Goal: Information Seeking & Learning: Learn about a topic

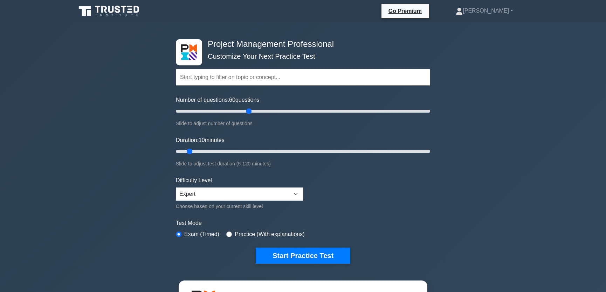
drag, startPoint x: 185, startPoint y: 110, endPoint x: 251, endPoint y: 111, distance: 66.2
type input "60"
click at [251, 111] on input "Number of questions: 60 questions" at bounding box center [303, 111] width 254 height 8
drag, startPoint x: 189, startPoint y: 151, endPoint x: 298, endPoint y: 146, distance: 108.7
click at [298, 147] on input "Duration: 60 minutes" at bounding box center [303, 151] width 254 height 8
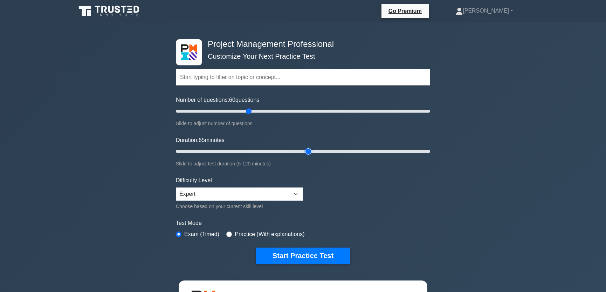
drag, startPoint x: 298, startPoint y: 151, endPoint x: 304, endPoint y: 152, distance: 6.7
click at [304, 152] on input "Duration: 65 minutes" at bounding box center [303, 151] width 254 height 8
drag, startPoint x: 308, startPoint y: 150, endPoint x: 315, endPoint y: 151, distance: 6.3
click at [315, 151] on input "Duration: 70 minutes" at bounding box center [303, 151] width 254 height 8
click at [316, 151] on input "Duration: 70 minutes" at bounding box center [303, 151] width 254 height 8
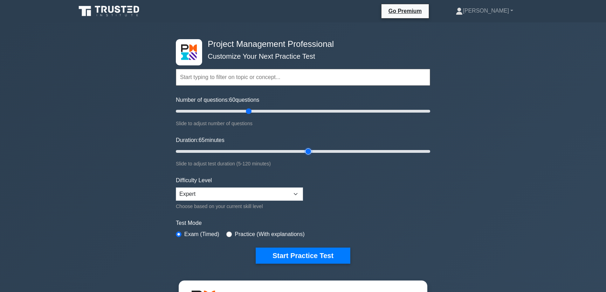
drag, startPoint x: 318, startPoint y: 151, endPoint x: 311, endPoint y: 152, distance: 6.7
type input "65"
click at [311, 152] on input "Duration: 65 minutes" at bounding box center [303, 151] width 254 height 8
click at [305, 254] on button "Start Practice Test" at bounding box center [303, 256] width 95 height 16
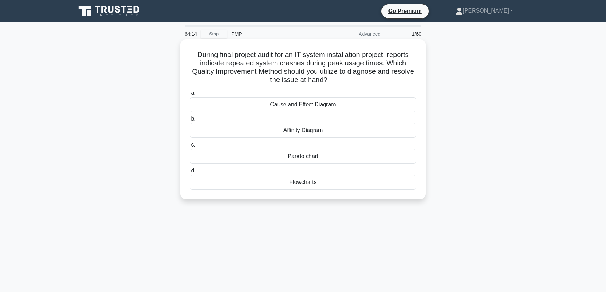
click at [338, 105] on div "Cause and Effect Diagram" at bounding box center [302, 104] width 227 height 15
click at [189, 96] on input "a. Cause and Effect Diagram" at bounding box center [189, 93] width 0 height 5
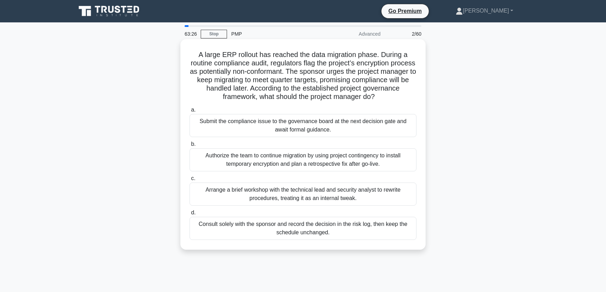
click at [359, 194] on div "Arrange a brief workshop with the technical lead and security analyst to rewrit…" at bounding box center [302, 194] width 227 height 23
click at [189, 181] on input "c. Arrange a brief workshop with the technical lead and security analyst to rew…" at bounding box center [189, 178] width 0 height 5
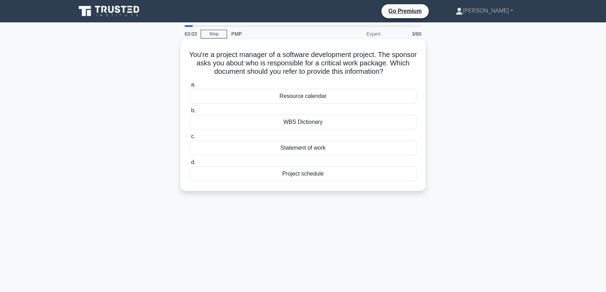
click at [321, 123] on div "WBS Dictionary" at bounding box center [302, 122] width 227 height 15
click at [189, 113] on input "b. WBS Dictionary" at bounding box center [189, 111] width 0 height 5
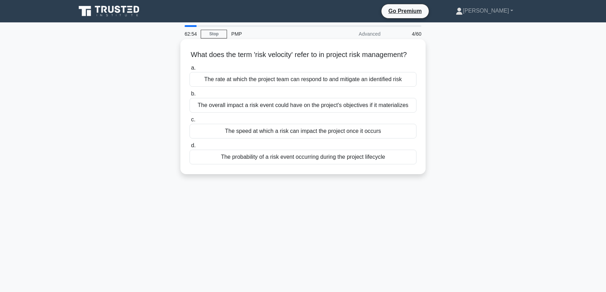
click at [272, 139] on div "The speed at which a risk can impact the project once it occurs" at bounding box center [302, 131] width 227 height 15
click at [189, 122] on input "c. The speed at which a risk can impact the project once it occurs" at bounding box center [189, 120] width 0 height 5
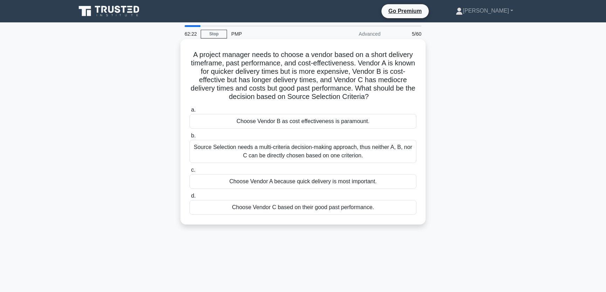
click at [381, 154] on div "Source Selection needs a multi-criteria decision-making approach, thus neither …" at bounding box center [302, 151] width 227 height 23
click at [189, 138] on input "b. Source Selection needs a multi-criteria decision-making approach, thus neith…" at bounding box center [189, 136] width 0 height 5
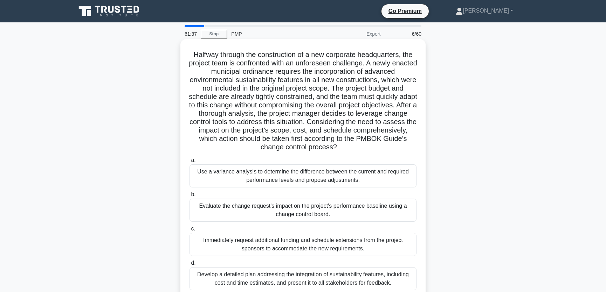
click at [341, 214] on div "Evaluate the change request's impact on the project's performance baseline usin…" at bounding box center [302, 210] width 227 height 23
click at [189, 197] on input "b. Evaluate the change request's impact on the project's performance baseline u…" at bounding box center [189, 195] width 0 height 5
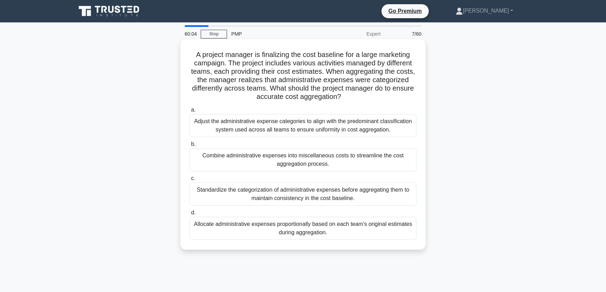
click at [374, 196] on div "Standardize the categorization of administrative expenses before aggregating th…" at bounding box center [302, 194] width 227 height 23
click at [189, 181] on input "c. Standardize the categorization of administrative expenses before aggregating…" at bounding box center [189, 178] width 0 height 5
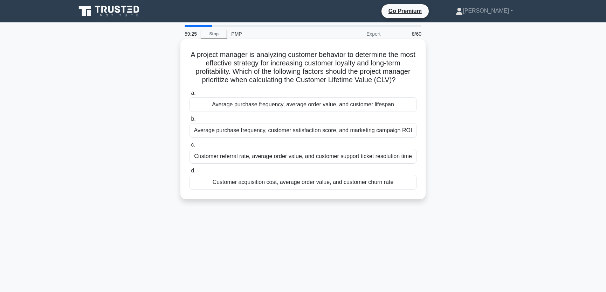
click at [395, 102] on div "Average purchase frequency, average order value, and customer lifespan" at bounding box center [302, 104] width 227 height 15
click at [189, 96] on input "a. Average purchase frequency, average order value, and customer lifespan" at bounding box center [189, 93] width 0 height 5
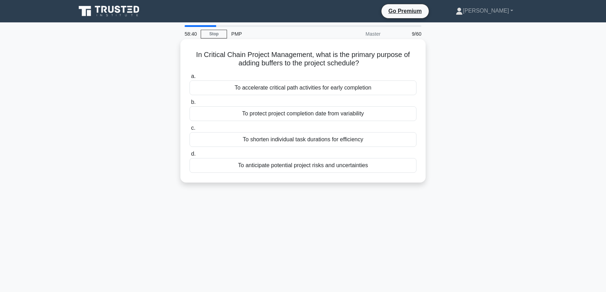
click at [367, 113] on div "To protect project completion date from variability" at bounding box center [302, 113] width 227 height 15
click at [189, 105] on input "b. To protect project completion date from variability" at bounding box center [189, 102] width 0 height 5
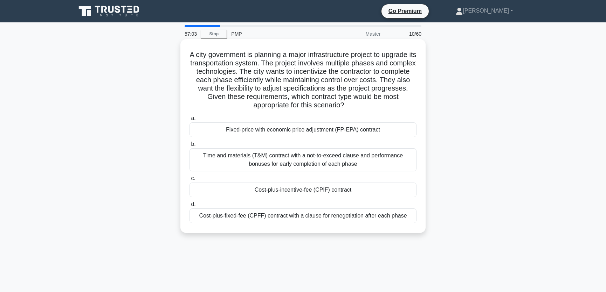
click at [363, 161] on div "Time and materials (T&M) contract with a not-to-exceed clause and performance b…" at bounding box center [302, 159] width 227 height 23
click at [189, 147] on input "b. Time and materials (T&M) contract with a not-to-exceed clause and performanc…" at bounding box center [189, 144] width 0 height 5
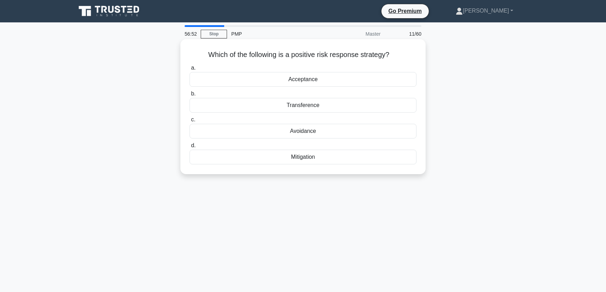
click at [310, 156] on div "Mitigation" at bounding box center [302, 157] width 227 height 15
click at [189, 148] on input "d. Mitigation" at bounding box center [189, 146] width 0 height 5
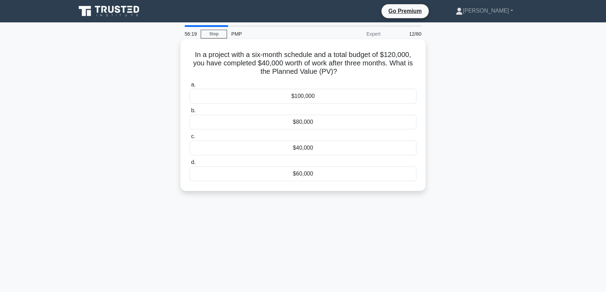
click at [309, 174] on div "$60,000" at bounding box center [302, 174] width 227 height 15
click at [189, 165] on input "d. $60,000" at bounding box center [189, 162] width 0 height 5
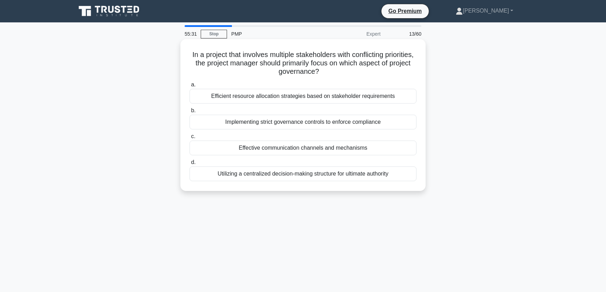
click at [334, 149] on div "Effective communication channels and mechanisms" at bounding box center [302, 148] width 227 height 15
click at [189, 139] on input "c. Effective communication channels and mechanisms" at bounding box center [189, 136] width 0 height 5
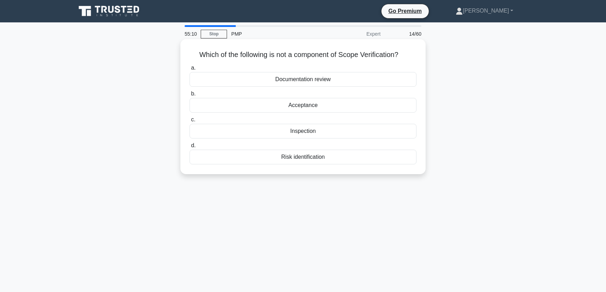
click at [312, 157] on div "Risk identification" at bounding box center [302, 157] width 227 height 15
click at [189, 148] on input "d. Risk identification" at bounding box center [189, 146] width 0 height 5
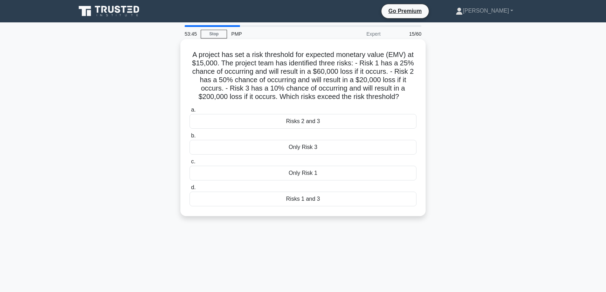
click at [305, 201] on div "Risks 1 and 3" at bounding box center [302, 199] width 227 height 15
click at [189, 190] on input "d. Risks 1 and 3" at bounding box center [189, 188] width 0 height 5
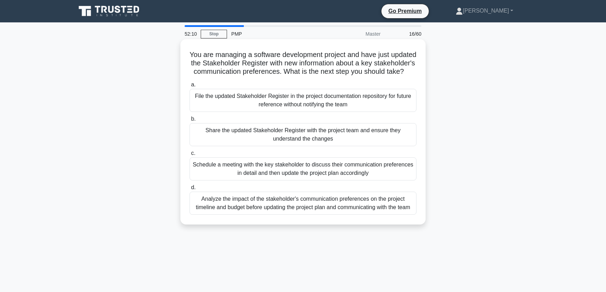
click at [279, 215] on div "Analyze the impact of the stakeholder's communication preferences on the projec…" at bounding box center [302, 203] width 227 height 23
click at [189, 190] on input "d. Analyze the impact of the stakeholder's communication preferences on the pro…" at bounding box center [189, 188] width 0 height 5
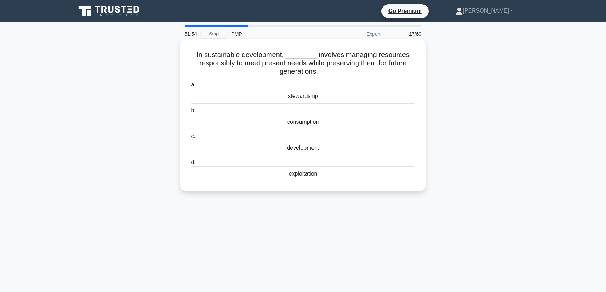
click at [305, 95] on div "stewardship" at bounding box center [302, 96] width 227 height 15
click at [189, 87] on input "a. stewardship" at bounding box center [189, 85] width 0 height 5
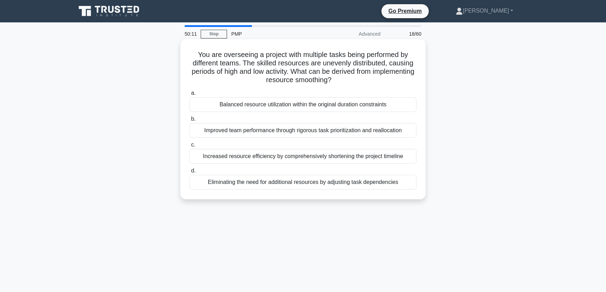
click at [297, 106] on div "Balanced resource utilization within the original duration constraints" at bounding box center [302, 104] width 227 height 15
click at [189, 96] on input "a. Balanced resource utilization within the original duration constraints" at bounding box center [189, 93] width 0 height 5
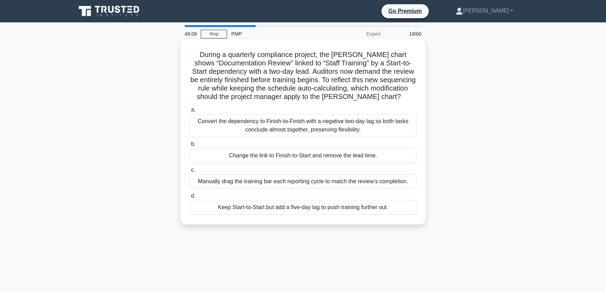
click at [271, 156] on div "Change the link to Finish-to-Start and remove the lead time." at bounding box center [302, 155] width 227 height 15
click at [189, 147] on input "b. Change the link to Finish-to-Start and remove the lead time." at bounding box center [189, 144] width 0 height 5
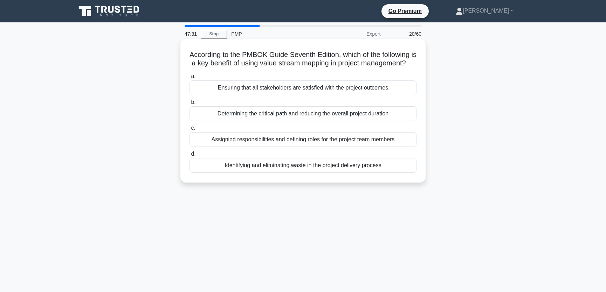
click at [308, 121] on div "Determining the critical path and reducing the overall project duration" at bounding box center [302, 113] width 227 height 15
click at [189, 105] on input "b. Determining the critical path and reducing the overall project duration" at bounding box center [189, 102] width 0 height 5
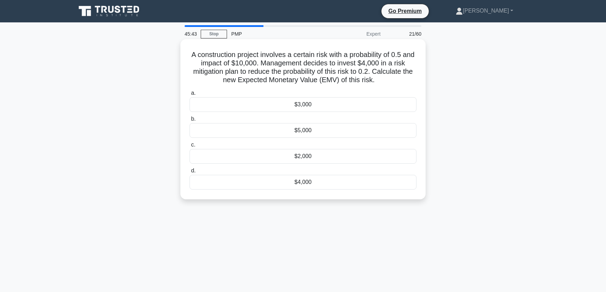
click at [312, 105] on div "$3,000" at bounding box center [302, 104] width 227 height 15
click at [189, 96] on input "a. $3,000" at bounding box center [189, 93] width 0 height 5
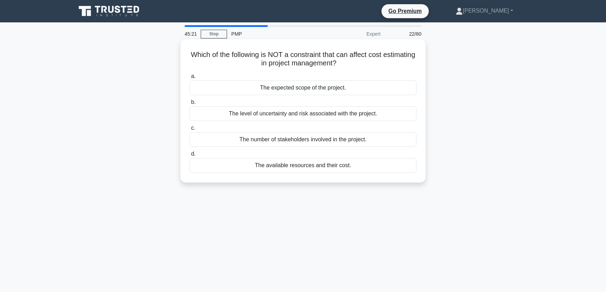
click at [306, 141] on div "The number of stakeholders involved in the project." at bounding box center [302, 139] width 227 height 15
click at [189, 131] on input "c. The number of stakeholders involved in the project." at bounding box center [189, 128] width 0 height 5
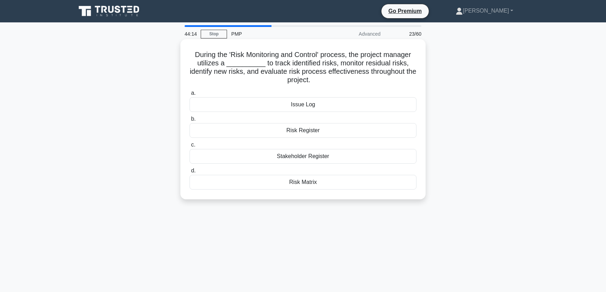
click at [310, 180] on div "Risk Matrix" at bounding box center [302, 182] width 227 height 15
click at [189, 173] on input "d. Risk Matrix" at bounding box center [189, 171] width 0 height 5
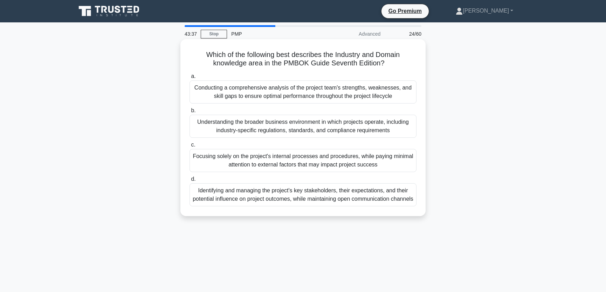
click at [392, 128] on div "Understanding the broader business environment in which projects operate, inclu…" at bounding box center [302, 126] width 227 height 23
click at [189, 113] on input "b. Understanding the broader business environment in which projects operate, in…" at bounding box center [189, 111] width 0 height 5
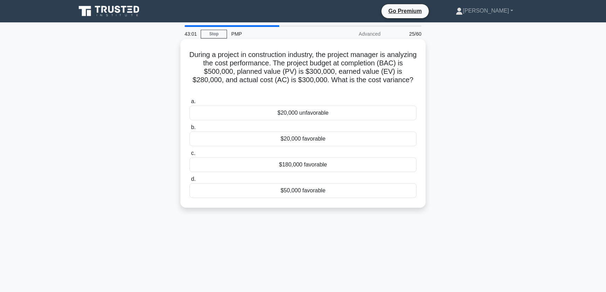
click at [313, 106] on div "$20,000 unfavorable" at bounding box center [302, 113] width 227 height 15
click at [189, 104] on input "a. $20,000 unfavorable" at bounding box center [189, 101] width 0 height 5
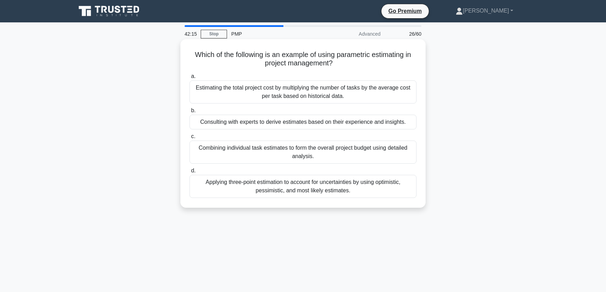
click at [366, 96] on div "Estimating the total project cost by multiplying the number of tasks by the ave…" at bounding box center [302, 92] width 227 height 23
click at [189, 79] on input "a. Estimating the total project cost by multiplying the number of tasks by the …" at bounding box center [189, 76] width 0 height 5
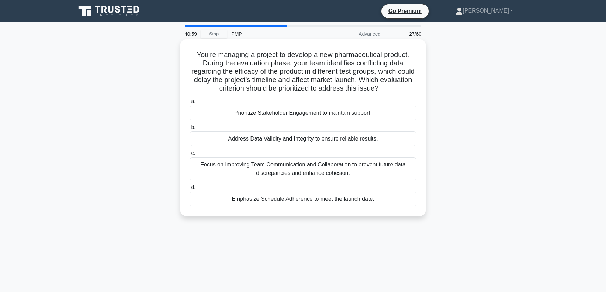
click at [332, 170] on div "Focus on Improving Team Communication and Collaboration to prevent future data …" at bounding box center [302, 169] width 227 height 23
click at [189, 156] on input "c. Focus on Improving Team Communication and Collaboration to prevent future da…" at bounding box center [189, 153] width 0 height 5
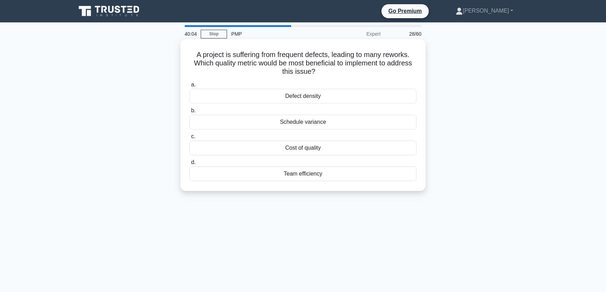
click at [322, 148] on div "Cost of quality" at bounding box center [302, 148] width 227 height 15
click at [189, 139] on input "c. Cost of quality" at bounding box center [189, 136] width 0 height 5
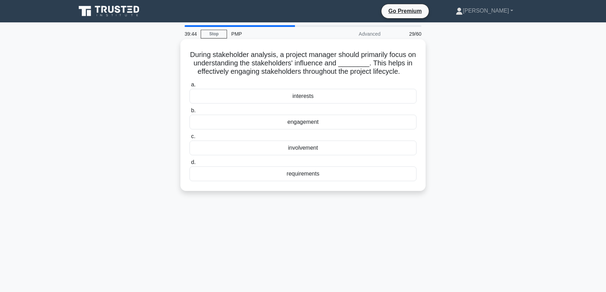
click at [319, 96] on div "interests" at bounding box center [302, 96] width 227 height 15
click at [189, 87] on input "a. interests" at bounding box center [189, 85] width 0 height 5
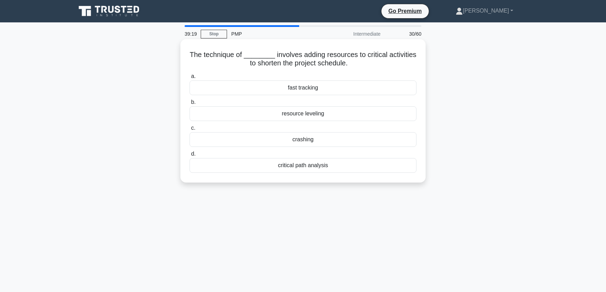
click at [315, 140] on div "crashing" at bounding box center [302, 139] width 227 height 15
click at [189, 131] on input "c. crashing" at bounding box center [189, 128] width 0 height 5
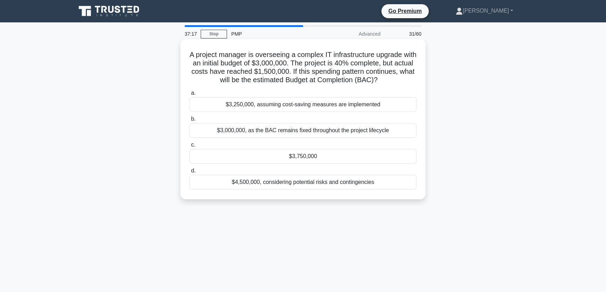
click at [318, 157] on div "$3,750,000" at bounding box center [302, 156] width 227 height 15
click at [189, 147] on input "c. $3,750,000" at bounding box center [189, 145] width 0 height 5
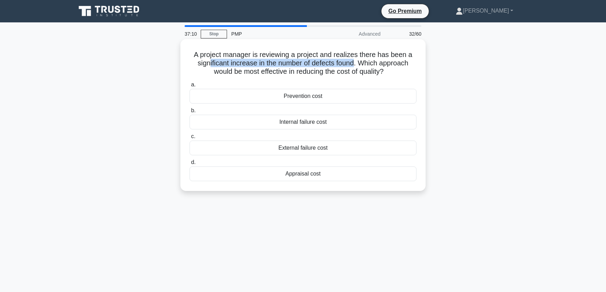
drag, startPoint x: 208, startPoint y: 64, endPoint x: 356, endPoint y: 64, distance: 148.8
click at [356, 64] on h5 "A project manager is reviewing a project and realizes there has been a signific…" at bounding box center [303, 63] width 228 height 26
click at [309, 62] on h5 "A project manager is reviewing a project and realizes there has been a signific…" at bounding box center [303, 63] width 228 height 26
click at [320, 96] on div "Prevention cost" at bounding box center [302, 96] width 227 height 15
click at [189, 87] on input "a. Prevention cost" at bounding box center [189, 85] width 0 height 5
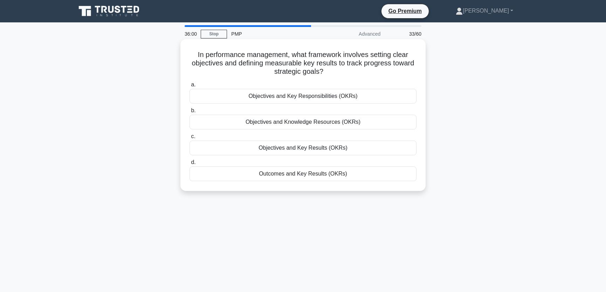
click at [361, 96] on div "Objectives and Key Responsibilities (OKRs)" at bounding box center [302, 96] width 227 height 15
click at [189, 87] on input "a. Objectives and Key Responsibilities (OKRs)" at bounding box center [189, 85] width 0 height 5
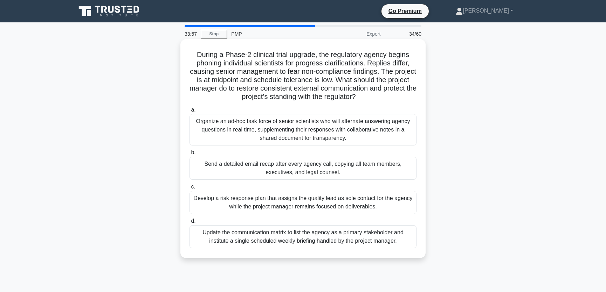
click at [305, 240] on div "Update the communication matrix to list the agency as a primary stakeholder and…" at bounding box center [302, 236] width 227 height 23
click at [189, 224] on input "d. Update the communication matrix to list the agency as a primary stakeholder …" at bounding box center [189, 221] width 0 height 5
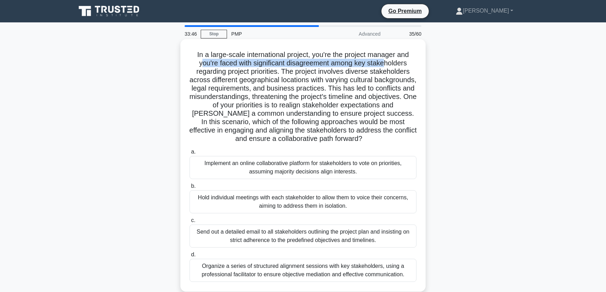
drag, startPoint x: 200, startPoint y: 66, endPoint x: 386, endPoint y: 63, distance: 186.6
click at [386, 63] on h5 "In a large-scale international project, you're the project manager and you're f…" at bounding box center [303, 96] width 228 height 93
click at [285, 69] on h5 "In a large-scale international project, you're the project manager and you're f…" at bounding box center [303, 96] width 228 height 93
click at [328, 82] on h5 "In a large-scale international project, you're the project manager and you're f…" at bounding box center [303, 96] width 228 height 93
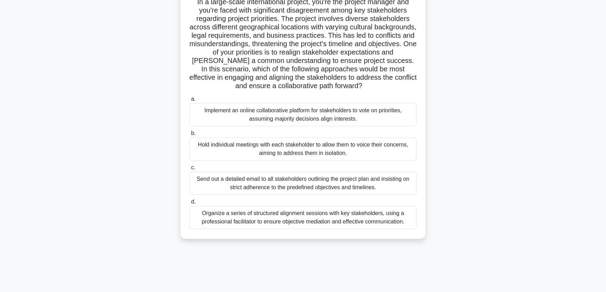
click at [294, 214] on div "Organize a series of structured alignment sessions with key stakeholders, using…" at bounding box center [302, 217] width 227 height 23
click at [189, 204] on input "d. Organize a series of structured alignment sessions with key stakeholders, us…" at bounding box center [189, 202] width 0 height 5
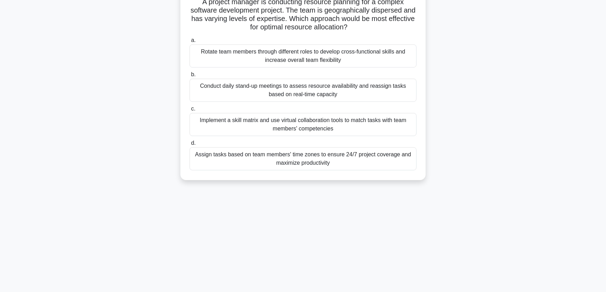
scroll to position [0, 0]
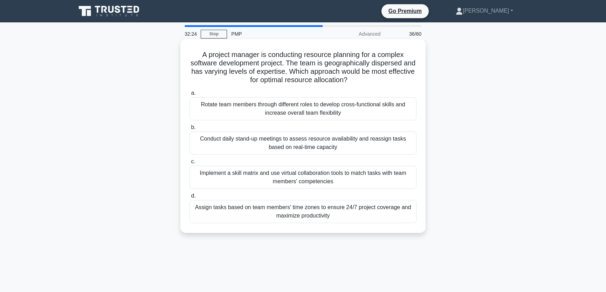
click at [331, 175] on div "Implement a skill matrix and use virtual collaboration tools to match tasks wit…" at bounding box center [302, 177] width 227 height 23
click at [189, 164] on input "c. Implement a skill matrix and use virtual collaboration tools to match tasks …" at bounding box center [189, 162] width 0 height 5
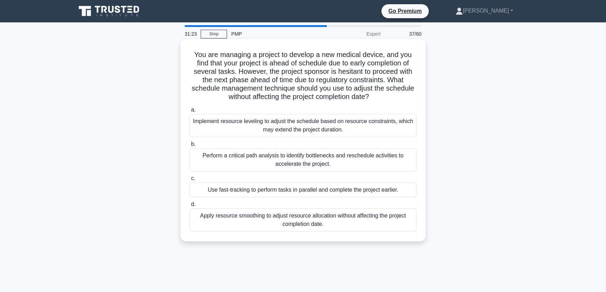
click at [336, 221] on div "Apply resource smoothing to adjust resource allocation without affecting the pr…" at bounding box center [302, 220] width 227 height 23
click at [189, 207] on input "d. Apply resource smoothing to adjust resource allocation without affecting the…" at bounding box center [189, 204] width 0 height 5
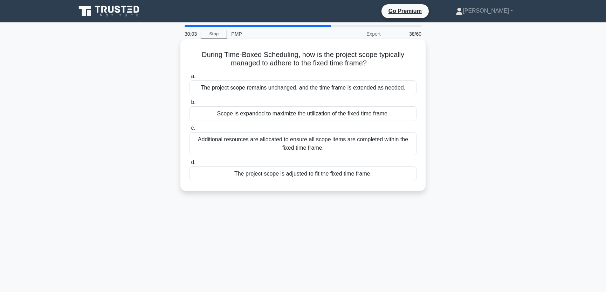
click at [297, 175] on div "The project scope is adjusted to fit the fixed time frame." at bounding box center [302, 174] width 227 height 15
click at [189, 165] on input "d. The project scope is adjusted to fit the fixed time frame." at bounding box center [189, 162] width 0 height 5
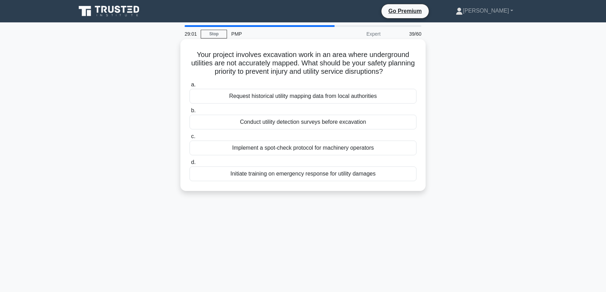
click at [303, 94] on div "Request historical utility mapping data from local authorities" at bounding box center [302, 96] width 227 height 15
click at [189, 87] on input "a. Request historical utility mapping data from local authorities" at bounding box center [189, 85] width 0 height 5
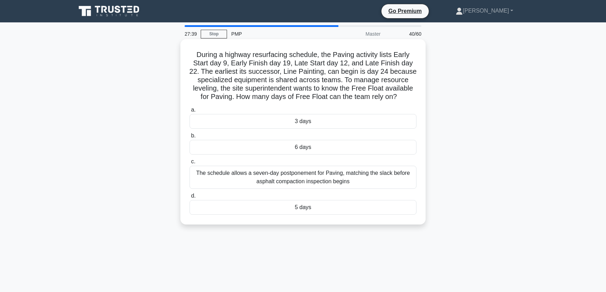
click at [303, 207] on div "5 days" at bounding box center [302, 207] width 227 height 15
click at [189, 199] on input "d. 5 days" at bounding box center [189, 196] width 0 height 5
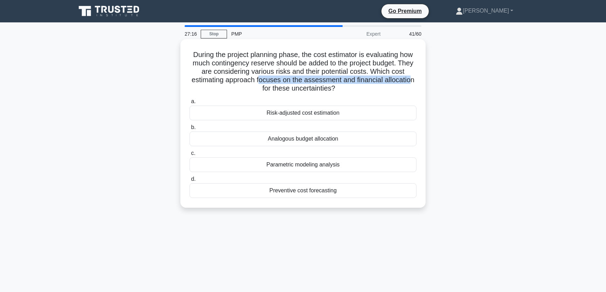
drag, startPoint x: 261, startPoint y: 81, endPoint x: 410, endPoint y: 84, distance: 148.8
click at [410, 84] on h5 "During the project planning phase, the cost estimator is evaluating how much co…" at bounding box center [303, 71] width 228 height 43
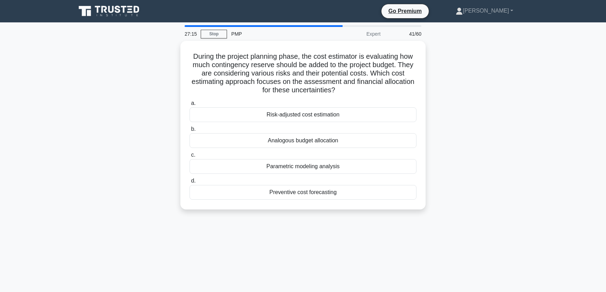
click at [490, 77] on div "During the project planning phase, the cost estimator is evaluating how much co…" at bounding box center [303, 129] width 462 height 177
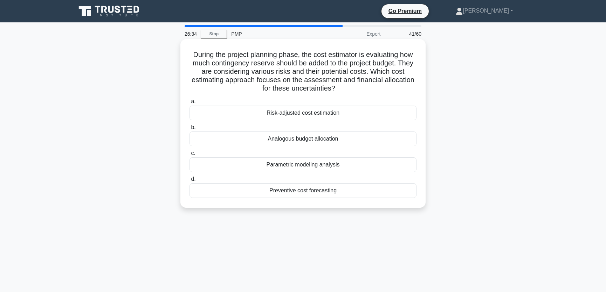
click at [344, 112] on div "Risk-adjusted cost estimation" at bounding box center [302, 113] width 227 height 15
click at [189, 104] on input "a. Risk-adjusted cost estimation" at bounding box center [189, 101] width 0 height 5
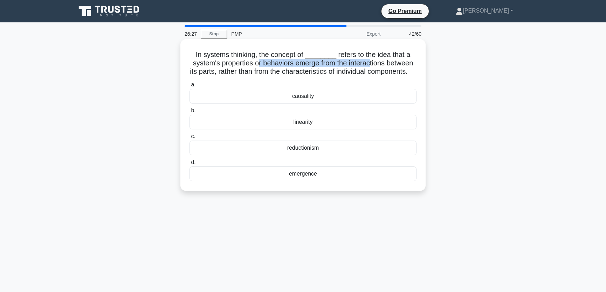
drag, startPoint x: 255, startPoint y: 62, endPoint x: 370, endPoint y: 65, distance: 114.9
click at [370, 65] on h5 "In systems thinking, the concept of ________ refers to the idea that a system's…" at bounding box center [303, 63] width 228 height 26
click at [229, 70] on h5 "In systems thinking, the concept of ________ refers to the idea that a system's…" at bounding box center [303, 63] width 228 height 26
click at [407, 63] on h5 "In systems thinking, the concept of ________ refers to the idea that a system's…" at bounding box center [303, 63] width 228 height 26
click at [308, 181] on div "emergence" at bounding box center [302, 174] width 227 height 15
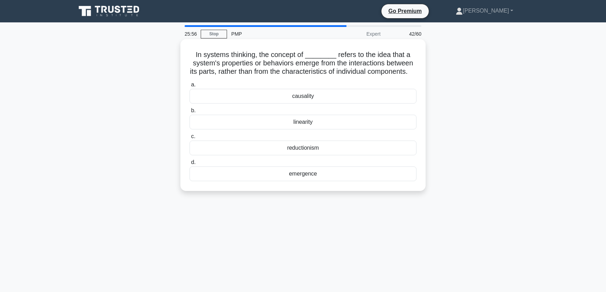
click at [189, 165] on input "d. emergence" at bounding box center [189, 162] width 0 height 5
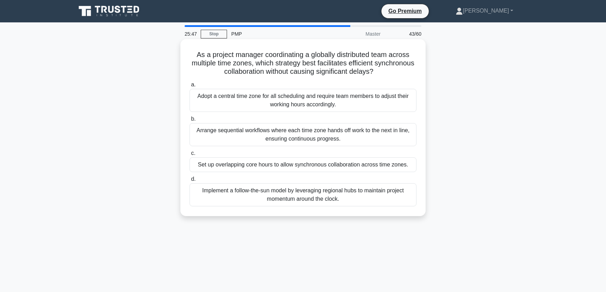
click at [373, 61] on h5 "As a project manager coordinating a globally distributed team across multiple t…" at bounding box center [303, 63] width 228 height 26
click at [382, 164] on div "Set up overlapping core hours to allow synchronous collaboration across time zo…" at bounding box center [302, 165] width 227 height 15
click at [189, 156] on input "c. Set up overlapping core hours to allow synchronous collaboration across time…" at bounding box center [189, 153] width 0 height 5
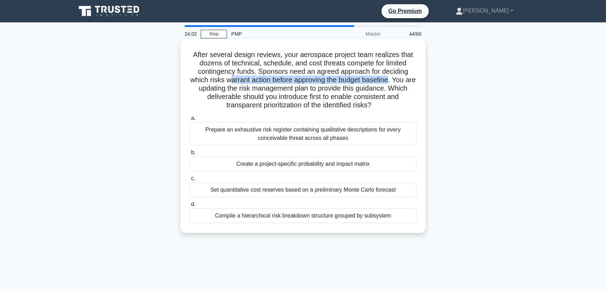
drag, startPoint x: 234, startPoint y: 81, endPoint x: 396, endPoint y: 81, distance: 162.5
click at [396, 81] on h5 "After several design reviews, your aerospace project team realizes that dozens …" at bounding box center [303, 80] width 228 height 60
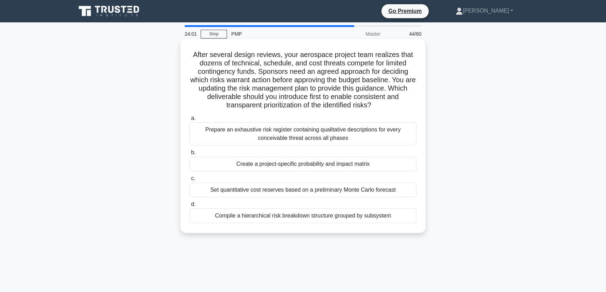
click at [341, 67] on h5 "After several design reviews, your aerospace project team realizes that dozens …" at bounding box center [303, 80] width 228 height 60
click at [306, 217] on div "Compile a hierarchical risk breakdown structure grouped by subsystem" at bounding box center [302, 216] width 227 height 15
click at [189, 207] on input "d. Compile a hierarchical risk breakdown structure grouped by subsystem" at bounding box center [189, 204] width 0 height 5
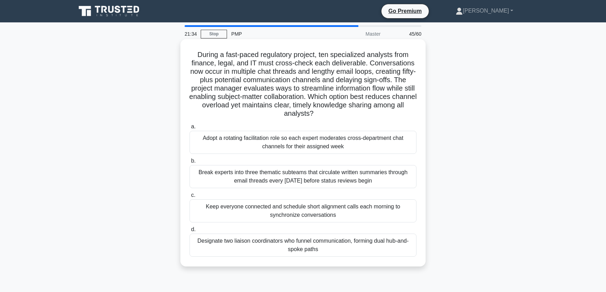
click at [357, 249] on div "Designate two liaison coordinators who funnel communication, forming dual hub-a…" at bounding box center [302, 245] width 227 height 23
click at [189, 232] on input "d. Designate two liaison coordinators who funnel communication, forming dual hu…" at bounding box center [189, 230] width 0 height 5
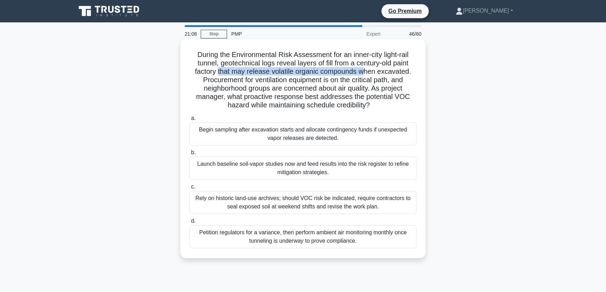
drag, startPoint x: 217, startPoint y: 71, endPoint x: 365, endPoint y: 72, distance: 148.1
click at [365, 72] on h5 "During the Environmental Risk Assessment for an inner-city light-rail tunnel, g…" at bounding box center [303, 80] width 228 height 60
click at [336, 60] on h5 "During the Environmental Risk Assessment for an inner-city light-rail tunnel, g…" at bounding box center [303, 80] width 228 height 60
click at [235, 171] on div "Launch baseline soil-vapor studies now and feed results into the risk register …" at bounding box center [302, 168] width 227 height 23
click at [189, 155] on input "b. Launch baseline soil-vapor studies now and feed results into the risk regist…" at bounding box center [189, 153] width 0 height 5
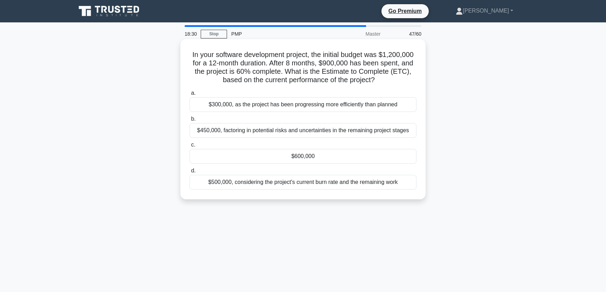
click at [318, 156] on div "$600,000" at bounding box center [302, 156] width 227 height 15
click at [189, 147] on input "c. $600,000" at bounding box center [189, 145] width 0 height 5
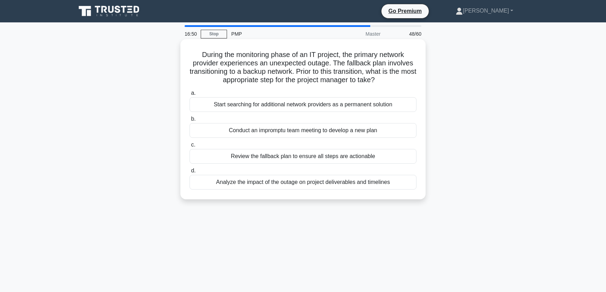
click at [307, 156] on div "Review the fallback plan to ensure all steps are actionable" at bounding box center [302, 156] width 227 height 15
click at [189, 147] on input "c. Review the fallback plan to ensure all steps are actionable" at bounding box center [189, 145] width 0 height 5
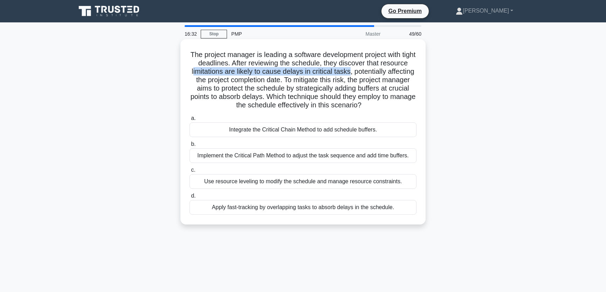
drag, startPoint x: 221, startPoint y: 73, endPoint x: 378, endPoint y: 76, distance: 157.9
click at [378, 76] on h5 "The project manager is leading a software development project with tight deadli…" at bounding box center [303, 80] width 228 height 60
click at [392, 75] on h5 "The project manager is leading a software development project with tight deadli…" at bounding box center [303, 80] width 228 height 60
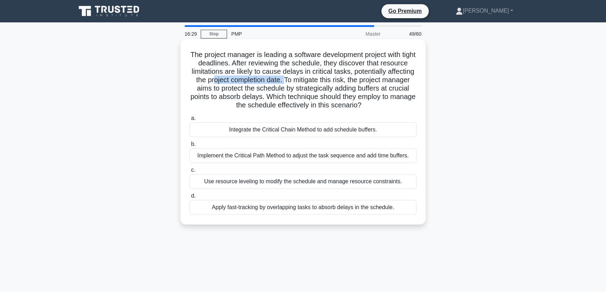
drag, startPoint x: 244, startPoint y: 81, endPoint x: 315, endPoint y: 82, distance: 71.1
click at [315, 82] on h5 "The project manager is leading a software development project with tight deadli…" at bounding box center [303, 80] width 228 height 60
click at [345, 74] on h5 "The project manager is leading a software development project with tight deadli…" at bounding box center [303, 80] width 228 height 60
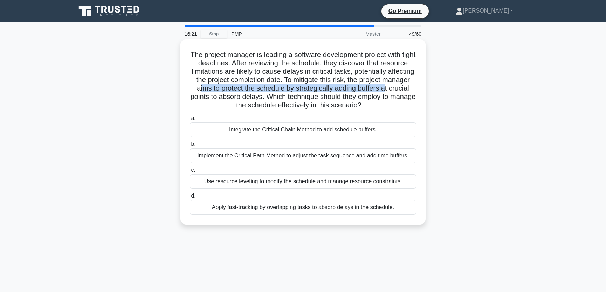
drag, startPoint x: 223, startPoint y: 90, endPoint x: 412, endPoint y: 91, distance: 189.8
click at [412, 91] on h5 "The project manager is leading a software development project with tight deadli…" at bounding box center [303, 80] width 228 height 60
click at [294, 78] on h5 "The project manager is leading a software development project with tight deadli…" at bounding box center [303, 80] width 228 height 60
click at [378, 130] on div "Integrate the Critical Chain Method to add schedule buffers." at bounding box center [302, 130] width 227 height 15
click at [189, 121] on input "a. Integrate the Critical Chain Method to add schedule buffers." at bounding box center [189, 118] width 0 height 5
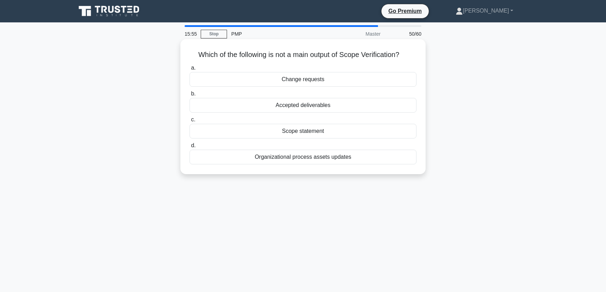
click at [326, 132] on div "Scope statement" at bounding box center [302, 131] width 227 height 15
click at [189, 122] on input "c. Scope statement" at bounding box center [189, 120] width 0 height 5
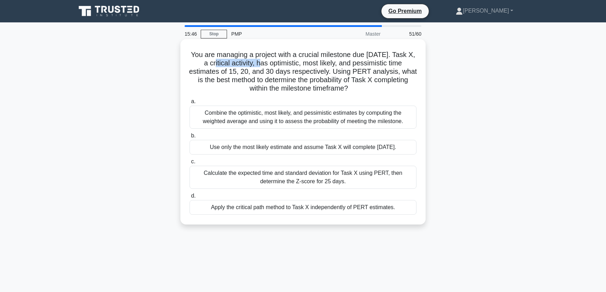
drag, startPoint x: 207, startPoint y: 65, endPoint x: 253, endPoint y: 67, distance: 46.2
click at [253, 67] on h5 "You are managing a project with a crucial milestone due in 25 days. Task X, a c…" at bounding box center [303, 71] width 228 height 43
click at [339, 69] on h5 "You are managing a project with a crucial milestone due in 25 days. Task X, a c…" at bounding box center [303, 71] width 228 height 43
click at [353, 180] on div "Calculate the expected time and standard deviation for Task X using PERT, then …" at bounding box center [302, 177] width 227 height 23
click at [189, 164] on input "c. Calculate the expected time and standard deviation for Task X using PERT, th…" at bounding box center [189, 162] width 0 height 5
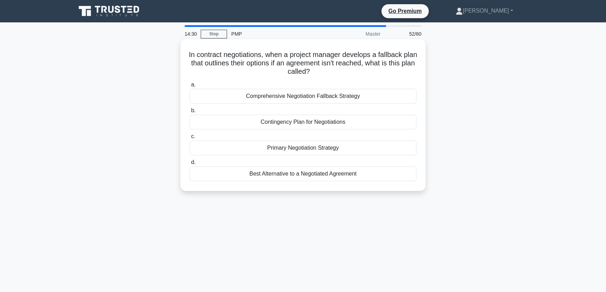
click at [292, 173] on div "Best Alternative to a Negotiated Agreement" at bounding box center [302, 174] width 227 height 15
click at [189, 165] on input "d. Best Alternative to a Negotiated Agreement" at bounding box center [189, 162] width 0 height 5
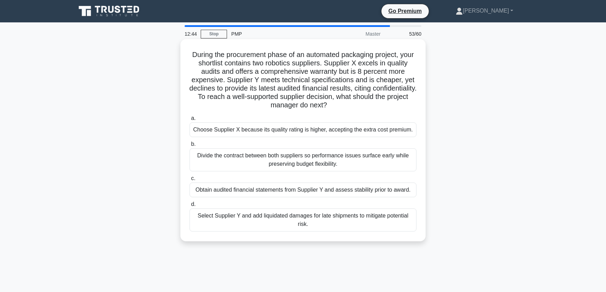
click at [305, 197] on div "Obtain audited financial statements from Supplier Y and assess stability prior …" at bounding box center [302, 190] width 227 height 15
click at [189, 181] on input "c. Obtain audited financial statements from Supplier Y and assess stability pri…" at bounding box center [189, 178] width 0 height 5
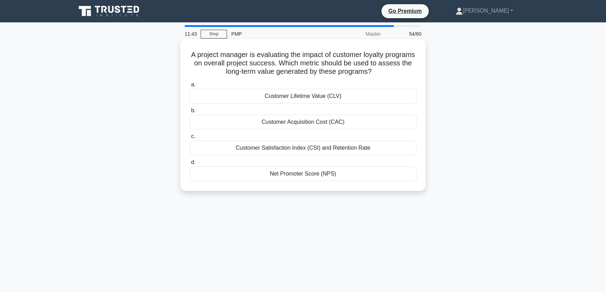
click at [369, 149] on div "Customer Satisfaction Index (CSI) and Retention Rate" at bounding box center [302, 148] width 227 height 15
click at [189, 139] on input "c. Customer Satisfaction Index (CSI) and Retention Rate" at bounding box center [189, 136] width 0 height 5
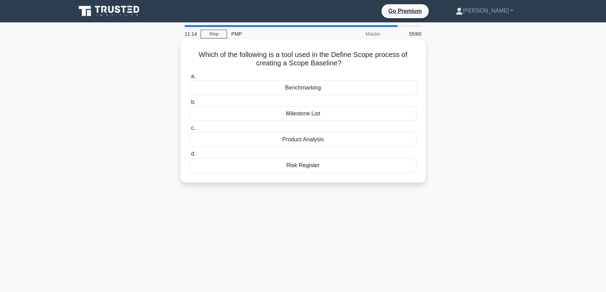
click at [322, 140] on div "Product Analysis" at bounding box center [302, 139] width 227 height 15
click at [189, 131] on input "c. Product Analysis" at bounding box center [189, 128] width 0 height 5
click at [314, 165] on div "whole" at bounding box center [302, 165] width 227 height 15
click at [189, 156] on input "d. whole" at bounding box center [189, 154] width 0 height 5
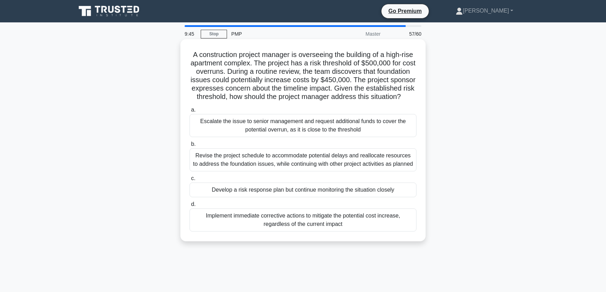
click at [270, 197] on div "Develop a risk response plan but continue monitoring the situation closely" at bounding box center [302, 190] width 227 height 15
click at [189, 181] on input "c. Develop a risk response plan but continue monitoring the situation closely" at bounding box center [189, 178] width 0 height 5
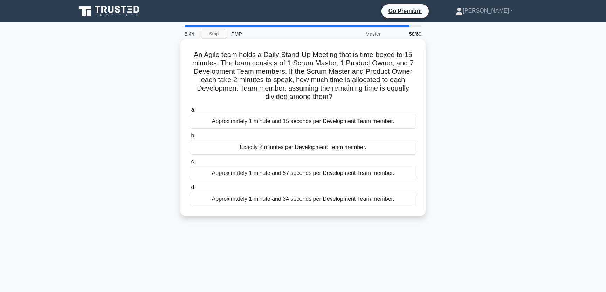
click at [297, 198] on div "Approximately 1 minute and 34 seconds per Development Team member." at bounding box center [302, 199] width 227 height 15
click at [189, 190] on input "d. Approximately 1 minute and 34 seconds per Development Team member." at bounding box center [189, 188] width 0 height 5
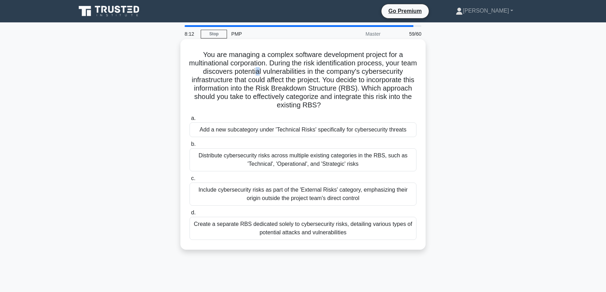
click at [266, 71] on h5 "You are managing a complex software development project for a multinational cor…" at bounding box center [303, 80] width 228 height 60
click at [246, 82] on h5 "You are managing a complex software development project for a multinational cor…" at bounding box center [303, 80] width 228 height 60
click at [337, 131] on div "Add a new subcategory under 'Technical Risks' specifically for cybersecurity th…" at bounding box center [302, 130] width 227 height 15
click at [189, 121] on input "a. Add a new subcategory under 'Technical Risks' specifically for cybersecurity…" at bounding box center [189, 118] width 0 height 5
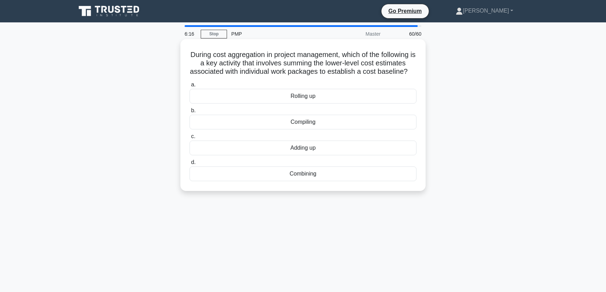
click at [320, 104] on div "Rolling up" at bounding box center [302, 96] width 227 height 15
click at [189, 87] on input "a. Rolling up" at bounding box center [189, 85] width 0 height 5
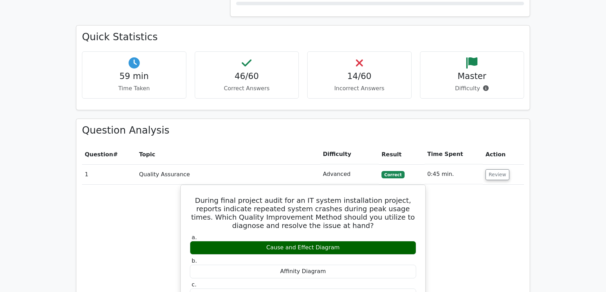
scroll to position [902, 0]
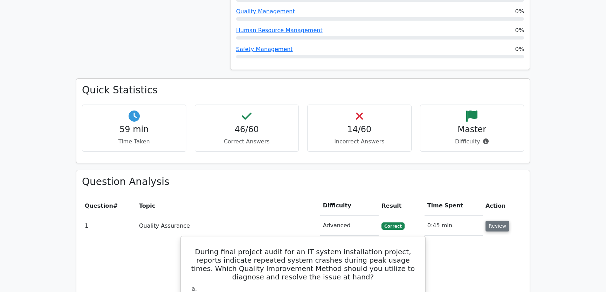
click at [493, 221] on button "Review" at bounding box center [497, 226] width 24 height 11
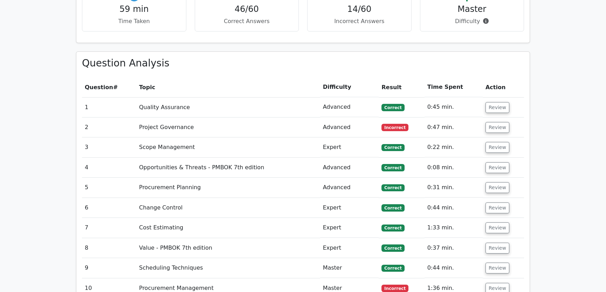
scroll to position [1075, 0]
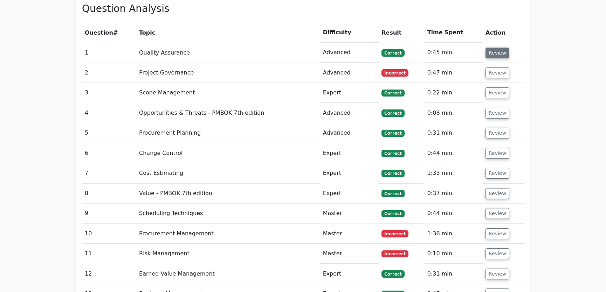
click at [495, 48] on button "Review" at bounding box center [497, 53] width 24 height 11
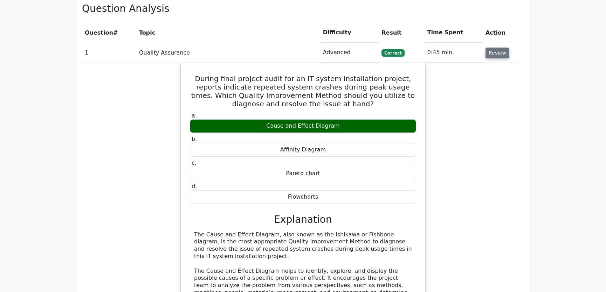
click at [495, 48] on button "Review" at bounding box center [497, 53] width 24 height 11
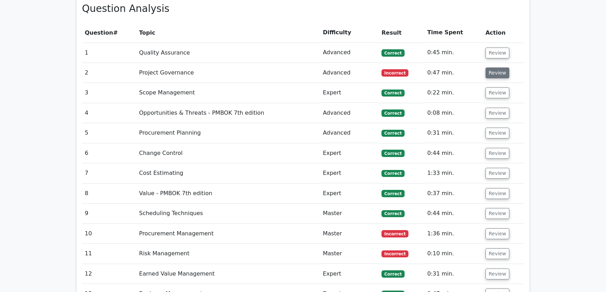
click at [497, 68] on button "Review" at bounding box center [497, 73] width 24 height 11
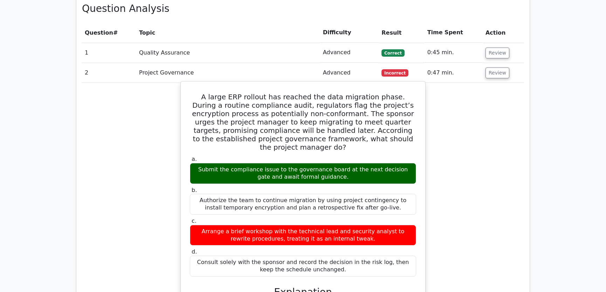
drag, startPoint x: 199, startPoint y: 70, endPoint x: 336, endPoint y: 235, distance: 214.3
click at [336, 235] on div "A large ERP rollout has reached the data migration phase. During a routine comp…" at bounding box center [302, 257] width 239 height 347
copy div "A large ERP rollout has reached the data migration phase. During a routine comp…"
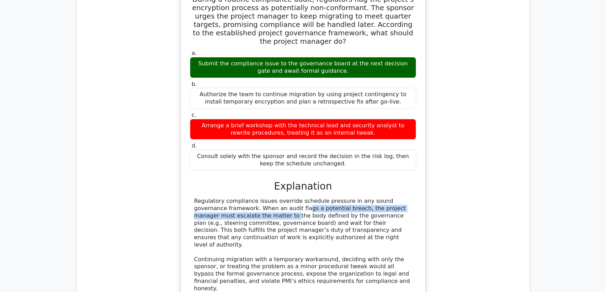
drag, startPoint x: 224, startPoint y: 174, endPoint x: 406, endPoint y: 176, distance: 181.7
click at [406, 198] on div "Regulatory compliance issues override schedule pressure in any sound governance…" at bounding box center [303, 245] width 218 height 95
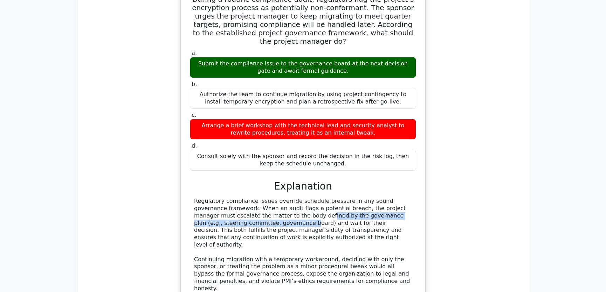
drag, startPoint x: 219, startPoint y: 182, endPoint x: 390, endPoint y: 182, distance: 170.9
click at [390, 198] on div "Regulatory compliance issues override schedule pressure in any sound governance…" at bounding box center [303, 245] width 218 height 95
click at [350, 220] on div "Regulatory compliance issues override schedule pressure in any sound governance…" at bounding box center [303, 245] width 218 height 95
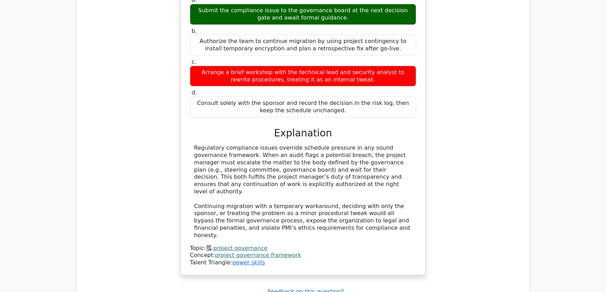
scroll to position [1075, 0]
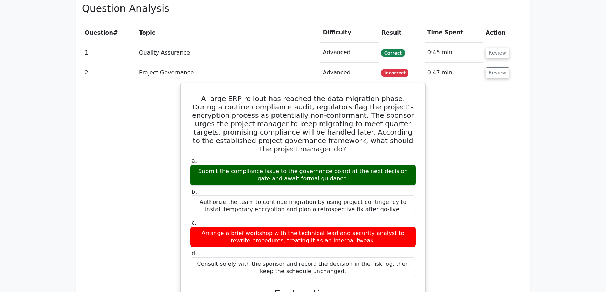
click at [455, 157] on div "A large ERP rollout has reached the data migration phase. During a routine comp…" at bounding box center [303, 264] width 442 height 362
click at [497, 68] on button "Review" at bounding box center [497, 73] width 24 height 11
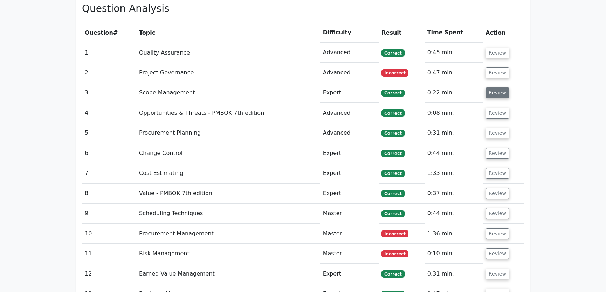
click at [494, 88] on button "Review" at bounding box center [497, 93] width 24 height 11
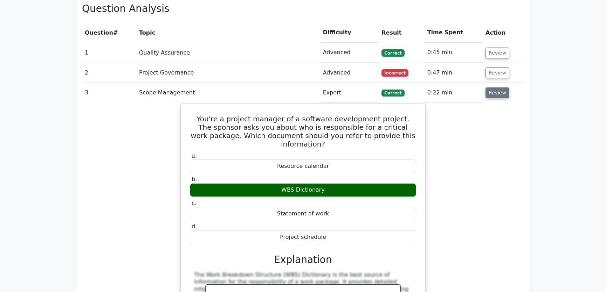
click at [493, 88] on button "Review" at bounding box center [497, 93] width 24 height 11
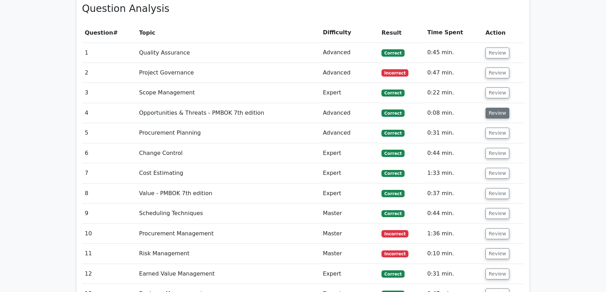
click at [496, 108] on button "Review" at bounding box center [497, 113] width 24 height 11
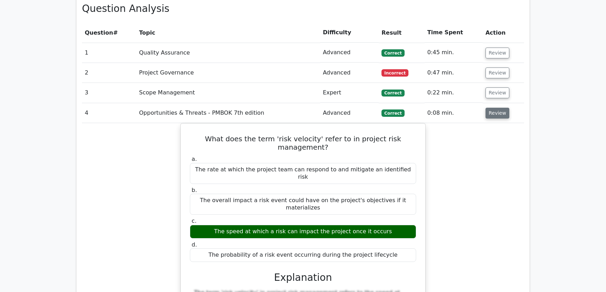
click at [496, 108] on button "Review" at bounding box center [497, 113] width 24 height 11
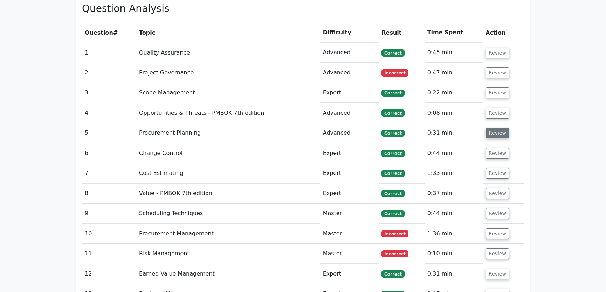
click at [496, 128] on button "Review" at bounding box center [497, 133] width 24 height 11
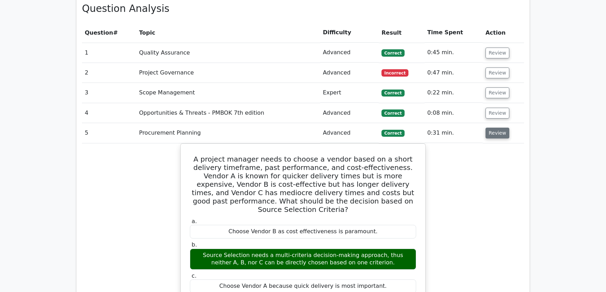
click at [496, 128] on button "Review" at bounding box center [497, 133] width 24 height 11
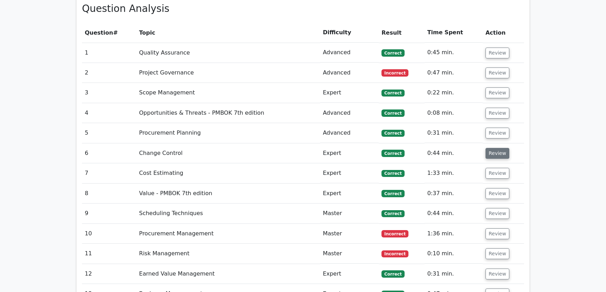
click at [493, 148] on button "Review" at bounding box center [497, 153] width 24 height 11
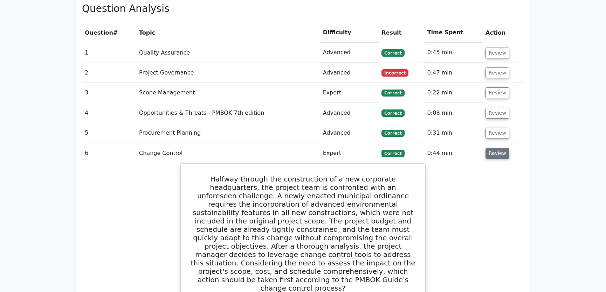
scroll to position [1181, 0]
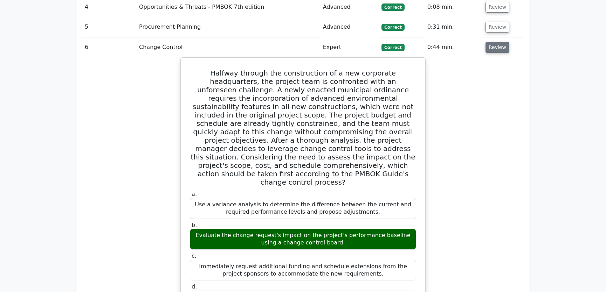
click at [495, 42] on button "Review" at bounding box center [497, 47] width 24 height 11
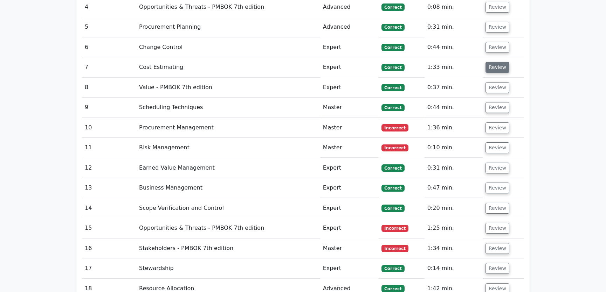
click at [492, 62] on button "Review" at bounding box center [497, 67] width 24 height 11
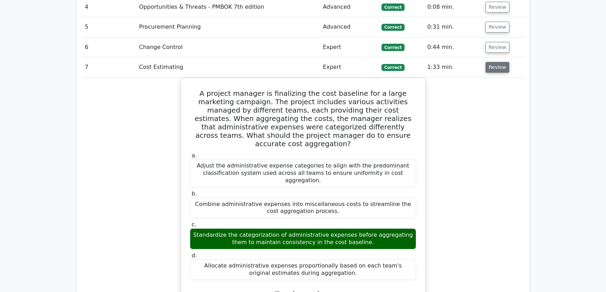
click at [497, 62] on button "Review" at bounding box center [497, 67] width 24 height 11
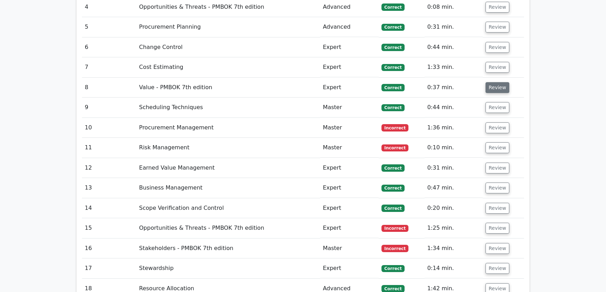
click at [497, 82] on button "Review" at bounding box center [497, 87] width 24 height 11
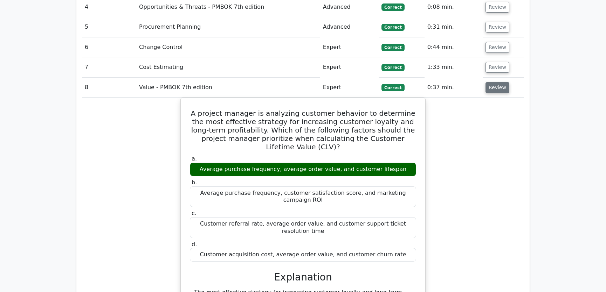
click at [495, 82] on button "Review" at bounding box center [497, 87] width 24 height 11
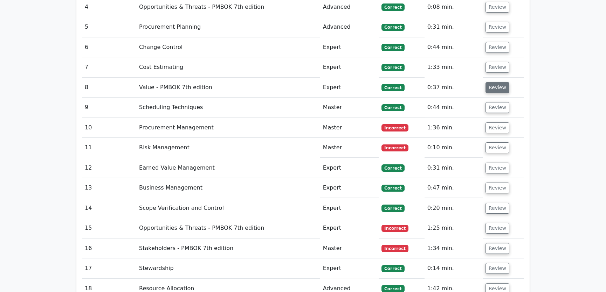
click at [495, 82] on button "Review" at bounding box center [497, 87] width 24 height 11
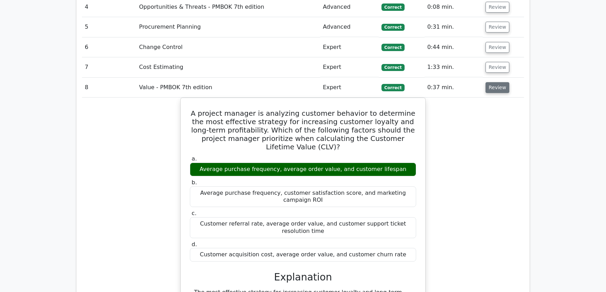
click at [495, 82] on button "Review" at bounding box center [497, 87] width 24 height 11
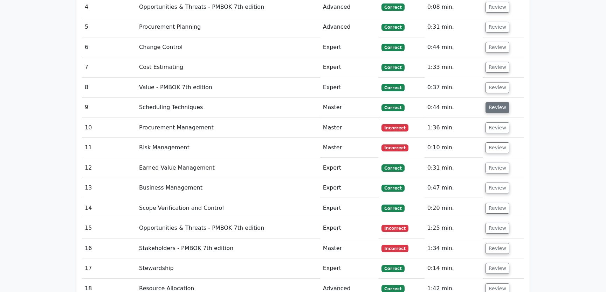
click at [496, 102] on button "Review" at bounding box center [497, 107] width 24 height 11
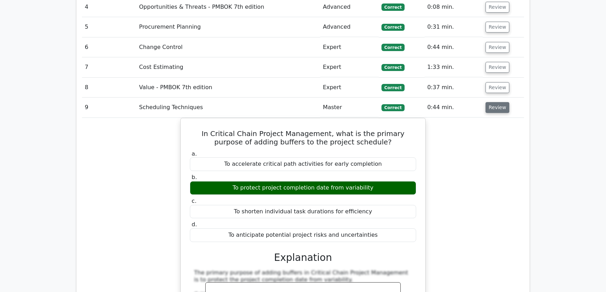
click at [495, 102] on button "Review" at bounding box center [497, 107] width 24 height 11
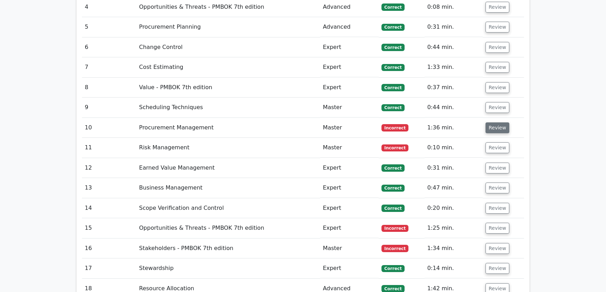
click at [495, 123] on button "Review" at bounding box center [497, 128] width 24 height 11
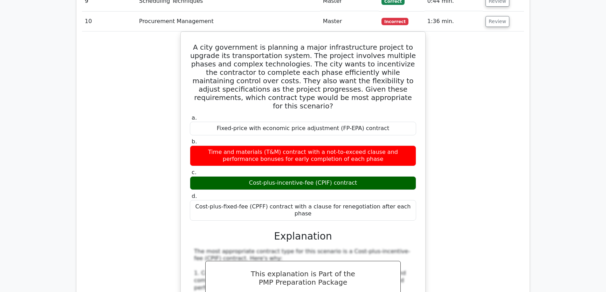
scroll to position [1234, 0]
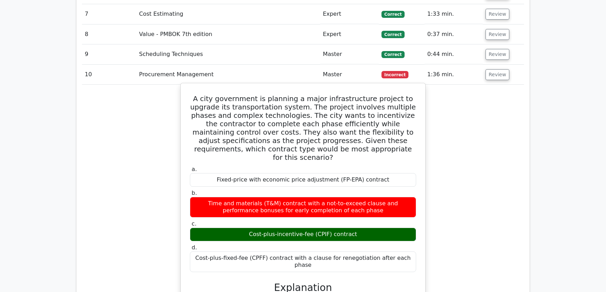
click at [224, 95] on h5 "A city government is planning a major infrastructure project to upgrade its tra…" at bounding box center [303, 128] width 228 height 67
drag, startPoint x: 190, startPoint y: 72, endPoint x: 408, endPoint y: 224, distance: 265.2
copy div "A city government is planning a major infrastructure project to upgrade its tra…"
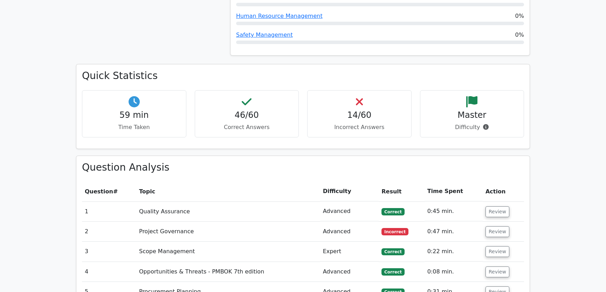
scroll to position [1181, 0]
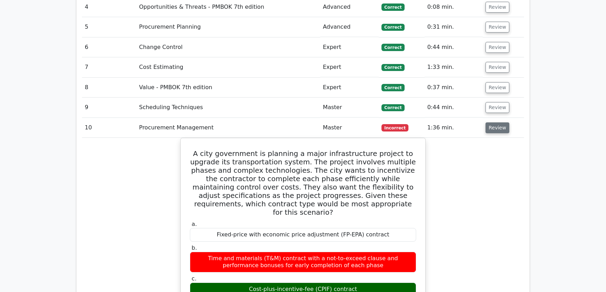
click at [493, 123] on button "Review" at bounding box center [497, 128] width 24 height 11
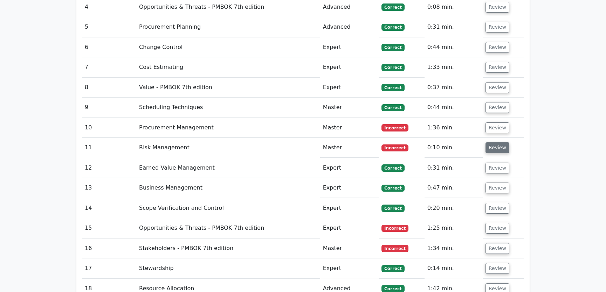
click at [494, 142] on button "Review" at bounding box center [497, 147] width 24 height 11
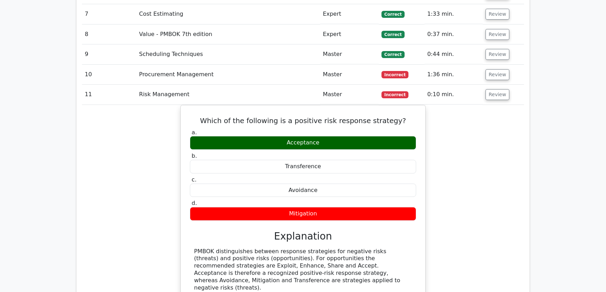
scroll to position [1287, 0]
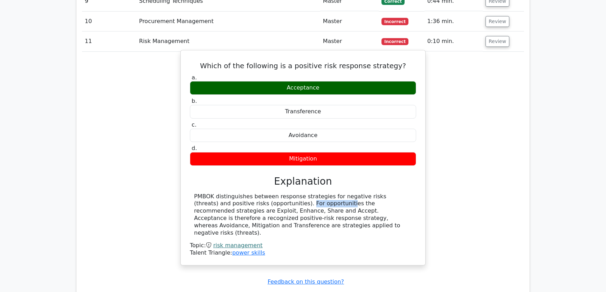
drag, startPoint x: 228, startPoint y: 176, endPoint x: 265, endPoint y: 179, distance: 36.6
click at [265, 193] on div "PMBOK distinguishes between response strategies for negative risks (threats) an…" at bounding box center [303, 215] width 218 height 44
drag, startPoint x: 214, startPoint y: 186, endPoint x: 280, endPoint y: 183, distance: 65.5
click at [280, 193] on div "PMBOK distinguishes between response strategies for negative risks (threats) an…" at bounding box center [303, 215] width 218 height 44
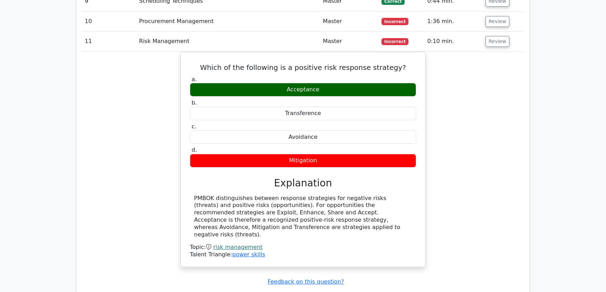
click at [470, 175] on div "Which of the following is a positive risk response strategy? a. Acceptance b. T…" at bounding box center [303, 164] width 442 height 224
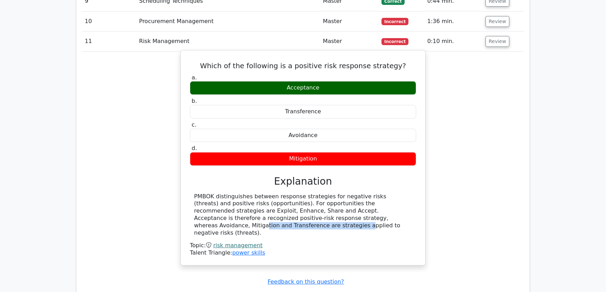
drag, startPoint x: 264, startPoint y: 191, endPoint x: 363, endPoint y: 194, distance: 99.1
click at [363, 194] on div "PMBOK distinguishes between response strategies for negative risks (threats) an…" at bounding box center [303, 215] width 218 height 44
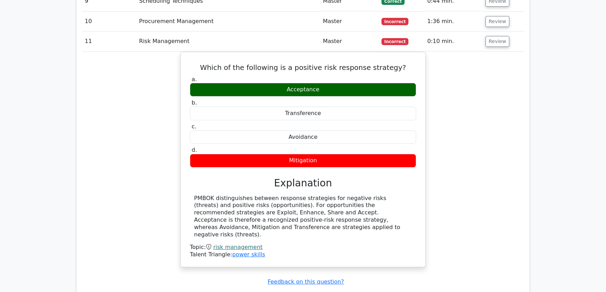
click at [470, 180] on div "Which of the following is a positive risk response strategy? a. Acceptance b. T…" at bounding box center [303, 164] width 442 height 224
click at [494, 36] on button "Review" at bounding box center [497, 41] width 24 height 11
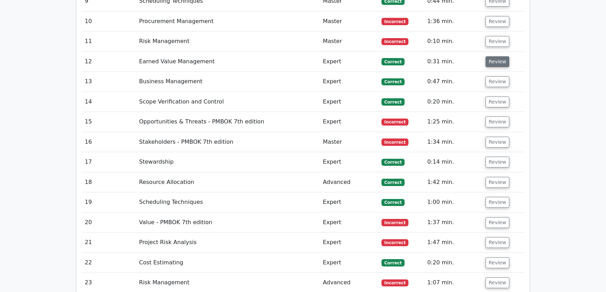
click at [494, 56] on button "Review" at bounding box center [497, 61] width 24 height 11
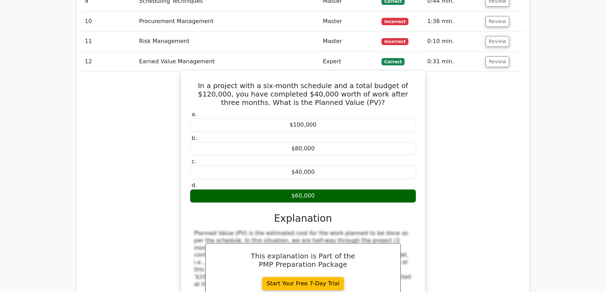
drag, startPoint x: 193, startPoint y: 60, endPoint x: 318, endPoint y: 171, distance: 167.4
click at [318, 171] on div "In a project with a six-month schedule and a total budget of $120,000, you have…" at bounding box center [302, 203] width 239 height 260
copy div "In a project with a six-month schedule and a total budget of $120,000, you have…"
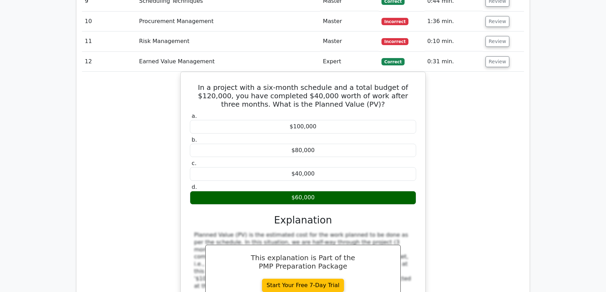
click at [489, 118] on div "In a project with a six-month schedule and a total budget of $120,000, you have…" at bounding box center [303, 209] width 442 height 275
click at [496, 56] on button "Review" at bounding box center [497, 61] width 24 height 11
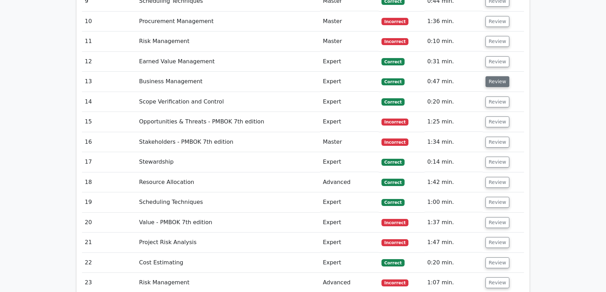
click at [490, 76] on button "Review" at bounding box center [497, 81] width 24 height 11
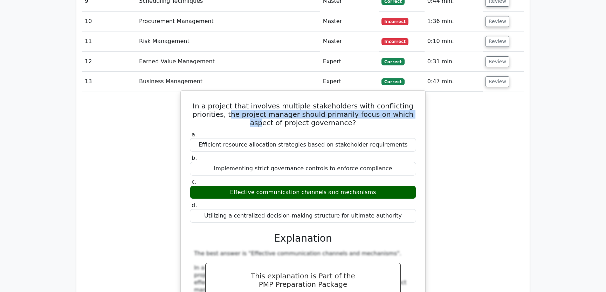
drag, startPoint x: 226, startPoint y: 88, endPoint x: 404, endPoint y: 90, distance: 177.9
click at [404, 102] on h5 "In a project that involves multiple stakeholders with conflicting priorities, t…" at bounding box center [303, 114] width 228 height 25
click at [341, 102] on h5 "In a project that involves multiple stakeholders with conflicting priorities, t…" at bounding box center [303, 114] width 228 height 25
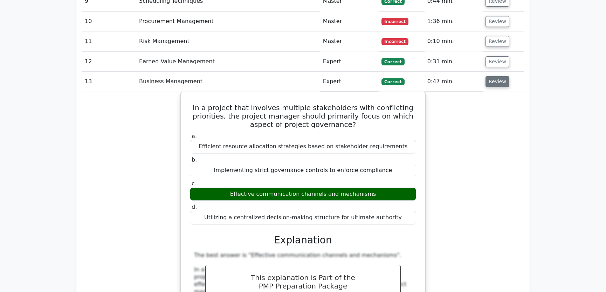
click at [501, 76] on button "Review" at bounding box center [497, 81] width 24 height 11
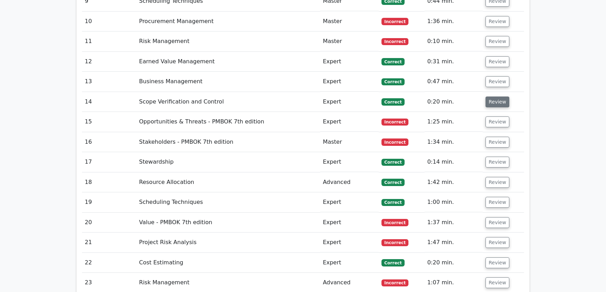
click at [494, 97] on button "Review" at bounding box center [497, 102] width 24 height 11
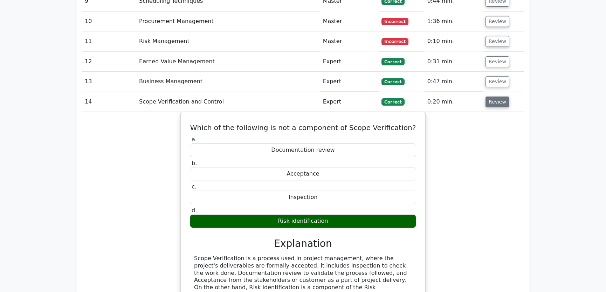
click at [491, 97] on button "Review" at bounding box center [497, 102] width 24 height 11
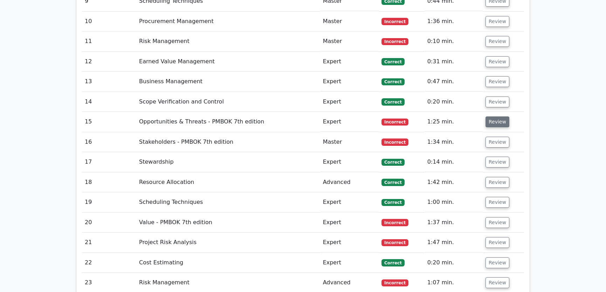
click at [494, 117] on button "Review" at bounding box center [497, 122] width 24 height 11
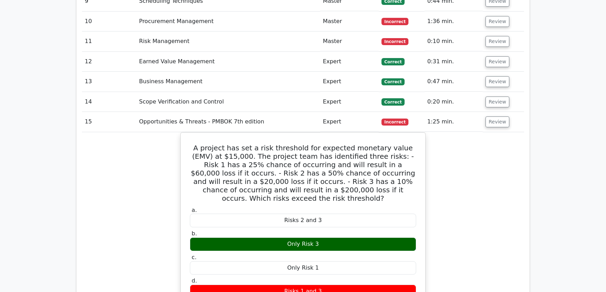
scroll to position [1340, 0]
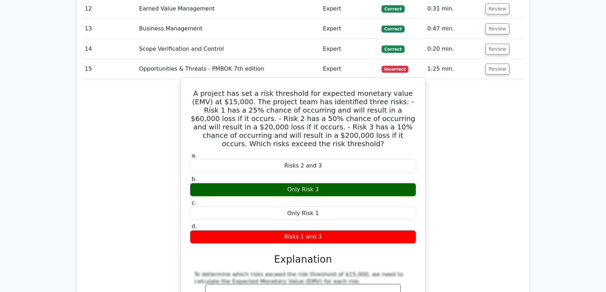
drag, startPoint x: 191, startPoint y: 67, endPoint x: 326, endPoint y: 202, distance: 190.9
click at [326, 202] on div "A project has set a risk threshold for expected monetary value (EMV) at $15,000…" at bounding box center [302, 283] width 239 height 405
copy div "A project has set a risk threshold for expected monetary value (EMV) at $15,000…"
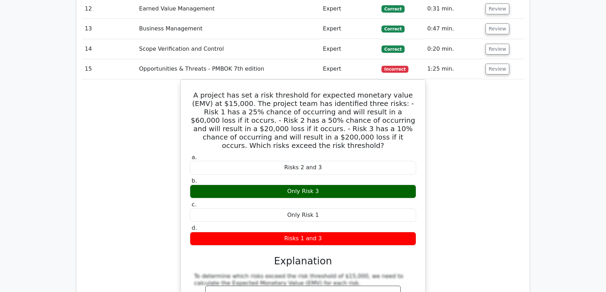
click at [470, 141] on div "A project has set a risk threshold for expected monetary value (EMV) at $15,000…" at bounding box center [303, 289] width 442 height 420
click at [500, 64] on button "Review" at bounding box center [497, 69] width 24 height 11
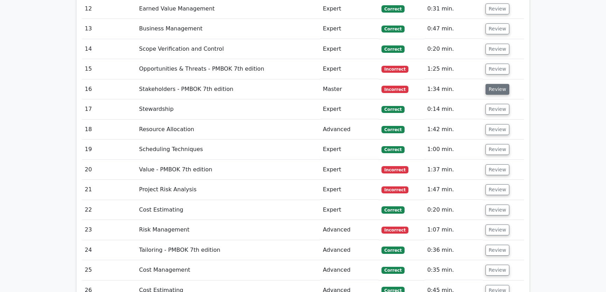
click at [495, 84] on button "Review" at bounding box center [497, 89] width 24 height 11
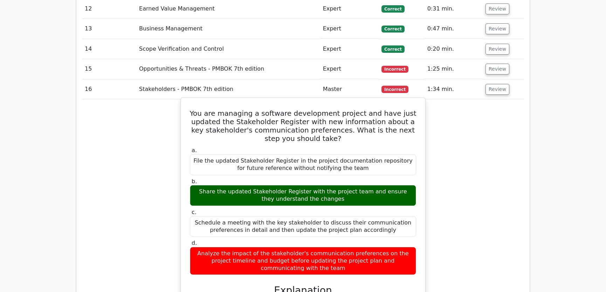
scroll to position [1393, 0]
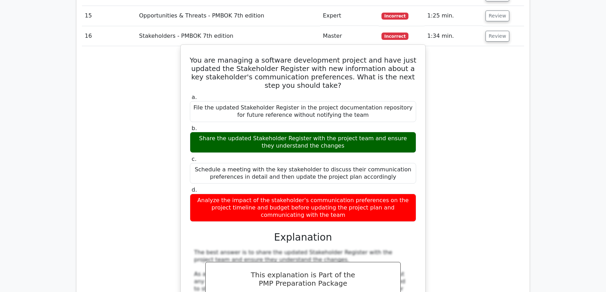
drag, startPoint x: 202, startPoint y: 32, endPoint x: 325, endPoint y: 192, distance: 201.2
click at [325, 192] on div "You are managing a software development project and have just updated the Stake…" at bounding box center [302, 223] width 239 height 351
copy div "You are managing a software development project and have just updated the Stake…"
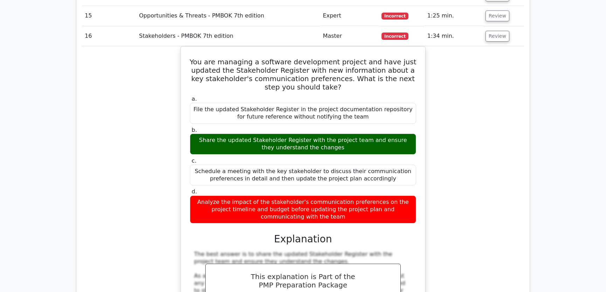
click at [444, 185] on div "You are managing a software development project and have just updated the Stake…" at bounding box center [303, 229] width 442 height 366
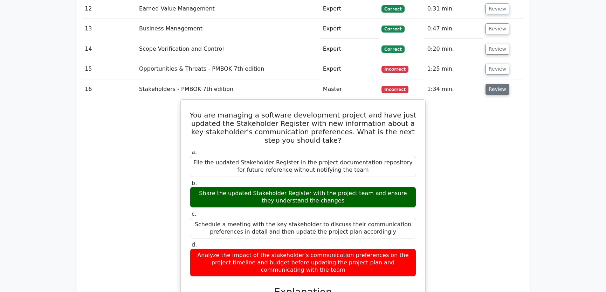
click at [495, 84] on button "Review" at bounding box center [497, 89] width 24 height 11
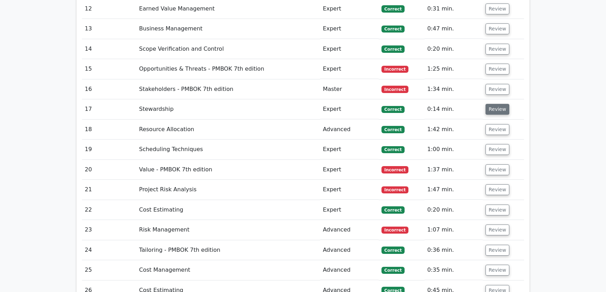
click at [494, 104] on button "Review" at bounding box center [497, 109] width 24 height 11
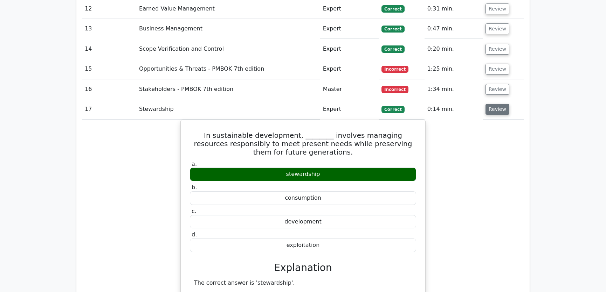
click at [494, 104] on button "Review" at bounding box center [497, 109] width 24 height 11
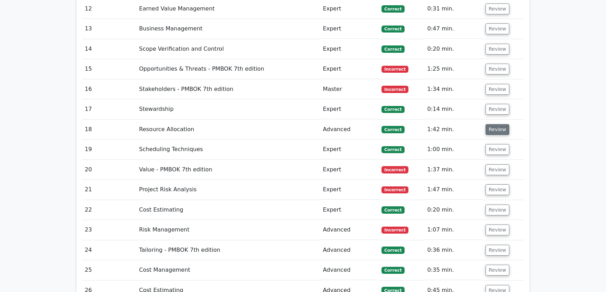
click at [493, 124] on button "Review" at bounding box center [497, 129] width 24 height 11
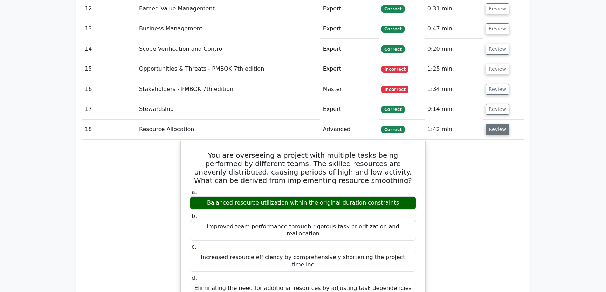
click at [493, 124] on button "Review" at bounding box center [497, 129] width 24 height 11
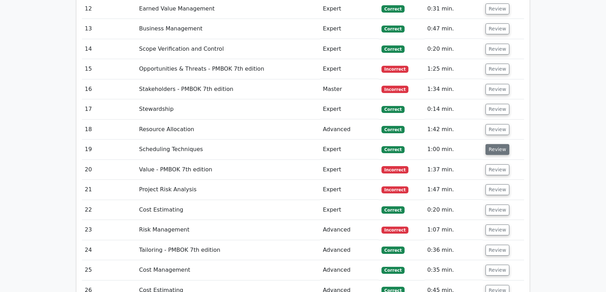
click at [493, 144] on button "Review" at bounding box center [497, 149] width 24 height 11
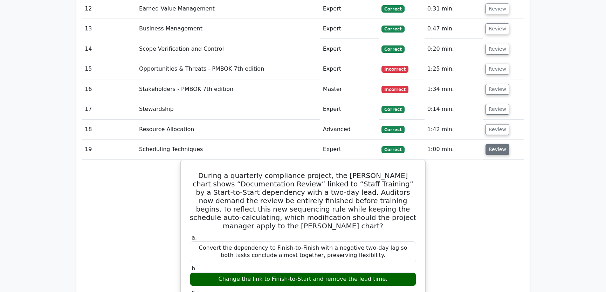
scroll to position [1393, 0]
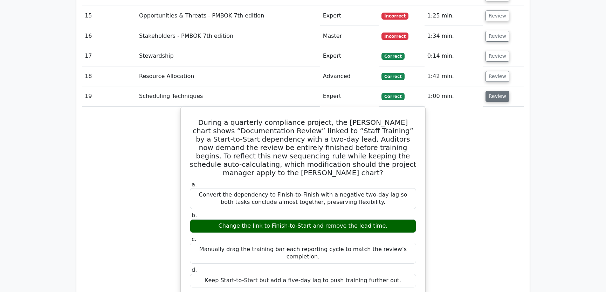
click at [492, 91] on button "Review" at bounding box center [497, 96] width 24 height 11
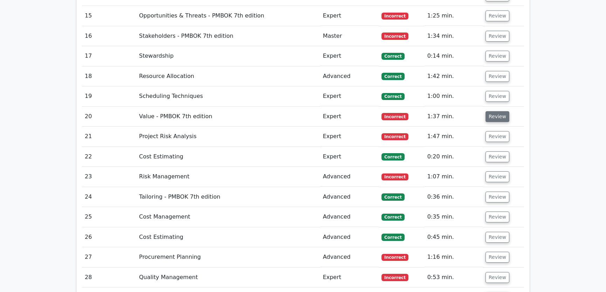
click at [493, 111] on button "Review" at bounding box center [497, 116] width 24 height 11
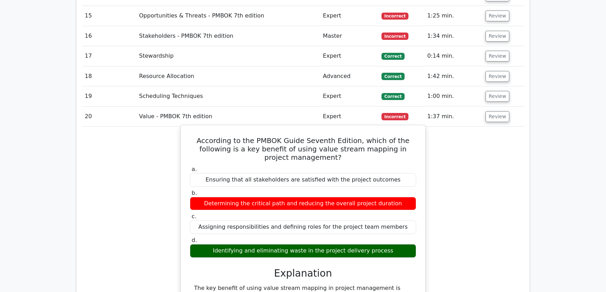
scroll to position [1499, 0]
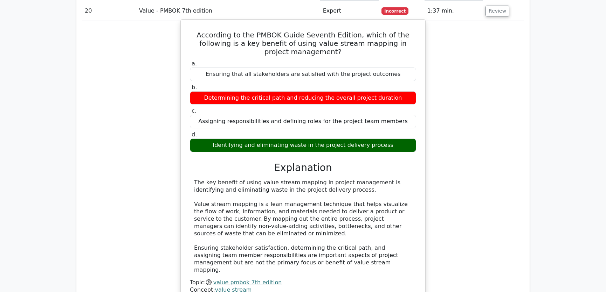
drag, startPoint x: 263, startPoint y: 148, endPoint x: 374, endPoint y: 151, distance: 111.7
click at [374, 179] on div "The key benefit of using value stream mapping in project management is identify…" at bounding box center [303, 226] width 218 height 95
click at [242, 179] on div "The key benefit of using value stream mapping in project management is identify…" at bounding box center [303, 226] width 218 height 95
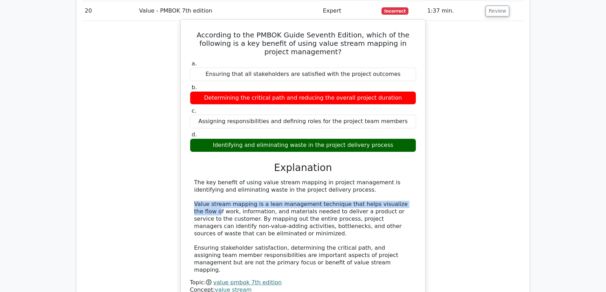
drag, startPoint x: 194, startPoint y: 168, endPoint x: 408, endPoint y: 171, distance: 213.2
click at [408, 179] on div "The key benefit of using value stream mapping in project management is identify…" at bounding box center [303, 226] width 218 height 95
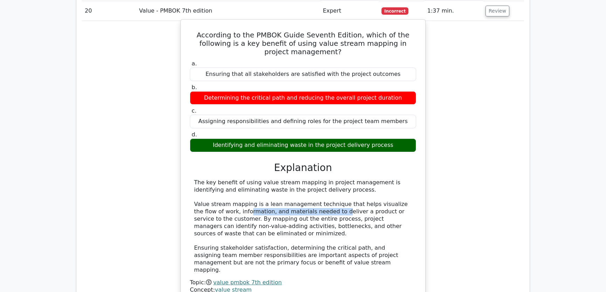
drag, startPoint x: 219, startPoint y: 175, endPoint x: 307, endPoint y: 175, distance: 87.9
click at [307, 179] on div "The key benefit of using value stream mapping in project management is identify…" at bounding box center [303, 226] width 218 height 95
click at [357, 179] on div "The key benefit of using value stream mapping in project management is identify…" at bounding box center [303, 226] width 218 height 95
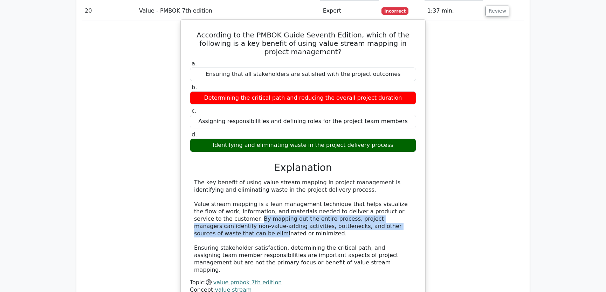
drag, startPoint x: 220, startPoint y: 182, endPoint x: 395, endPoint y: 188, distance: 175.9
click at [395, 188] on div "The key benefit of using value stream mapping in project management is identify…" at bounding box center [303, 226] width 218 height 95
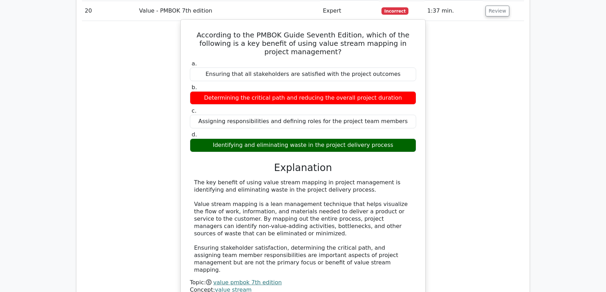
click at [266, 201] on div "The key benefit of using value stream mapping in project management is identify…" at bounding box center [303, 226] width 218 height 95
drag, startPoint x: 258, startPoint y: 189, endPoint x: 410, endPoint y: 192, distance: 151.6
click at [410, 192] on div "The key benefit of using value stream mapping in project management is identify…" at bounding box center [303, 226] width 218 height 95
click at [354, 201] on div "The key benefit of using value stream mapping in project management is identify…" at bounding box center [303, 226] width 218 height 95
drag, startPoint x: 214, startPoint y: 210, endPoint x: 350, endPoint y: 213, distance: 136.9
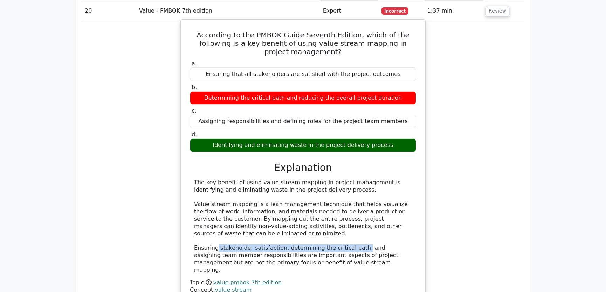
click at [350, 213] on div "The key benefit of using value stream mapping in project management is identify…" at bounding box center [303, 226] width 218 height 95
click at [304, 179] on div "The key benefit of using value stream mapping in project management is identify…" at bounding box center [303, 226] width 218 height 95
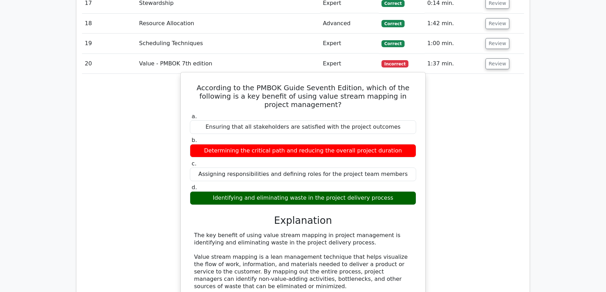
drag, startPoint x: 190, startPoint y: 61, endPoint x: 398, endPoint y: 163, distance: 230.9
click at [398, 163] on div "According to the PMBOK Guide Seventh Edition, which of the following is a key b…" at bounding box center [302, 217] width 239 height 285
copy div "According to the PMBOK Guide Seventh Edition, which of the following is a key b…"
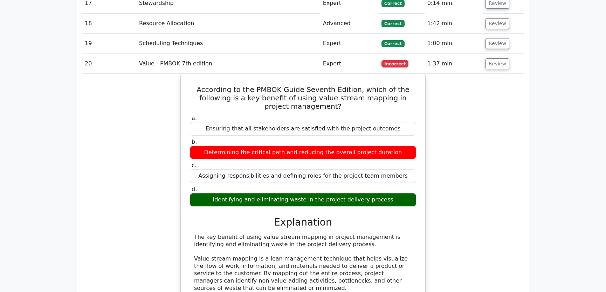
click at [481, 149] on div "According to the PMBOK Guide Seventh Edition, which of the following is a key b…" at bounding box center [303, 223] width 442 height 299
click at [493, 58] on button "Review" at bounding box center [497, 63] width 24 height 11
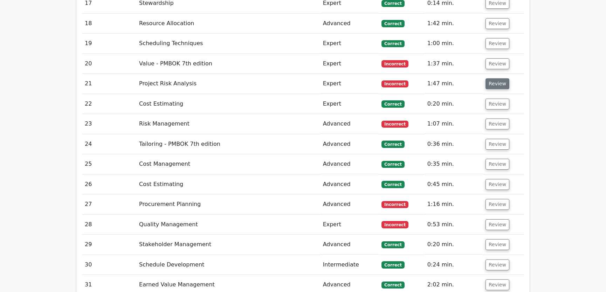
click at [494, 78] on button "Review" at bounding box center [497, 83] width 24 height 11
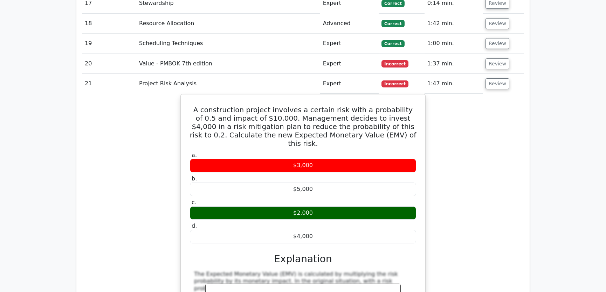
click at [461, 179] on div "A construction project involves a certain risk with a probability of 0.5 and im…" at bounding box center [303, 240] width 442 height 292
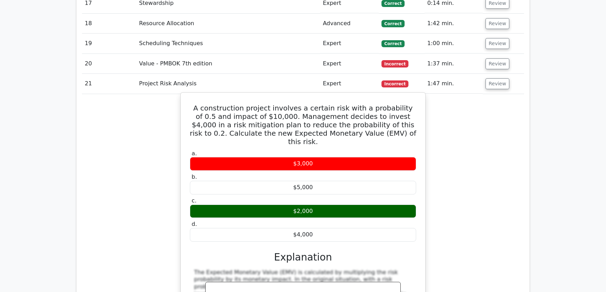
drag, startPoint x: 195, startPoint y: 81, endPoint x: 316, endPoint y: 202, distance: 171.8
click at [316, 202] on div "A construction project involves a certain risk with a probability of 0.5 and im…" at bounding box center [302, 234] width 239 height 277
copy div "A construction project involves a certain risk with a probability of 0.5 and im…"
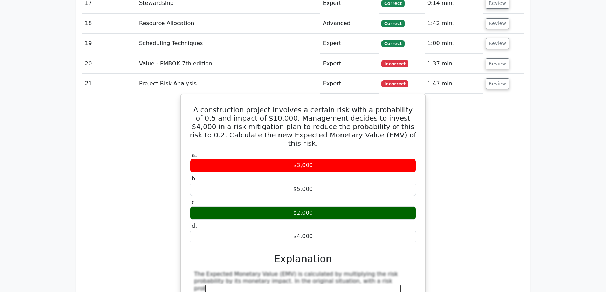
click at [465, 171] on div "A construction project involves a certain risk with a probability of 0.5 and im…" at bounding box center [303, 240] width 442 height 292
click at [495, 78] on button "Review" at bounding box center [497, 83] width 24 height 11
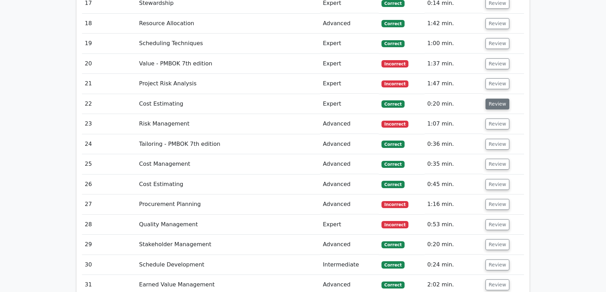
click at [495, 99] on button "Review" at bounding box center [497, 104] width 24 height 11
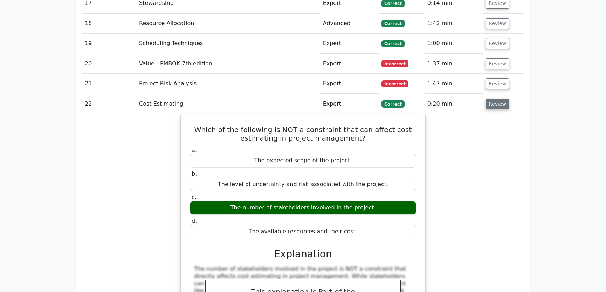
click at [495, 99] on button "Review" at bounding box center [497, 104] width 24 height 11
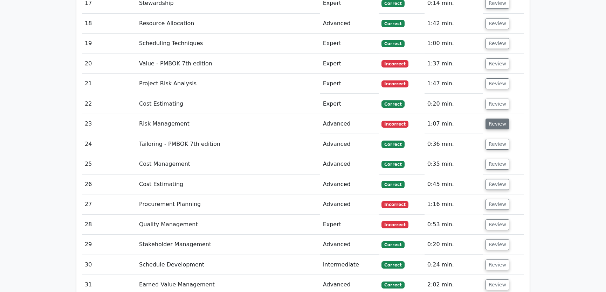
click at [494, 119] on button "Review" at bounding box center [497, 124] width 24 height 11
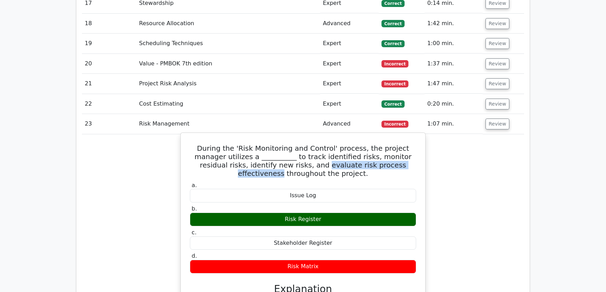
drag, startPoint x: 267, startPoint y: 138, endPoint x: 375, endPoint y: 140, distance: 107.9
click at [375, 144] on h5 "During the 'Risk Monitoring and Control' process, the project manager utilizes …" at bounding box center [303, 161] width 228 height 34
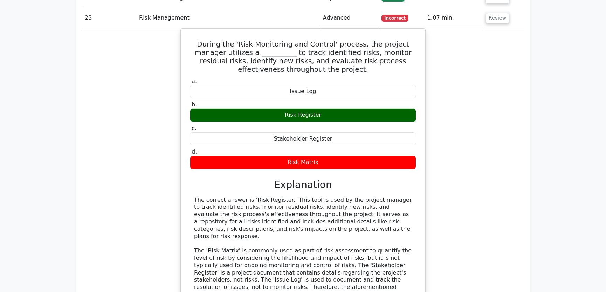
scroll to position [1606, 0]
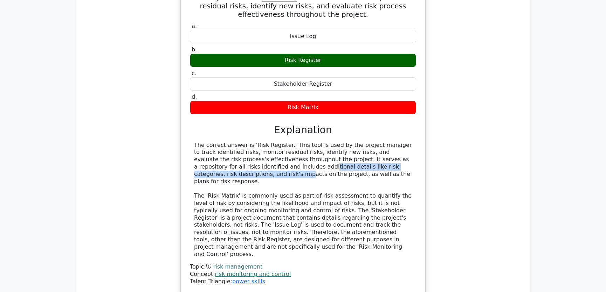
drag, startPoint x: 220, startPoint y: 139, endPoint x: 385, endPoint y: 139, distance: 165.2
click at [385, 142] on div "The correct answer is 'Risk Register.' This tool is used by the project manager…" at bounding box center [303, 200] width 218 height 117
drag, startPoint x: 218, startPoint y: 147, endPoint x: 361, endPoint y: 147, distance: 142.8
click at [361, 147] on div "The correct answer is 'Risk Register.' This tool is used by the project manager…" at bounding box center [303, 200] width 218 height 117
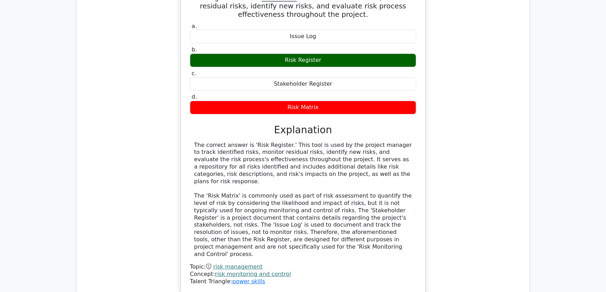
click at [394, 155] on div "The correct answer is 'Risk Register.' This tool is used by the project manager…" at bounding box center [303, 200] width 218 height 117
drag, startPoint x: 242, startPoint y: 163, endPoint x: 349, endPoint y: 164, distance: 106.4
click at [349, 164] on div "The correct answer is 'Risk Register.' This tool is used by the project manager…" at bounding box center [303, 200] width 218 height 117
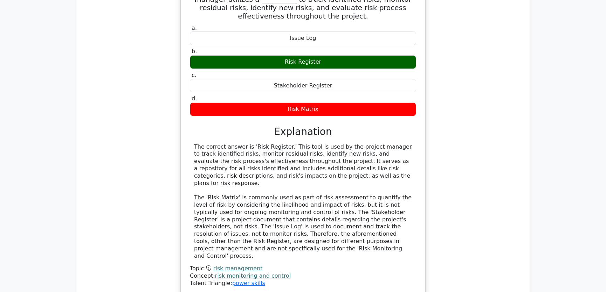
click at [514, 174] on div "During the 'Risk Monitoring and Control' process, the project manager utilizes …" at bounding box center [303, 139] width 442 height 329
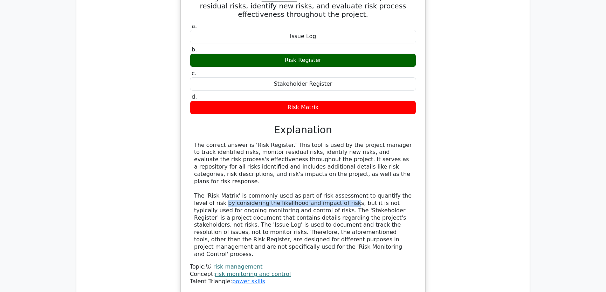
drag, startPoint x: 204, startPoint y: 169, endPoint x: 323, endPoint y: 170, distance: 119.0
click at [323, 170] on div "The correct answer is 'Risk Register.' This tool is used by the project manager…" at bounding box center [303, 200] width 218 height 117
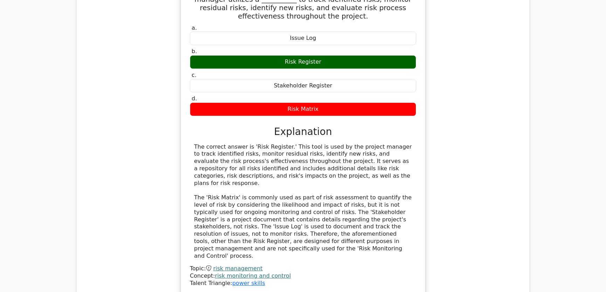
click at [466, 180] on div "During the 'Risk Monitoring and Control' process, the project manager utilizes …" at bounding box center [303, 139] width 442 height 329
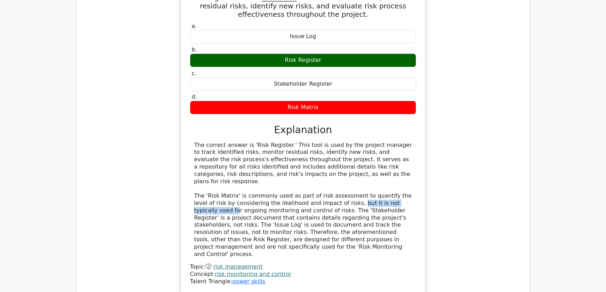
drag, startPoint x: 329, startPoint y: 169, endPoint x: 399, endPoint y: 168, distance: 70.0
click at [399, 168] on div "The correct answer is 'Risk Register.' This tool is used by the project manager…" at bounding box center [303, 200] width 218 height 117
drag, startPoint x: 225, startPoint y: 177, endPoint x: 297, endPoint y: 176, distance: 71.8
click at [297, 176] on div "The correct answer is 'Risk Register.' This tool is used by the project manager…" at bounding box center [303, 200] width 218 height 117
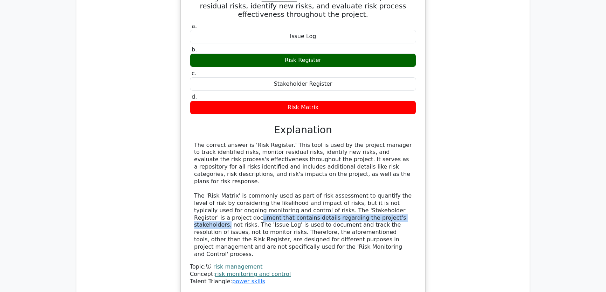
drag, startPoint x: 203, startPoint y: 185, endPoint x: 365, endPoint y: 183, distance: 162.5
click at [365, 183] on div "The correct answer is 'Risk Register.' This tool is used by the project manager…" at bounding box center [303, 200] width 218 height 117
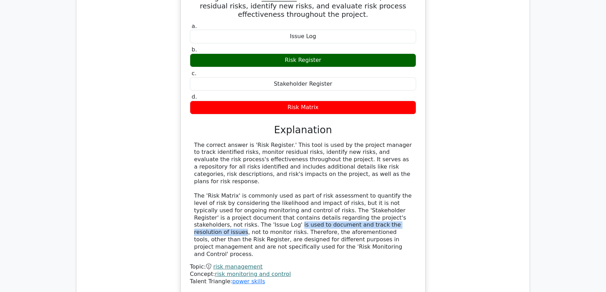
drag, startPoint x: 222, startPoint y: 191, endPoint x: 358, endPoint y: 192, distance: 136.2
click at [358, 192] on div "The correct answer is 'Risk Register.' This tool is used by the project manager…" at bounding box center [303, 200] width 218 height 117
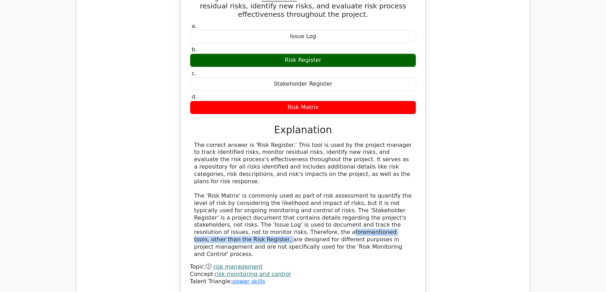
drag, startPoint x: 246, startPoint y: 200, endPoint x: 373, endPoint y: 199, distance: 127.1
click at [373, 199] on div "The correct answer is 'Risk Register.' This tool is used by the project manager…" at bounding box center [303, 200] width 218 height 117
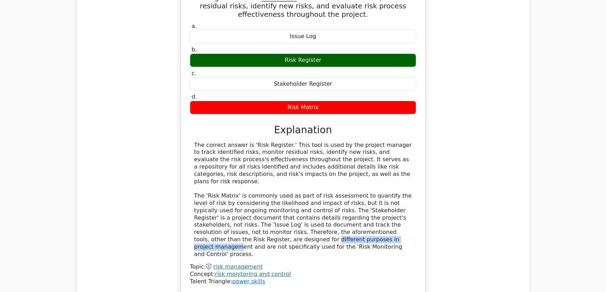
drag, startPoint x: 203, startPoint y: 204, endPoint x: 301, endPoint y: 204, distance: 97.3
click at [301, 204] on div "The correct answer is 'Risk Register.' This tool is used by the project manager…" at bounding box center [303, 200] width 218 height 117
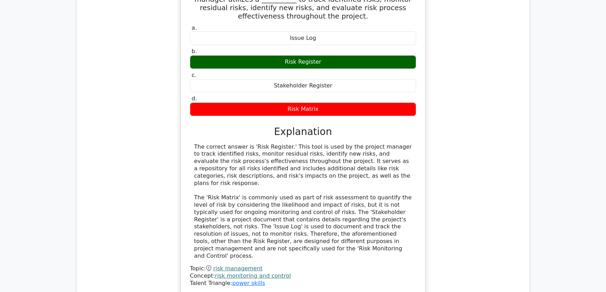
click at [481, 186] on div "During the 'Risk Monitoring and Control' process, the project manager utilizes …" at bounding box center [303, 139] width 442 height 329
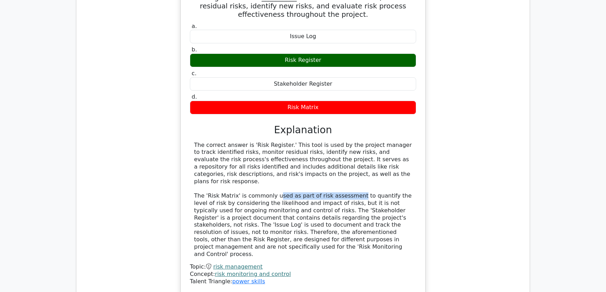
drag, startPoint x: 273, startPoint y: 162, endPoint x: 349, endPoint y: 162, distance: 76.0
click at [349, 162] on div "The correct answer is 'Risk Register.' This tool is used by the project manager…" at bounding box center [303, 200] width 218 height 117
drag, startPoint x: 207, startPoint y: 159, endPoint x: 232, endPoint y: 159, distance: 25.9
click at [232, 159] on div "The correct answer is 'Risk Register.' This tool is used by the project manager…" at bounding box center [303, 200] width 218 height 117
copy div "Risk Matrix"
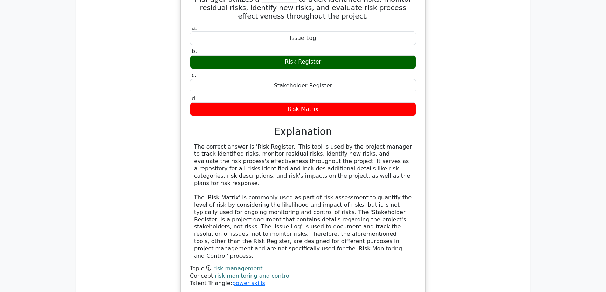
click at [475, 135] on div "During the 'Risk Monitoring and Control' process, the project manager utilizes …" at bounding box center [303, 139] width 442 height 329
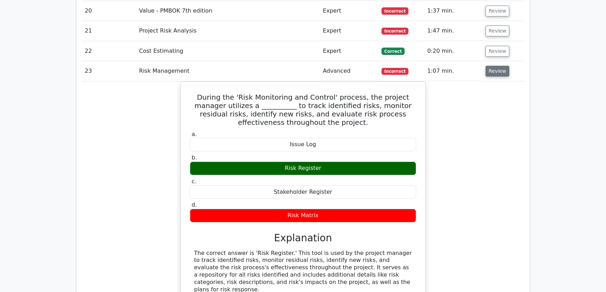
click at [496, 66] on button "Review" at bounding box center [497, 71] width 24 height 11
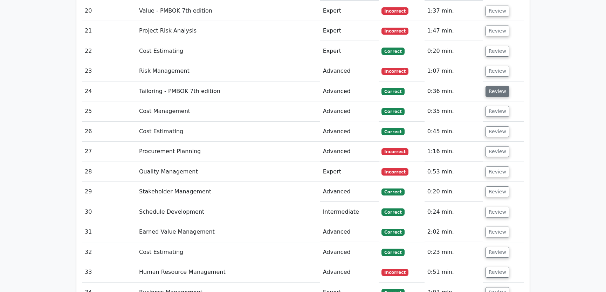
click at [497, 86] on button "Review" at bounding box center [497, 91] width 24 height 11
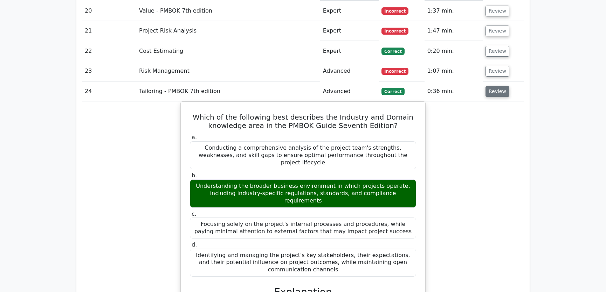
click at [491, 86] on button "Review" at bounding box center [497, 91] width 24 height 11
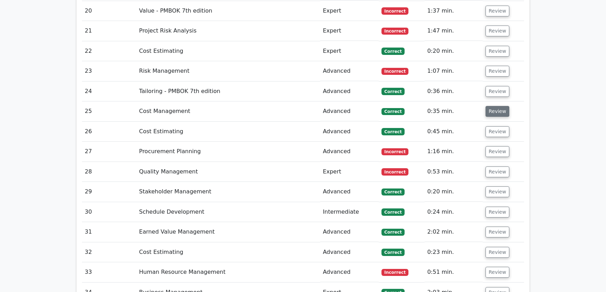
click at [495, 106] on button "Review" at bounding box center [497, 111] width 24 height 11
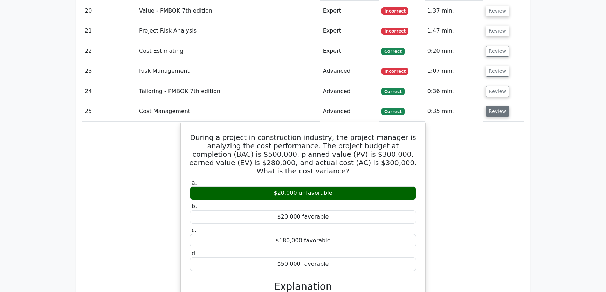
click at [495, 106] on button "Review" at bounding box center [497, 111] width 24 height 11
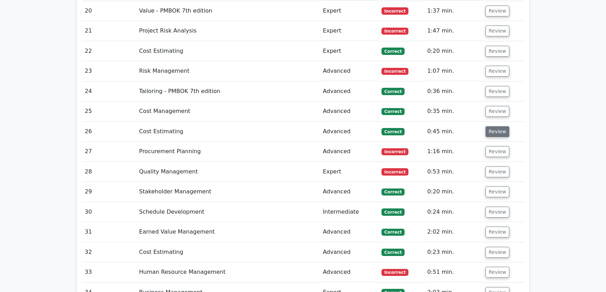
click at [494, 126] on button "Review" at bounding box center [497, 131] width 24 height 11
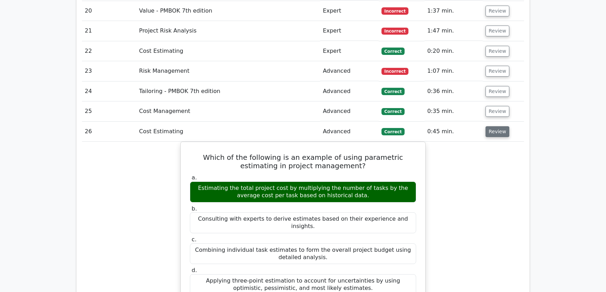
click at [494, 126] on button "Review" at bounding box center [497, 131] width 24 height 11
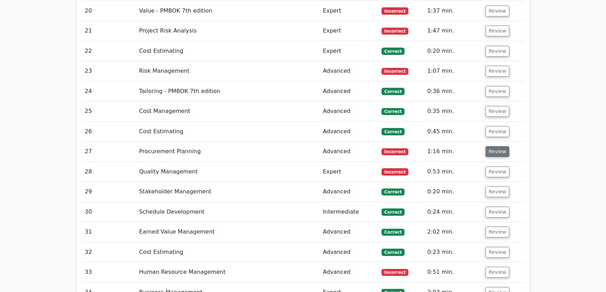
click at [495, 146] on button "Review" at bounding box center [497, 151] width 24 height 11
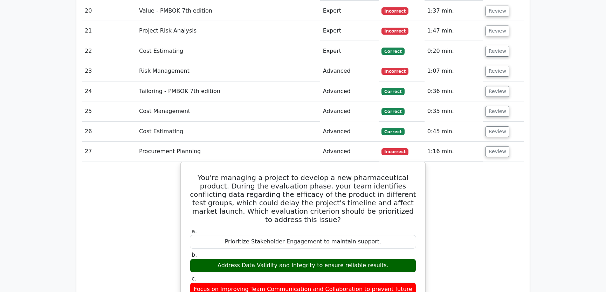
scroll to position [1552, 0]
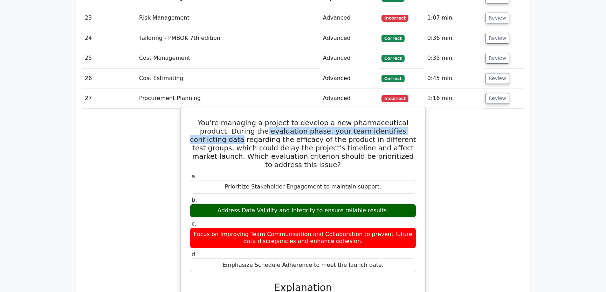
drag, startPoint x: 234, startPoint y: 105, endPoint x: 410, endPoint y: 103, distance: 176.8
click at [410, 119] on h5 "You're managing a project to develop a new pharmaceutical product. During the e…" at bounding box center [303, 144] width 228 height 50
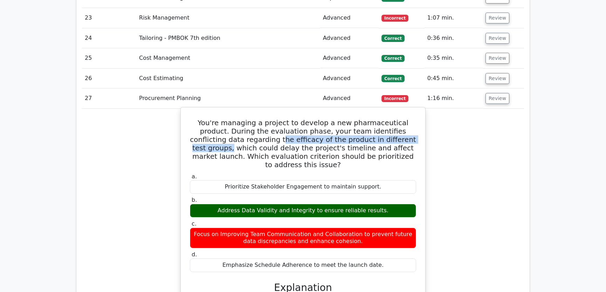
drag, startPoint x: 231, startPoint y: 113, endPoint x: 390, endPoint y: 114, distance: 158.9
click at [390, 119] on h5 "You're managing a project to develop a new pharmaceutical product. During the e…" at bounding box center [303, 144] width 228 height 50
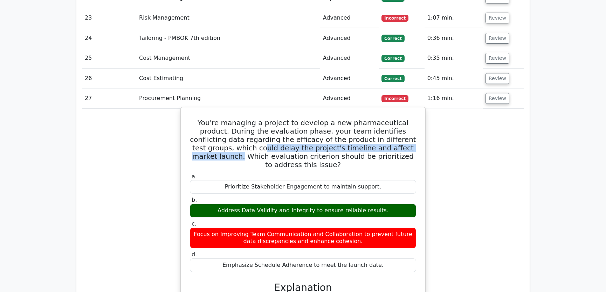
drag, startPoint x: 203, startPoint y: 121, endPoint x: 385, endPoint y: 121, distance: 181.7
click at [385, 121] on h5 "You're managing a project to develop a new pharmaceutical product. During the e…" at bounding box center [303, 144] width 228 height 50
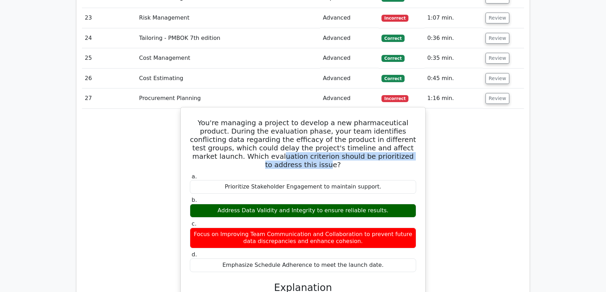
drag, startPoint x: 216, startPoint y: 130, endPoint x: 396, endPoint y: 132, distance: 180.3
click at [396, 132] on h5 "You're managing a project to develop a new pharmaceutical product. During the e…" at bounding box center [303, 144] width 228 height 50
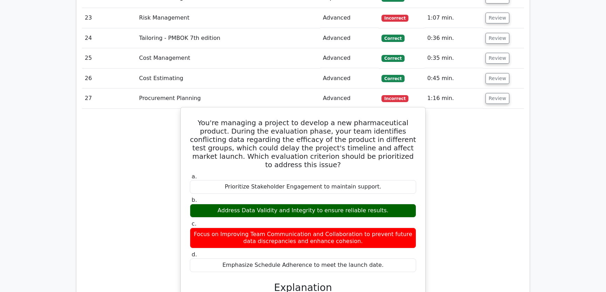
click at [342, 119] on h5 "You're managing a project to develop a new pharmaceutical product. During the e…" at bounding box center [303, 144] width 228 height 50
drag, startPoint x: 195, startPoint y: 95, endPoint x: 363, endPoint y: 208, distance: 202.3
click at [363, 208] on div "You're managing a project to develop a new pharmaceutical product. During the e…" at bounding box center [302, 283] width 239 height 346
copy div "You're managing a project to develop a new pharmaceutical product. During the e…"
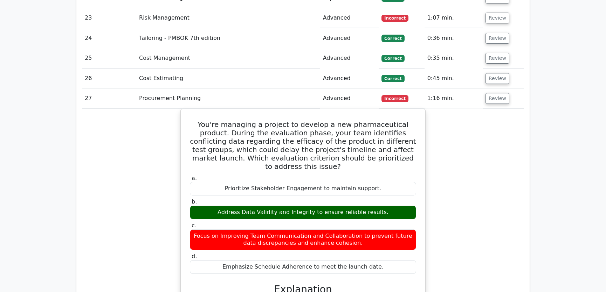
click at [465, 164] on div "You're managing a project to develop a new pharmaceutical product. During the e…" at bounding box center [303, 289] width 442 height 361
click at [493, 93] on button "Review" at bounding box center [497, 98] width 24 height 11
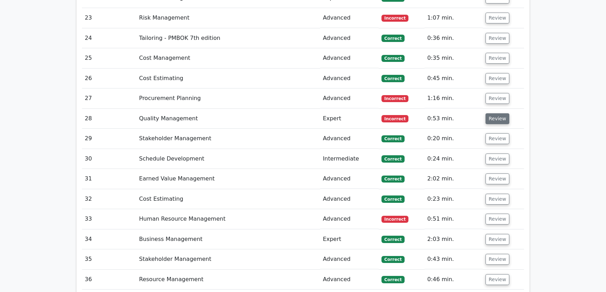
click at [495, 113] on button "Review" at bounding box center [497, 118] width 24 height 11
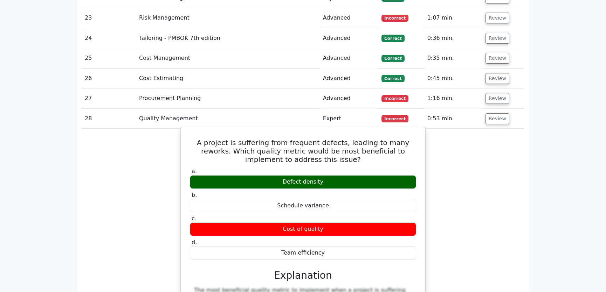
drag, startPoint x: 193, startPoint y: 114, endPoint x: 327, endPoint y: 225, distance: 174.8
click at [327, 225] on div "A project is suffering from frequent defects, leading to many reworks. Which qu…" at bounding box center [302, 268] width 239 height 277
copy div "A project is suffering from frequent defects, leading to many reworks. Which qu…"
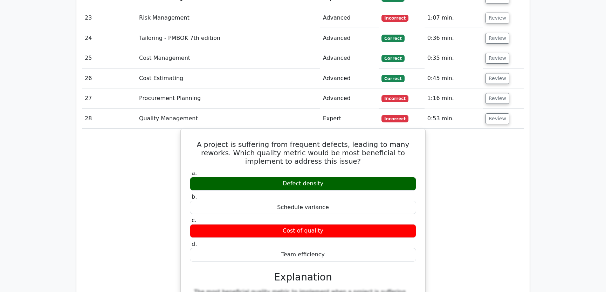
click at [467, 178] on div "A project is suffering from frequent defects, leading to many reworks. Which qu…" at bounding box center [303, 275] width 442 height 292
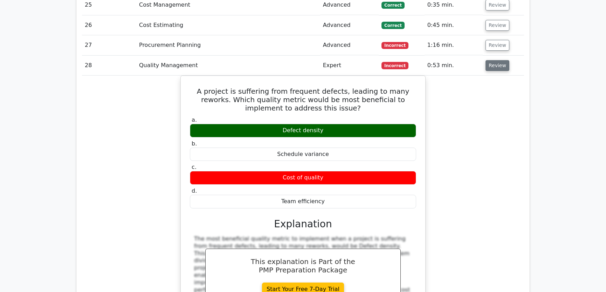
click at [494, 60] on button "Review" at bounding box center [497, 65] width 24 height 11
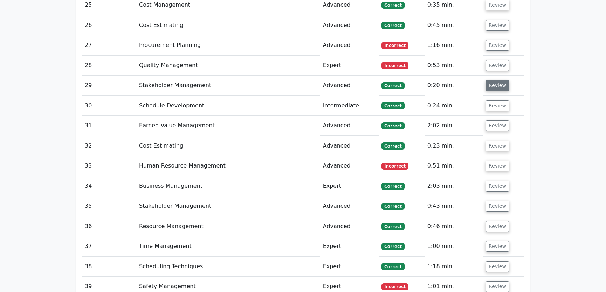
click at [494, 80] on button "Review" at bounding box center [497, 85] width 24 height 11
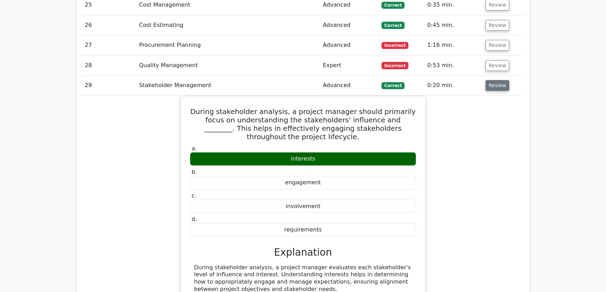
click at [494, 80] on button "Review" at bounding box center [497, 85] width 24 height 11
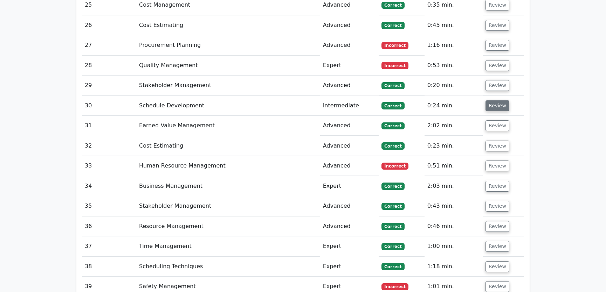
click at [494, 100] on button "Review" at bounding box center [497, 105] width 24 height 11
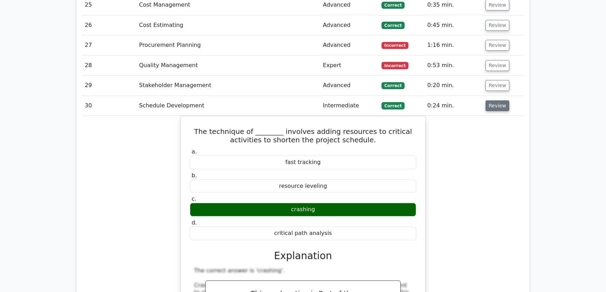
click at [494, 100] on button "Review" at bounding box center [497, 105] width 24 height 11
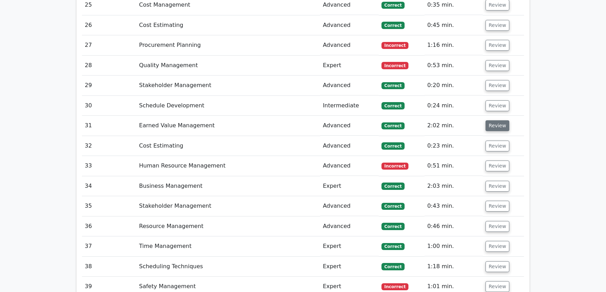
click at [495, 120] on button "Review" at bounding box center [497, 125] width 24 height 11
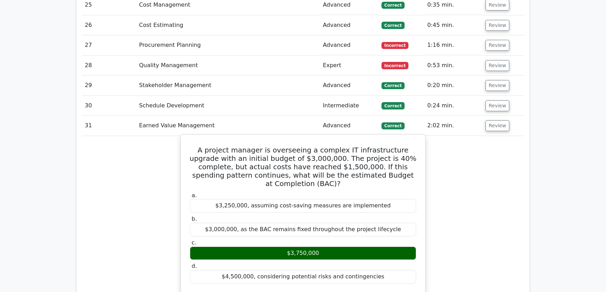
drag, startPoint x: 194, startPoint y: 122, endPoint x: 378, endPoint y: 242, distance: 219.1
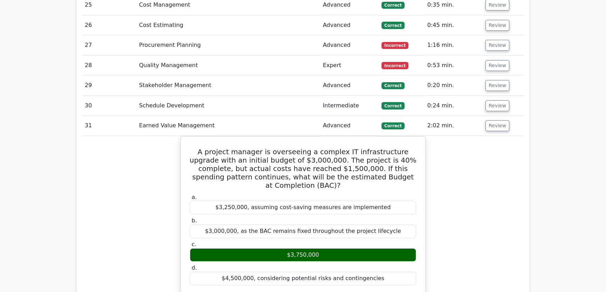
click at [496, 120] on button "Review" at bounding box center [497, 125] width 24 height 11
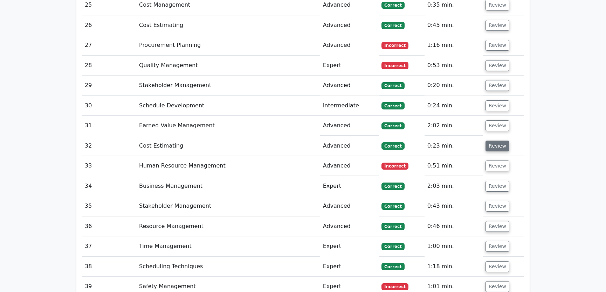
click at [489, 141] on button "Review" at bounding box center [497, 146] width 24 height 11
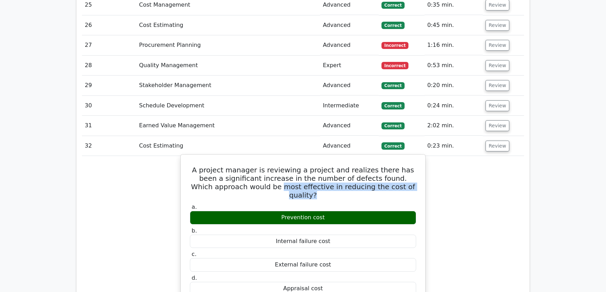
drag, startPoint x: 249, startPoint y: 161, endPoint x: 391, endPoint y: 161, distance: 142.1
click at [391, 166] on h5 "A project manager is reviewing a project and realizes there has been a signific…" at bounding box center [303, 183] width 228 height 34
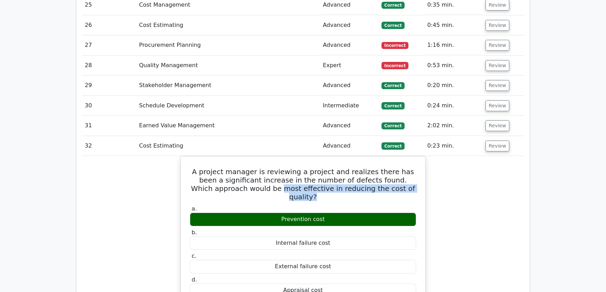
click at [495, 141] on button "Review" at bounding box center [497, 146] width 24 height 11
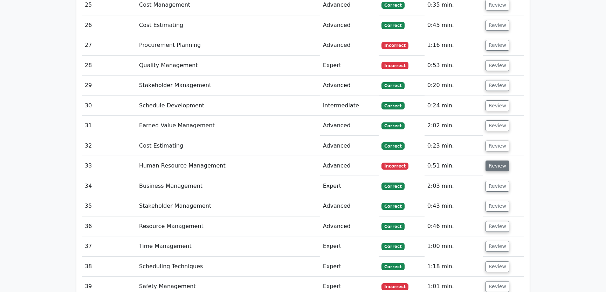
click at [487, 161] on button "Review" at bounding box center [497, 166] width 24 height 11
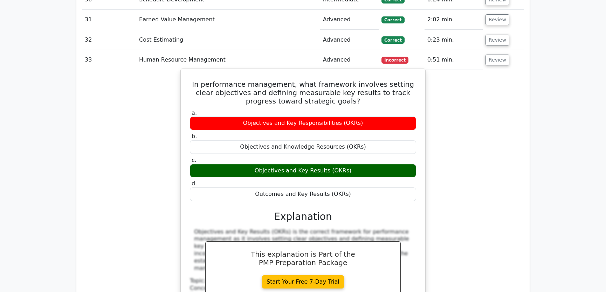
scroll to position [1658, 0]
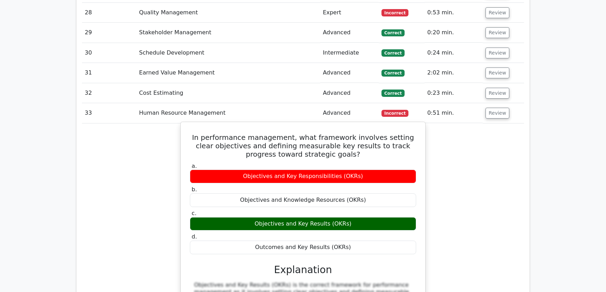
drag, startPoint x: 195, startPoint y: 111, endPoint x: 353, endPoint y: 224, distance: 194.4
click at [353, 224] on div "In performance management, what framework involves setting clear objectives and…" at bounding box center [302, 255] width 239 height 260
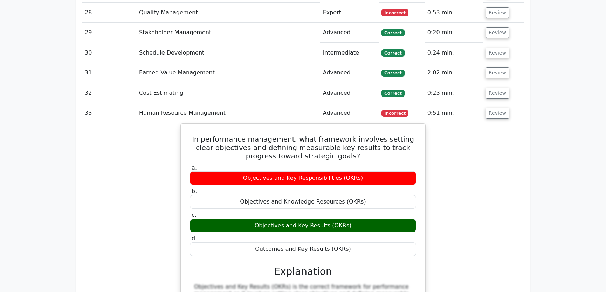
click at [510, 152] on div "In performance management, what framework involves setting clear objectives and…" at bounding box center [303, 261] width 442 height 275
click at [497, 108] on button "Review" at bounding box center [497, 113] width 24 height 11
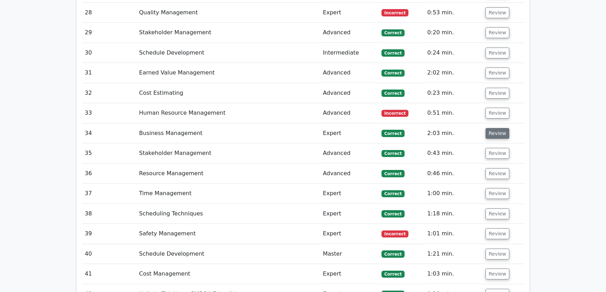
click at [494, 128] on button "Review" at bounding box center [497, 133] width 24 height 11
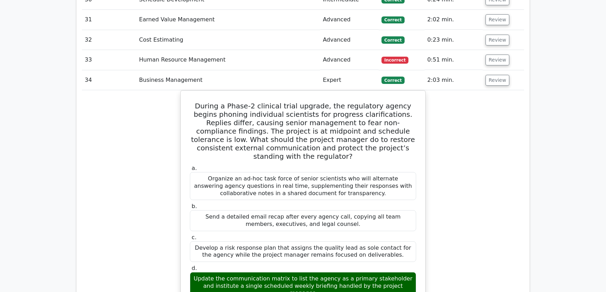
scroll to position [1765, 0]
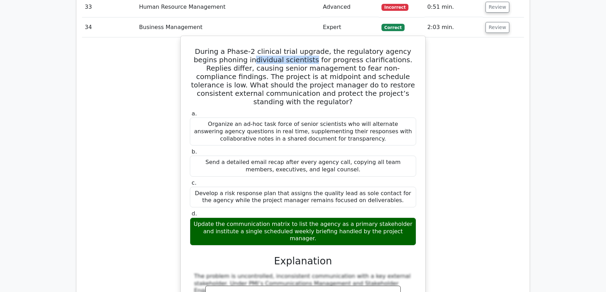
drag, startPoint x: 227, startPoint y: 32, endPoint x: 283, endPoint y: 33, distance: 55.7
click at [283, 47] on h5 "During a Phase-2 clinical trial upgrade, the regulatory agency begins phoning i…" at bounding box center [303, 76] width 228 height 59
click at [235, 47] on h5 "During a Phase-2 clinical trial upgrade, the regulatory agency begins phoning i…" at bounding box center [303, 76] width 228 height 59
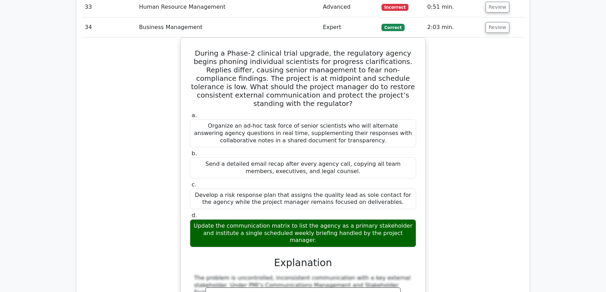
click at [453, 183] on div "During a Phase-2 clinical trial upgrade, the regulatory agency begins phoning i…" at bounding box center [303, 261] width 442 height 449
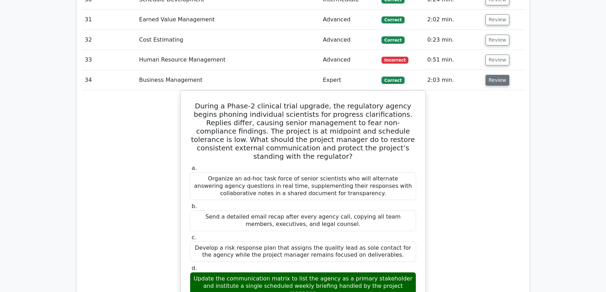
click at [495, 75] on button "Review" at bounding box center [497, 80] width 24 height 11
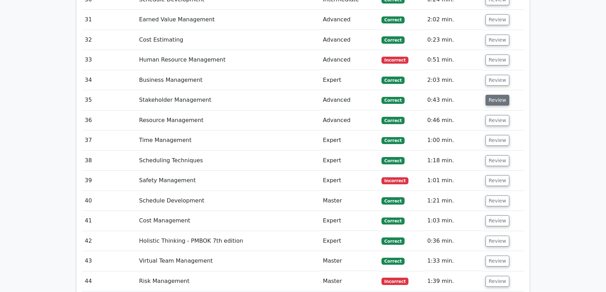
click at [495, 95] on button "Review" at bounding box center [497, 100] width 24 height 11
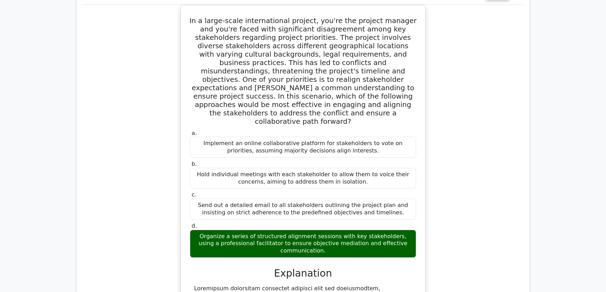
scroll to position [1765, 0]
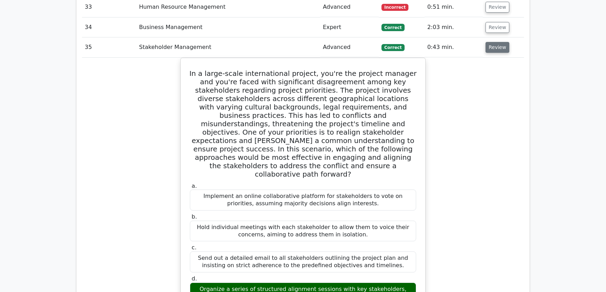
click at [491, 42] on button "Review" at bounding box center [497, 47] width 24 height 11
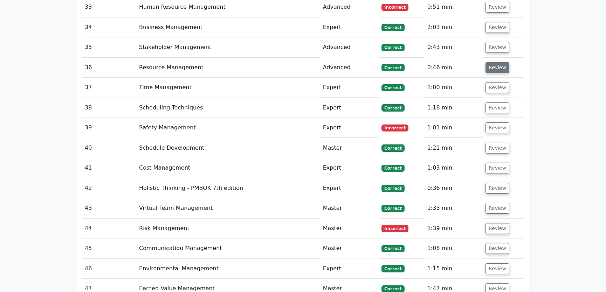
click at [494, 62] on button "Review" at bounding box center [497, 67] width 24 height 11
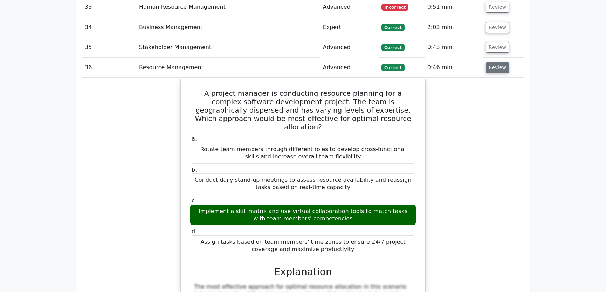
click at [501, 62] on button "Review" at bounding box center [497, 67] width 24 height 11
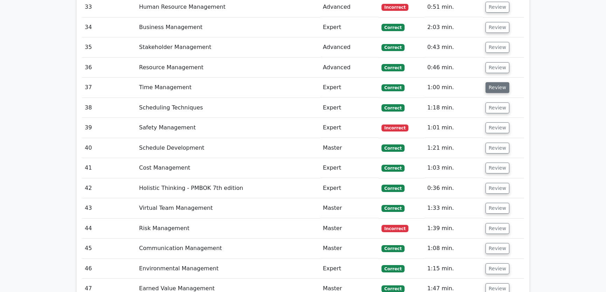
click at [493, 82] on button "Review" at bounding box center [497, 87] width 24 height 11
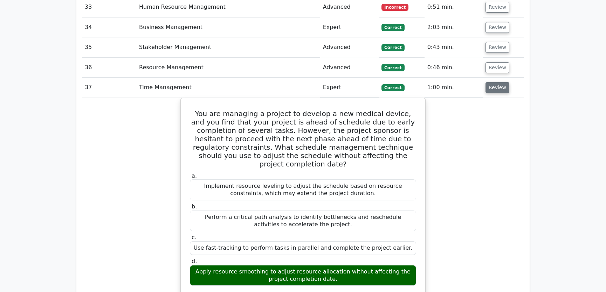
click at [494, 82] on button "Review" at bounding box center [497, 87] width 24 height 11
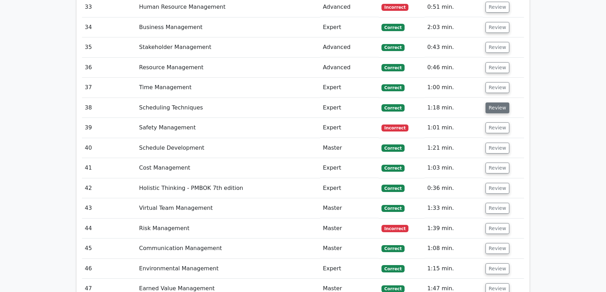
click at [496, 103] on button "Review" at bounding box center [497, 108] width 24 height 11
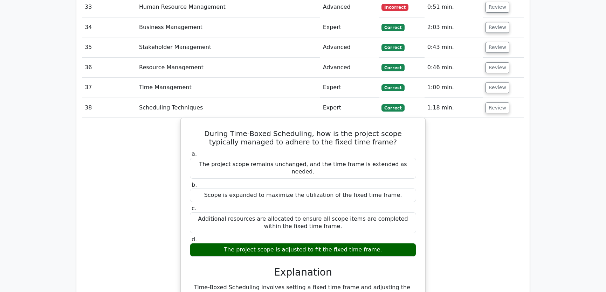
scroll to position [1871, 0]
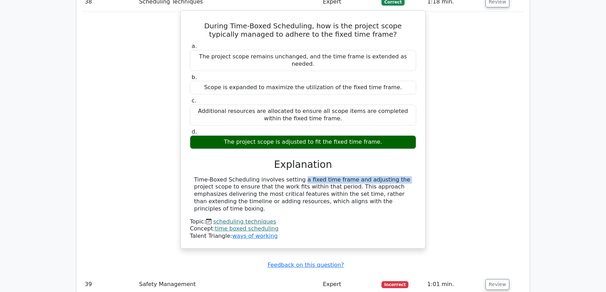
drag, startPoint x: 254, startPoint y: 144, endPoint x: 346, endPoint y: 146, distance: 92.4
click at [346, 176] on div "Time-Boxed Scheduling involves setting a fixed time frame and adjusting the pro…" at bounding box center [303, 194] width 218 height 36
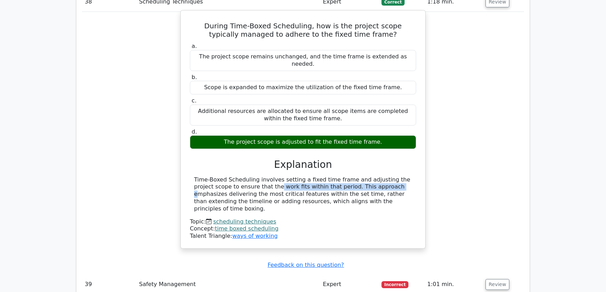
drag, startPoint x: 213, startPoint y: 151, endPoint x: 322, endPoint y: 152, distance: 109.9
click at [322, 176] on div "Time-Boxed Scheduling involves setting a fixed time frame and adjusting the pro…" at bounding box center [303, 194] width 218 height 36
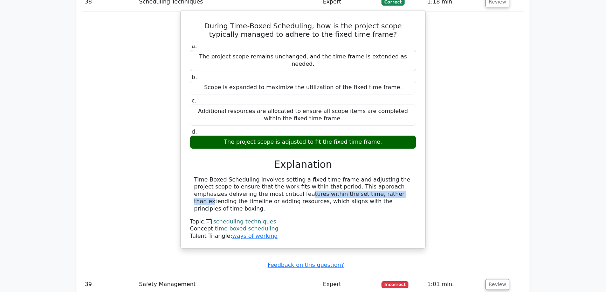
drag, startPoint x: 231, startPoint y: 159, endPoint x: 327, endPoint y: 159, distance: 95.9
click at [327, 176] on div "Time-Boxed Scheduling involves setting a fixed time frame and adjusting the pro…" at bounding box center [303, 194] width 218 height 36
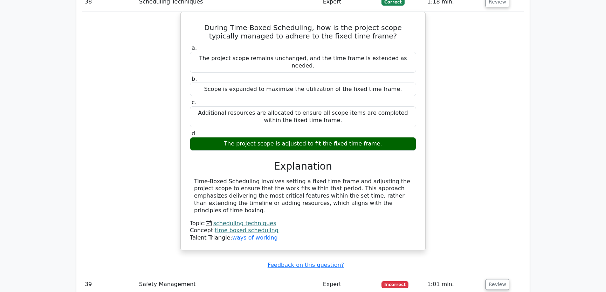
click at [461, 156] on div "During Time-Boxed Scheduling, how is the project scope typically managed to adh…" at bounding box center [303, 135] width 442 height 247
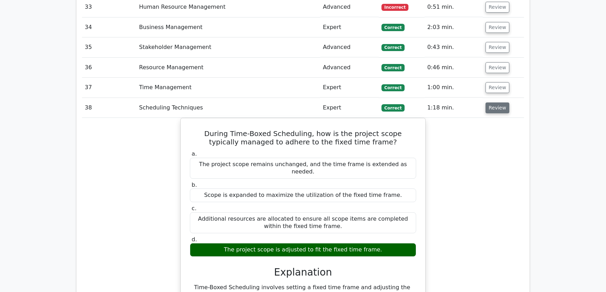
click at [495, 103] on button "Review" at bounding box center [497, 108] width 24 height 11
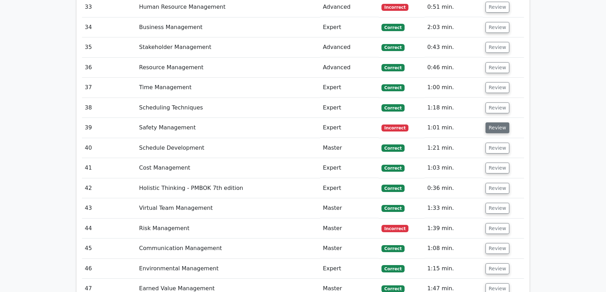
click at [493, 123] on button "Review" at bounding box center [497, 128] width 24 height 11
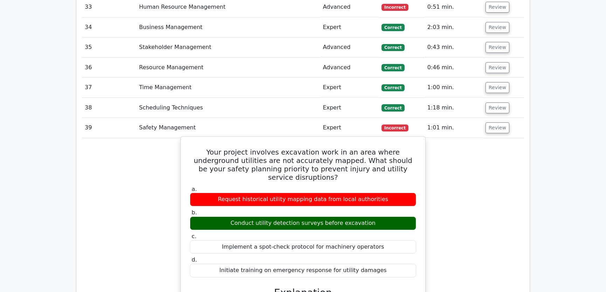
drag, startPoint x: 194, startPoint y: 121, endPoint x: 381, endPoint y: 238, distance: 220.0
click at [381, 238] on div "Your project involves excavation work in an area where underground utilities ar…" at bounding box center [302, 293] width 239 height 307
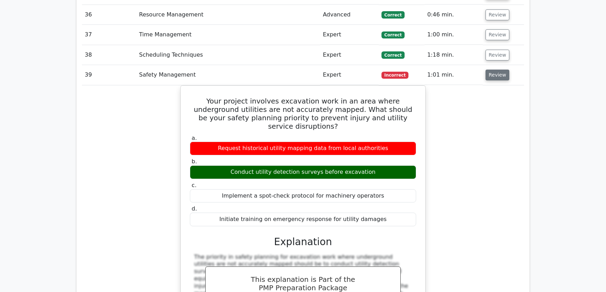
click at [494, 70] on button "Review" at bounding box center [497, 75] width 24 height 11
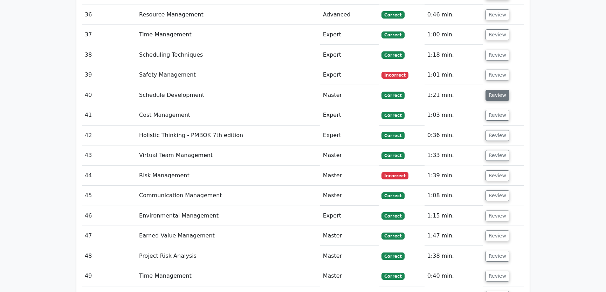
click at [490, 90] on button "Review" at bounding box center [497, 95] width 24 height 11
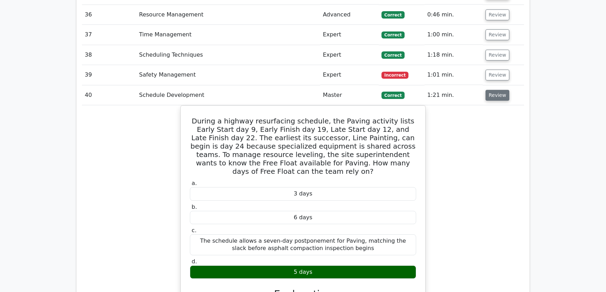
click at [494, 90] on button "Review" at bounding box center [497, 95] width 24 height 11
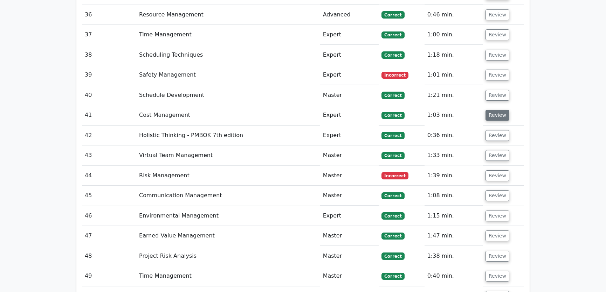
click at [493, 110] on button "Review" at bounding box center [497, 115] width 24 height 11
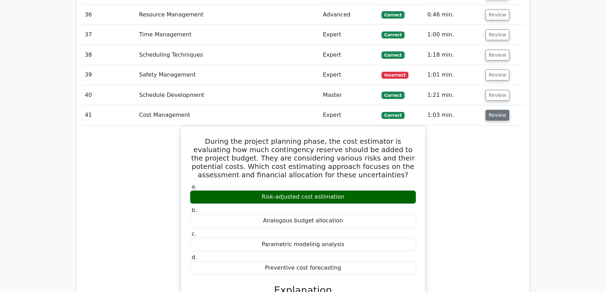
scroll to position [1924, 0]
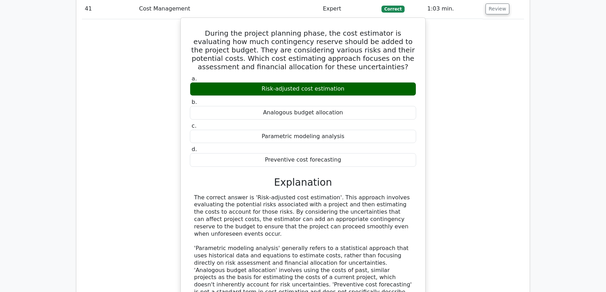
click at [268, 194] on div "The correct answer is 'Risk-adjusted cost estimation'. This approach involves e…" at bounding box center [303, 248] width 218 height 109
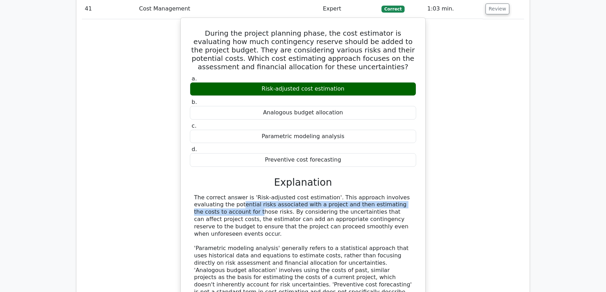
drag, startPoint x: 197, startPoint y: 178, endPoint x: 407, endPoint y: 178, distance: 210.1
click at [407, 194] on div "The correct answer is 'Risk-adjusted cost estimation'. This approach involves e…" at bounding box center [303, 248] width 218 height 109
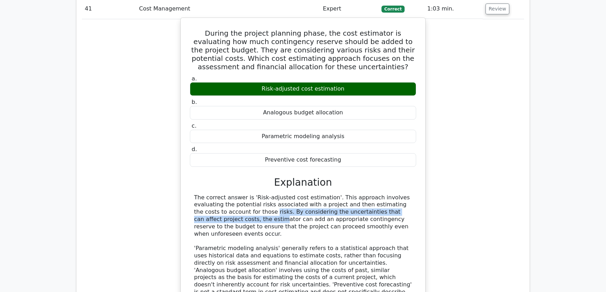
drag, startPoint x: 203, startPoint y: 183, endPoint x: 397, endPoint y: 185, distance: 193.6
click at [397, 194] on div "The correct answer is 'Risk-adjusted cost estimation'. This approach involves e…" at bounding box center [303, 248] width 218 height 109
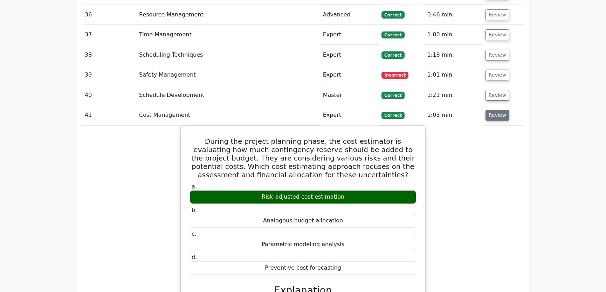
click at [495, 110] on button "Review" at bounding box center [497, 115] width 24 height 11
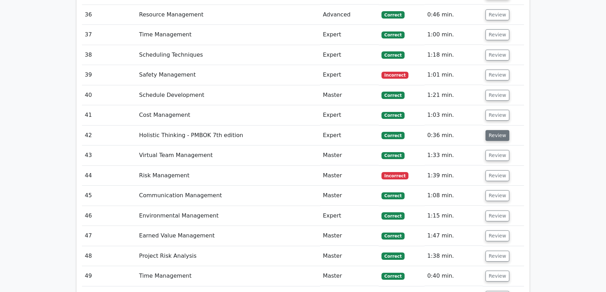
click at [494, 130] on button "Review" at bounding box center [497, 135] width 24 height 11
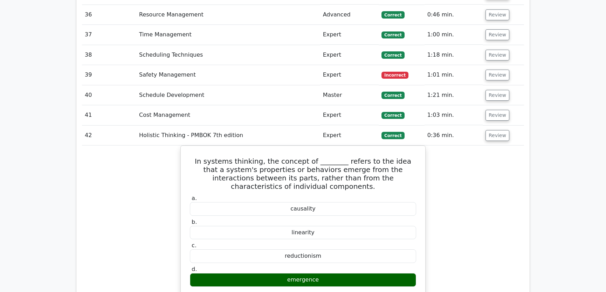
scroll to position [1871, 0]
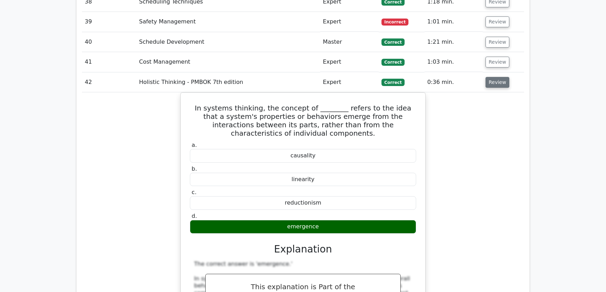
click at [495, 77] on button "Review" at bounding box center [497, 82] width 24 height 11
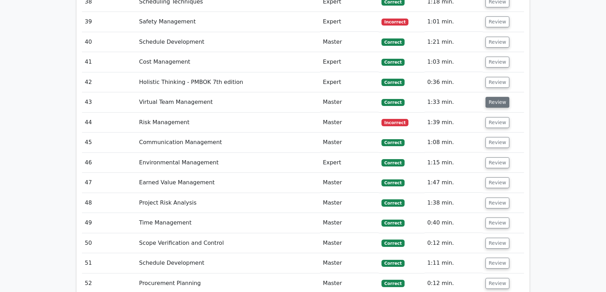
click at [495, 97] on button "Review" at bounding box center [497, 102] width 24 height 11
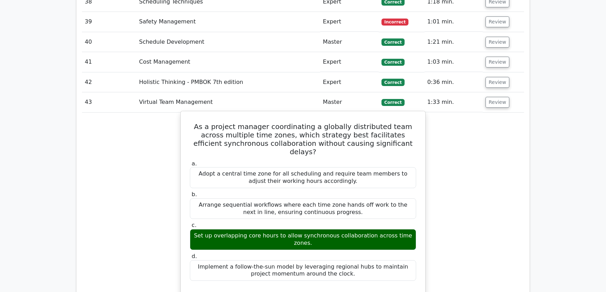
drag, startPoint x: 194, startPoint y: 98, endPoint x: 344, endPoint y: 242, distance: 207.7
click at [344, 242] on div "As a project manager coordinating a globally distributed team across multiple t…" at bounding box center [302, 263] width 239 height 298
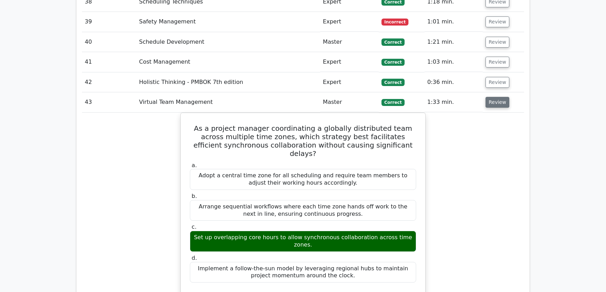
click at [498, 97] on button "Review" at bounding box center [497, 102] width 24 height 11
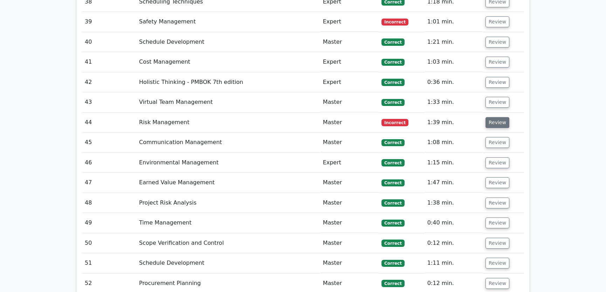
click at [492, 117] on button "Review" at bounding box center [497, 122] width 24 height 11
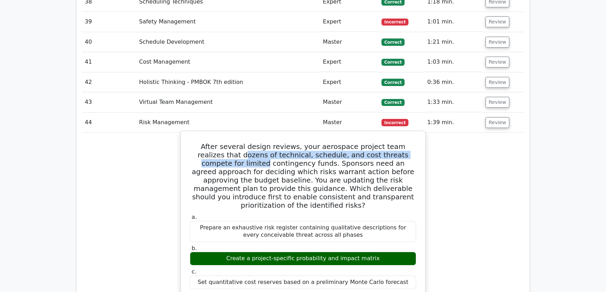
drag, startPoint x: 200, startPoint y: 128, endPoint x: 407, endPoint y: 127, distance: 206.9
click at [407, 142] on h5 "After several design reviews, your aerospace project team realizes that dozens …" at bounding box center [303, 175] width 228 height 67
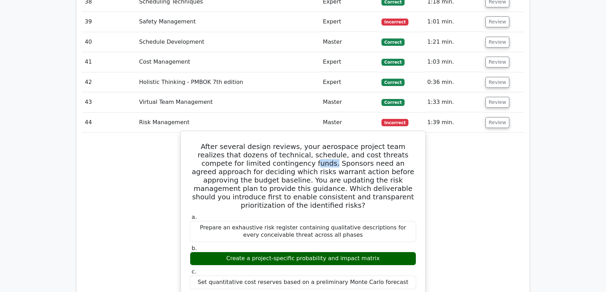
drag, startPoint x: 239, startPoint y: 137, endPoint x: 257, endPoint y: 138, distance: 17.5
click at [257, 142] on h5 "After several design reviews, your aerospace project team realizes that dozens …" at bounding box center [303, 175] width 228 height 67
drag, startPoint x: 260, startPoint y: 137, endPoint x: 406, endPoint y: 137, distance: 145.3
click at [406, 142] on h5 "After several design reviews, your aerospace project team realizes that dozens …" at bounding box center [303, 175] width 228 height 67
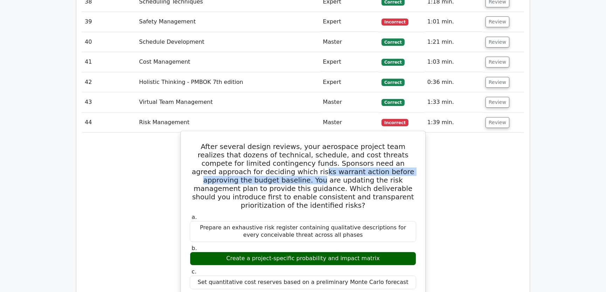
drag, startPoint x: 221, startPoint y: 144, endPoint x: 411, endPoint y: 144, distance: 190.5
click at [411, 144] on h5 "After several design reviews, your aerospace project team realizes that dozens …" at bounding box center [303, 175] width 228 height 67
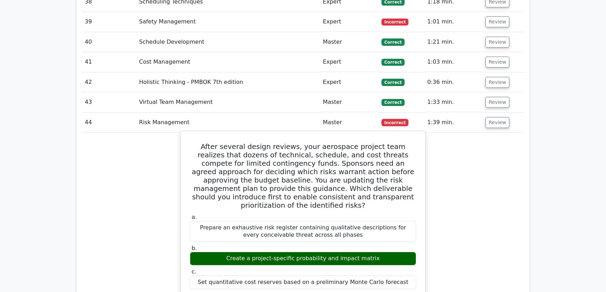
click at [334, 155] on h5 "After several design reviews, your aerospace project team realizes that dozens …" at bounding box center [303, 175] width 228 height 67
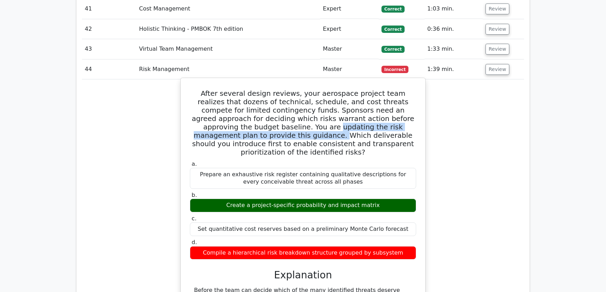
drag, startPoint x: 202, startPoint y: 99, endPoint x: 399, endPoint y: 100, distance: 197.5
click at [399, 100] on h5 "After several design reviews, your aerospace project team realizes that dozens …" at bounding box center [303, 122] width 228 height 67
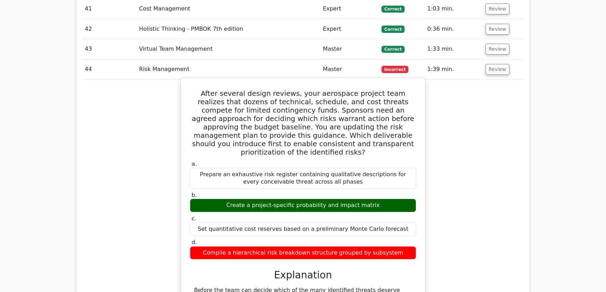
click at [403, 109] on h5 "After several design reviews, your aerospace project team realizes that dozens …" at bounding box center [303, 122] width 228 height 67
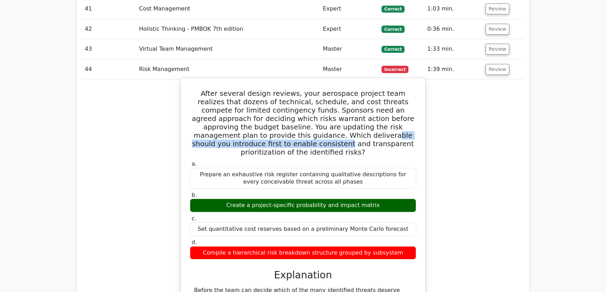
drag, startPoint x: 230, startPoint y: 107, endPoint x: 388, endPoint y: 108, distance: 157.5
click at [388, 108] on h5 "After several design reviews, your aerospace project team realizes that dozens …" at bounding box center [303, 122] width 228 height 67
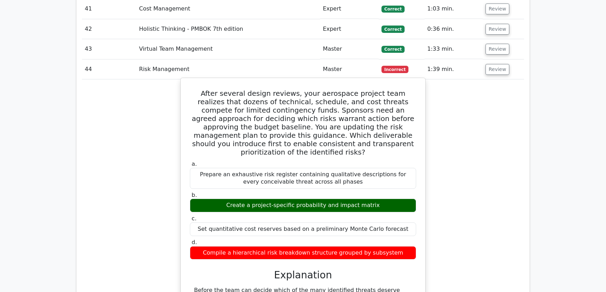
click at [361, 94] on h5 "After several design reviews, your aerospace project team realizes that dozens …" at bounding box center [303, 122] width 228 height 67
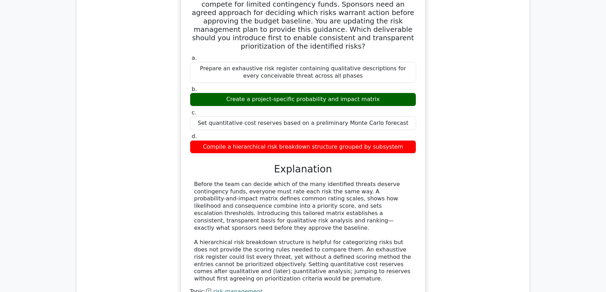
scroll to position [2083, 0]
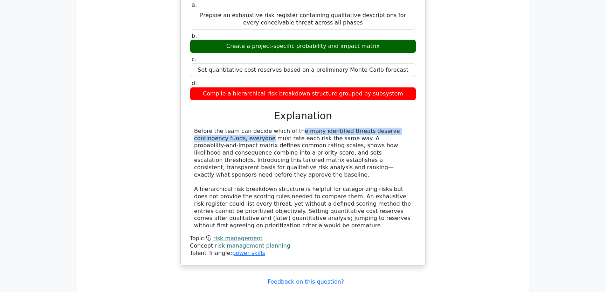
drag, startPoint x: 249, startPoint y: 95, endPoint x: 405, endPoint y: 97, distance: 156.2
click at [405, 128] on div "Before the team can decide which of the many identified threats deserve conting…" at bounding box center [303, 179] width 218 height 102
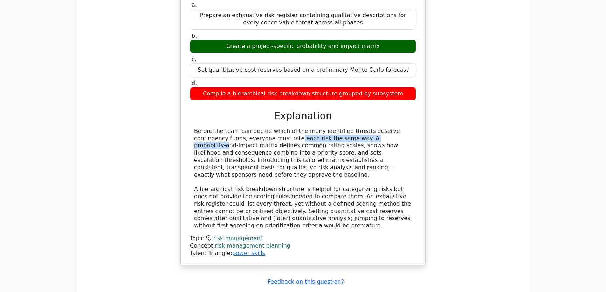
drag, startPoint x: 215, startPoint y: 102, endPoint x: 319, endPoint y: 104, distance: 104.3
click at [319, 128] on div "Before the team can decide which of the many identified threats deserve conting…" at bounding box center [303, 179] width 218 height 102
drag, startPoint x: 195, startPoint y: 109, endPoint x: 271, endPoint y: 109, distance: 76.0
click at [271, 128] on div "Before the team can decide which of the many identified threats deserve conting…" at bounding box center [303, 179] width 218 height 102
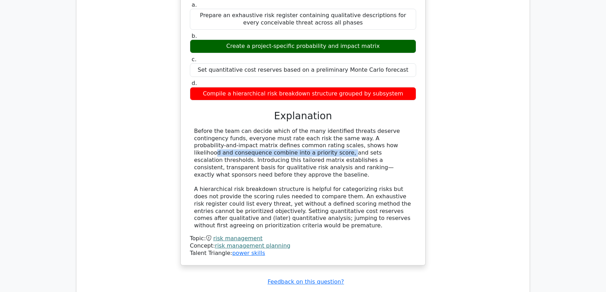
drag, startPoint x: 279, startPoint y: 109, endPoint x: 411, endPoint y: 107, distance: 132.0
click at [411, 128] on div "Before the team can decide which of the many identified threats deserve conting…" at bounding box center [303, 179] width 218 height 102
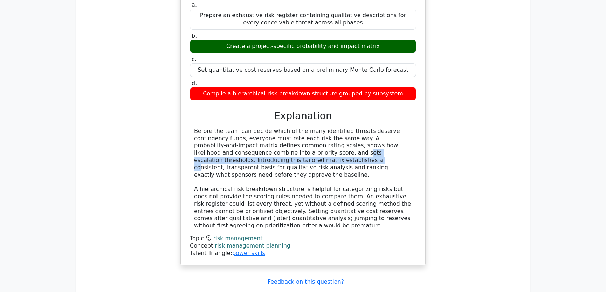
drag, startPoint x: 202, startPoint y: 116, endPoint x: 394, endPoint y: 117, distance: 191.2
click at [394, 128] on div "Before the team can decide which of the many identified threats deserve conting…" at bounding box center [303, 179] width 218 height 102
click at [239, 128] on div "Before the team can decide which of the many identified threats deserve conting…" at bounding box center [303, 179] width 218 height 102
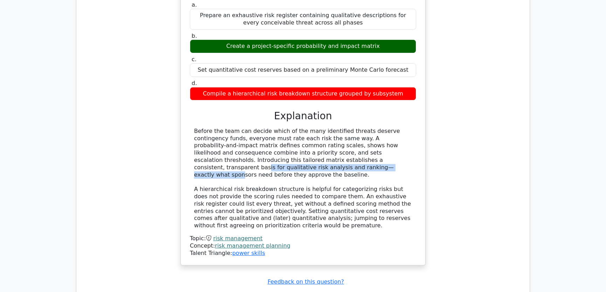
drag, startPoint x: 253, startPoint y: 124, endPoint x: 406, endPoint y: 123, distance: 153.0
click at [406, 128] on div "Before the team can decide which of the many identified threats deserve conting…" at bounding box center [303, 179] width 218 height 102
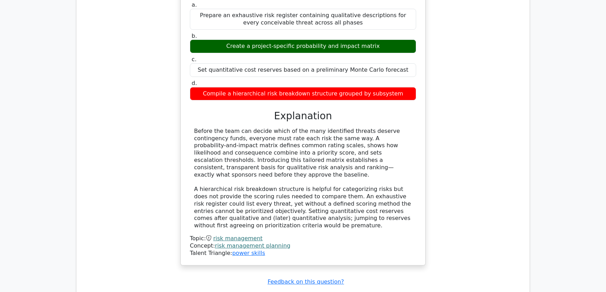
click at [200, 134] on div "Before the team can decide which of the many identified threats deserve conting…" at bounding box center [303, 179] width 218 height 102
drag, startPoint x: 198, startPoint y: 132, endPoint x: 364, endPoint y: 132, distance: 165.6
click at [364, 132] on div "Before the team can decide which of the many identified threats deserve conting…" at bounding box center [303, 179] width 218 height 102
click at [301, 148] on div "Before the team can decide which of the many identified threats deserve conting…" at bounding box center [303, 179] width 218 height 102
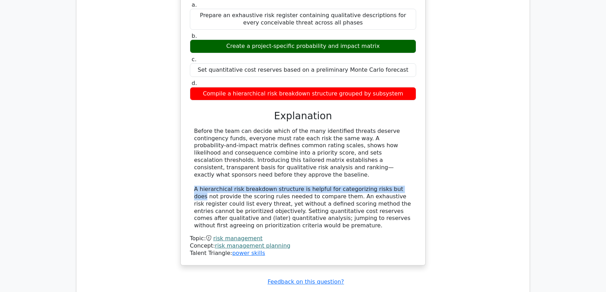
drag, startPoint x: 194, startPoint y: 146, endPoint x: 392, endPoint y: 142, distance: 197.8
click at [392, 142] on div "Before the team can decide which of the many identified threats deserve conting…" at bounding box center [303, 179] width 218 height 102
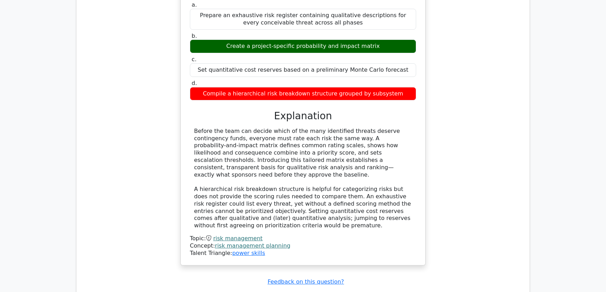
click at [228, 153] on div "Before the team can decide which of the many identified threats deserve conting…" at bounding box center [303, 179] width 218 height 102
drag, startPoint x: 225, startPoint y: 153, endPoint x: 321, endPoint y: 154, distance: 96.6
click at [321, 154] on div "Before the team can decide which of the many identified threats deserve conting…" at bounding box center [303, 179] width 218 height 102
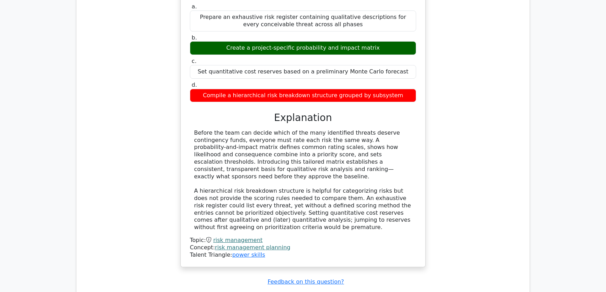
click at [467, 160] on div "After several design reviews, your aerospace project team realizes that dozens …" at bounding box center [303, 98] width 442 height 356
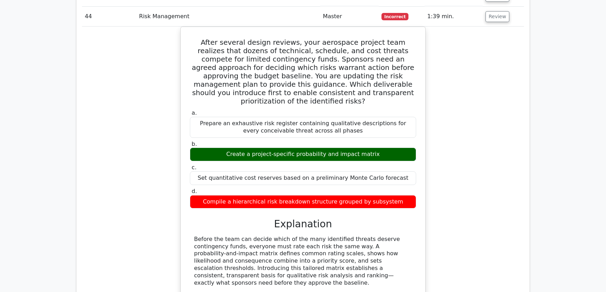
scroll to position [1924, 0]
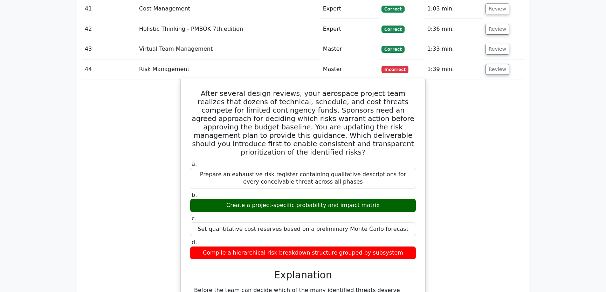
drag, startPoint x: 193, startPoint y: 65, endPoint x: 409, endPoint y: 220, distance: 266.3
click at [409, 220] on div "After several design reviews, your aerospace project team realizes that dozens …" at bounding box center [302, 251] width 239 height 341
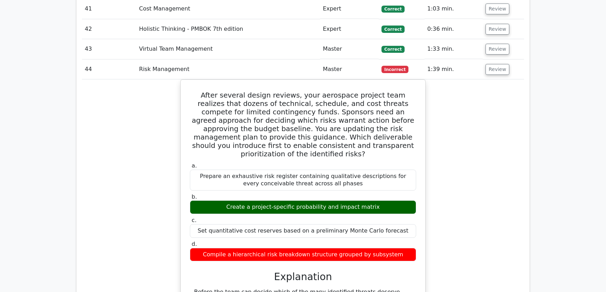
click at [446, 172] on div "After several design reviews, your aerospace project team realizes that dozens …" at bounding box center [303, 257] width 442 height 356
click at [495, 64] on button "Review" at bounding box center [497, 69] width 24 height 11
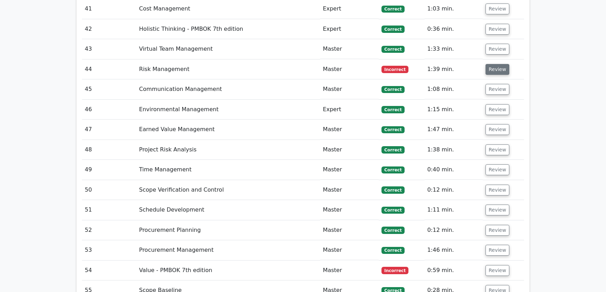
click at [495, 64] on button "Review" at bounding box center [497, 69] width 24 height 11
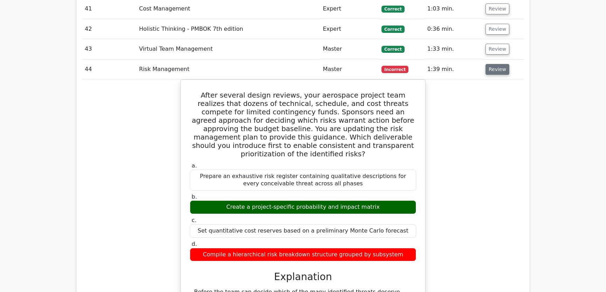
click at [495, 64] on button "Review" at bounding box center [497, 69] width 24 height 11
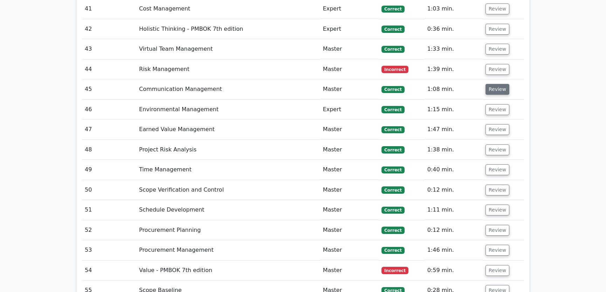
click at [493, 84] on button "Review" at bounding box center [497, 89] width 24 height 11
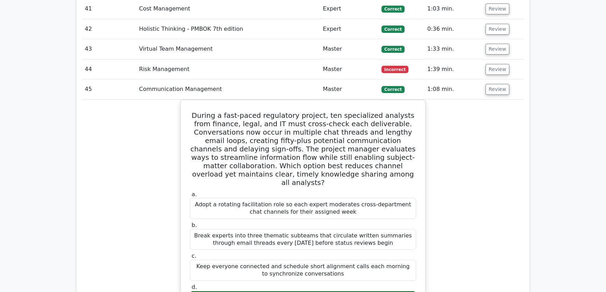
scroll to position [1977, 0]
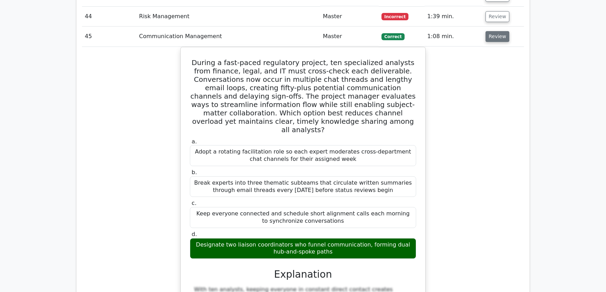
click at [495, 31] on button "Review" at bounding box center [497, 36] width 24 height 11
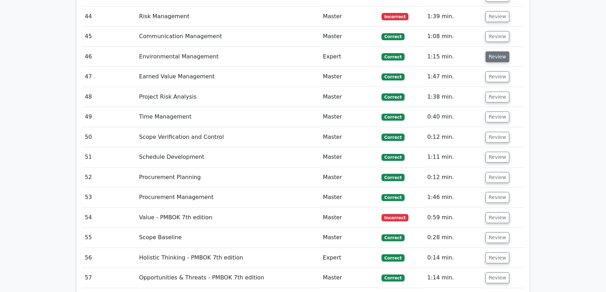
click at [496, 51] on button "Review" at bounding box center [497, 56] width 24 height 11
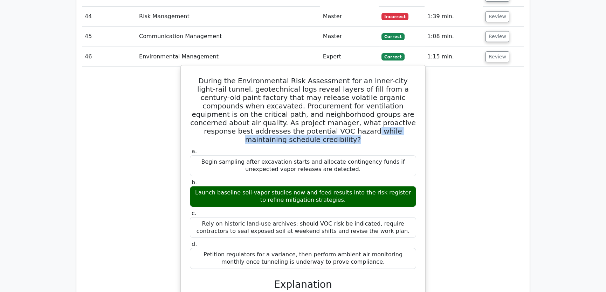
drag, startPoint x: 250, startPoint y: 104, endPoint x: 378, endPoint y: 107, distance: 128.5
click at [378, 107] on div "During the Environmental Risk Assessment for an inner-city light-rail tunnel, g…" at bounding box center [302, 267] width 239 height 399
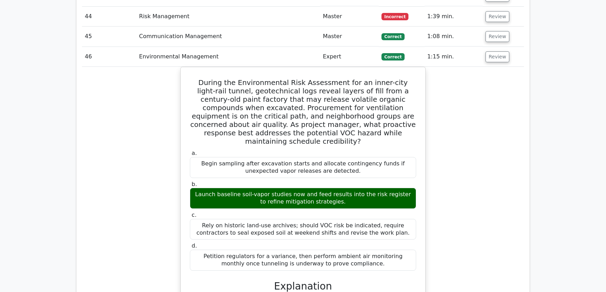
click at [475, 119] on div "During the Environmental Risk Assessment for an inner-city light-rail tunnel, g…" at bounding box center [303, 274] width 442 height 414
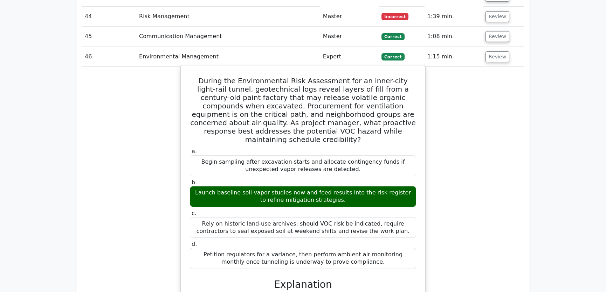
drag, startPoint x: 195, startPoint y: 52, endPoint x: 360, endPoint y: 225, distance: 238.5
click at [360, 225] on div "During the Environmental Risk Assessment for an inner-city light-rail tunnel, g…" at bounding box center [302, 267] width 239 height 399
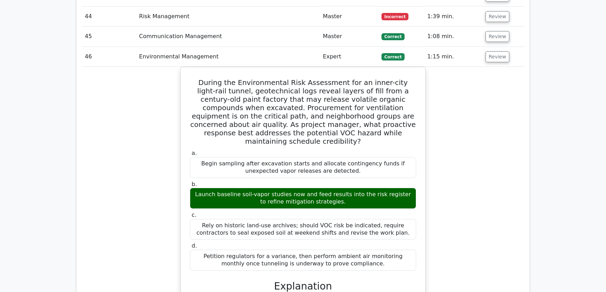
click at [453, 117] on div "During the Environmental Risk Assessment for an inner-city light-rail tunnel, g…" at bounding box center [303, 274] width 442 height 414
click at [495, 51] on button "Review" at bounding box center [497, 56] width 24 height 11
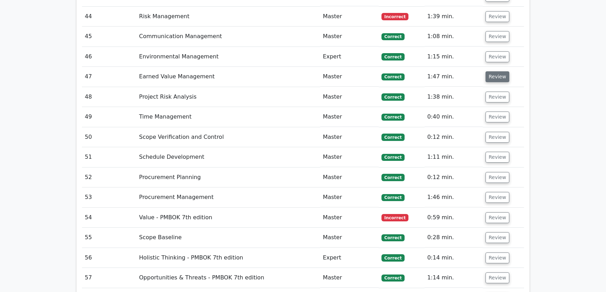
click at [494, 71] on button "Review" at bounding box center [497, 76] width 24 height 11
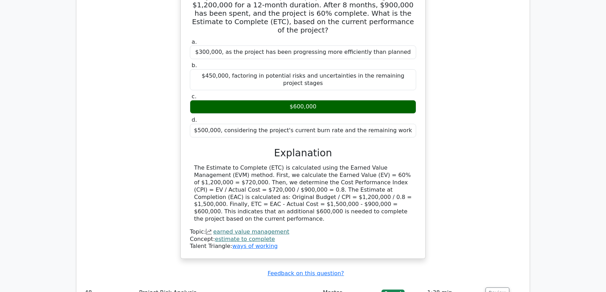
scroll to position [2030, 0]
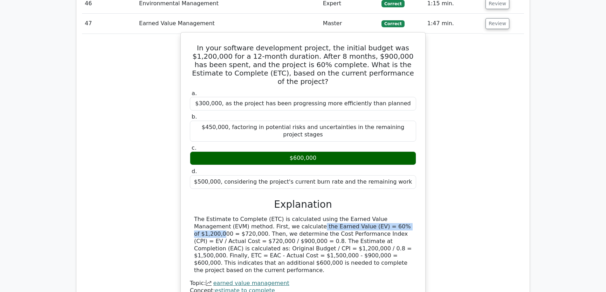
drag, startPoint x: 237, startPoint y: 183, endPoint x: 333, endPoint y: 184, distance: 96.3
click at [333, 216] on div "The Estimate to Complete (ETC) is calculated using the Earned Value Management …" at bounding box center [303, 245] width 218 height 58
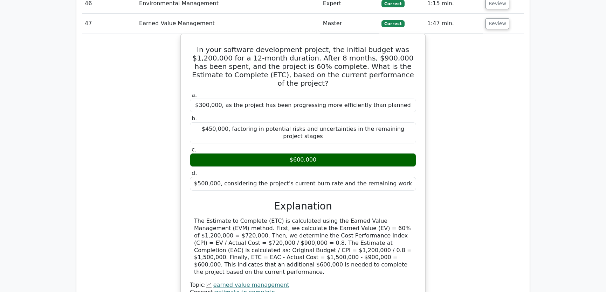
click at [467, 190] on div "In your software development project, the initial budget was $1,200,000 for a 1…" at bounding box center [303, 177] width 442 height 287
click at [452, 206] on div "In your software development project, the initial budget was $1,200,000 for a 1…" at bounding box center [303, 177] width 442 height 287
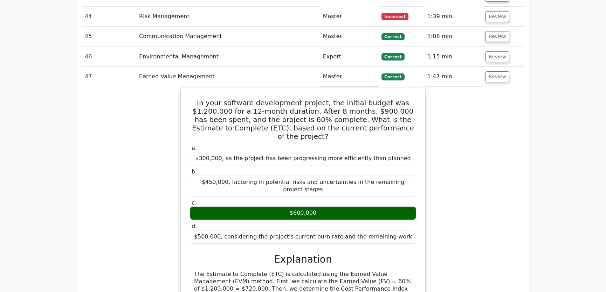
scroll to position [1924, 0]
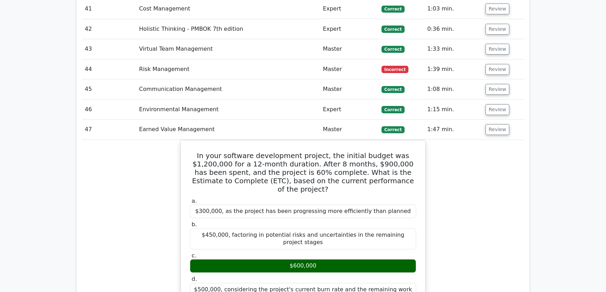
click at [464, 154] on div "In your software development project, the initial budget was $1,200,000 for a 1…" at bounding box center [303, 283] width 442 height 287
click at [495, 124] on button "Review" at bounding box center [497, 129] width 24 height 11
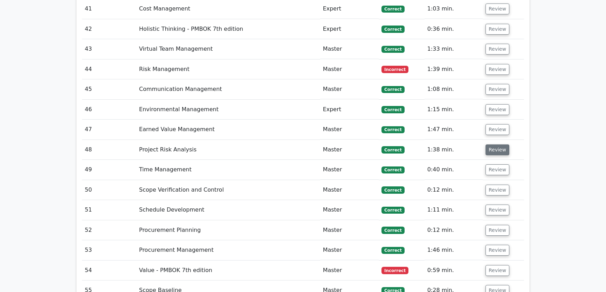
click at [496, 145] on button "Review" at bounding box center [497, 150] width 24 height 11
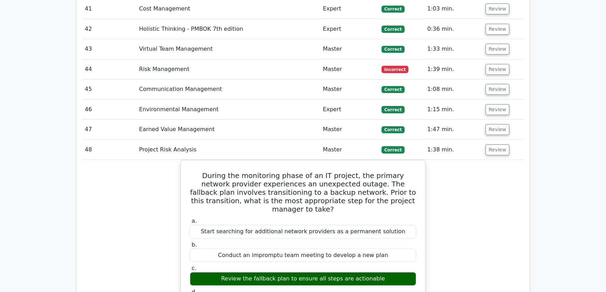
scroll to position [1977, 0]
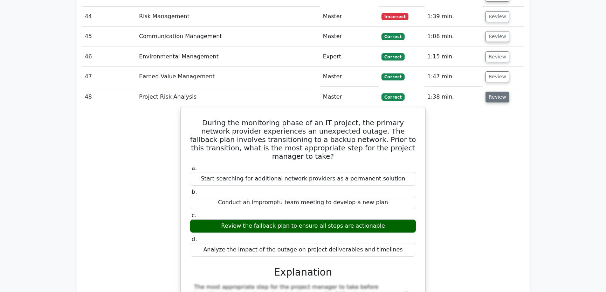
click at [495, 92] on button "Review" at bounding box center [497, 97] width 24 height 11
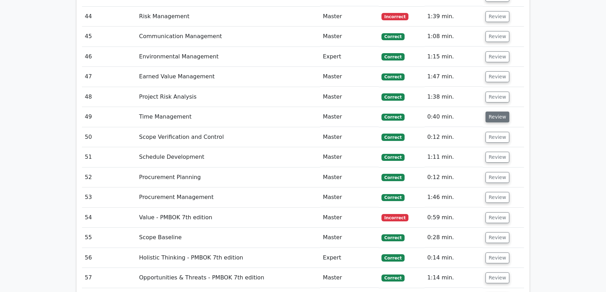
click at [493, 112] on button "Review" at bounding box center [497, 117] width 24 height 11
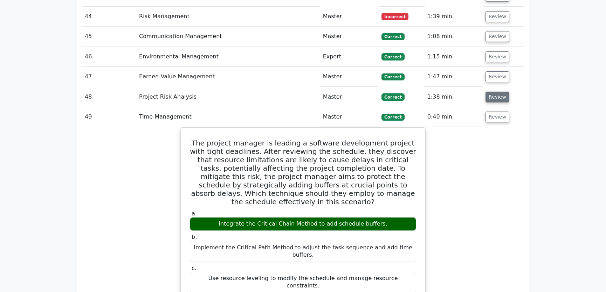
click at [495, 92] on button "Review" at bounding box center [497, 97] width 24 height 11
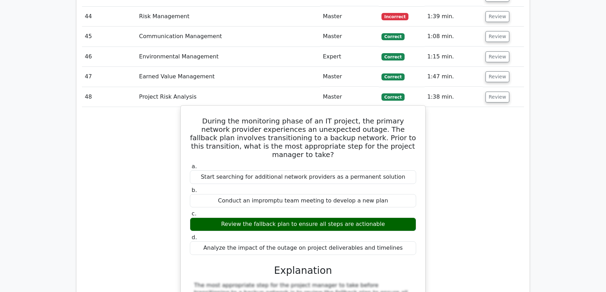
drag, startPoint x: 199, startPoint y: 93, endPoint x: 404, endPoint y: 219, distance: 240.1
click at [404, 219] on div "During the monitoring phase of an IT project, the primary network provider expe…" at bounding box center [302, 274] width 239 height 330
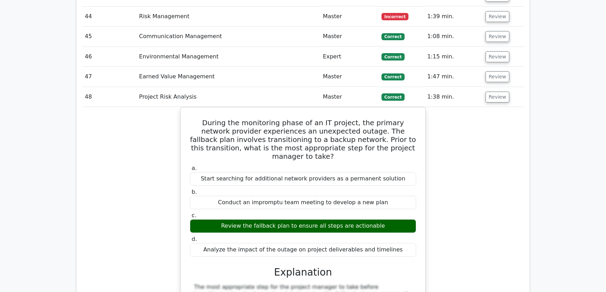
click at [488, 107] on div "During the monitoring phase of an IT project, the primary network provider expe…" at bounding box center [303, 279] width 442 height 345
click at [494, 92] on button "Review" at bounding box center [497, 97] width 24 height 11
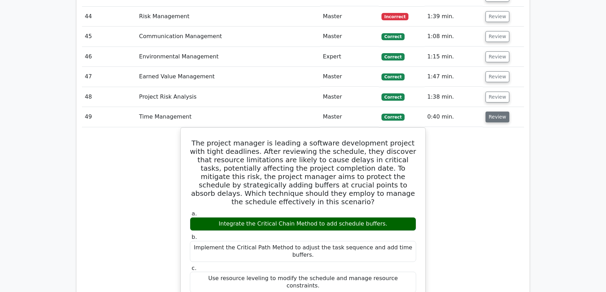
click at [496, 112] on button "Review" at bounding box center [497, 117] width 24 height 11
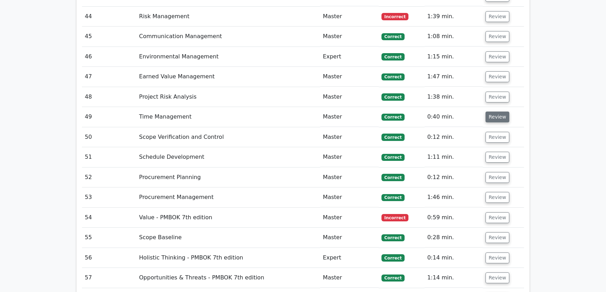
click at [496, 112] on button "Review" at bounding box center [497, 117] width 24 height 11
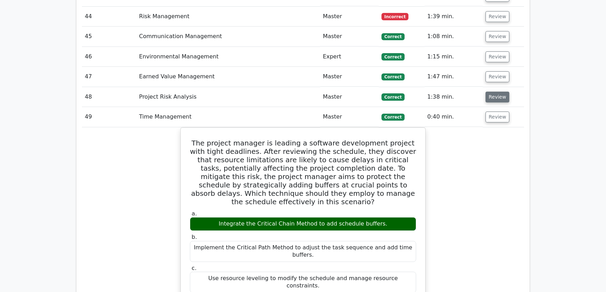
click at [492, 92] on button "Review" at bounding box center [497, 97] width 24 height 11
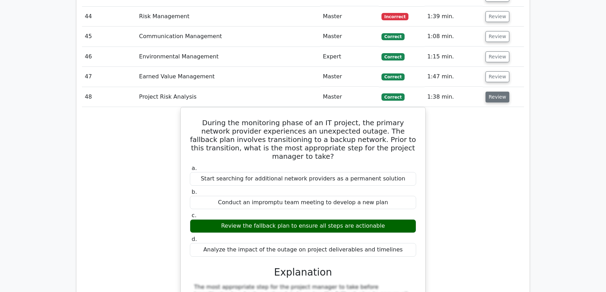
click at [492, 92] on button "Review" at bounding box center [497, 97] width 24 height 11
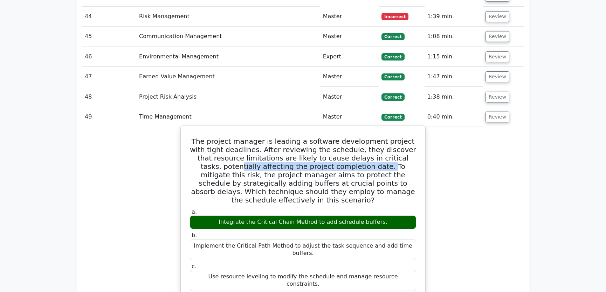
drag, startPoint x: 209, startPoint y: 139, endPoint x: 349, endPoint y: 138, distance: 140.4
click at [349, 138] on h5 "The project manager is leading a software development project with tight deadli…" at bounding box center [303, 170] width 228 height 67
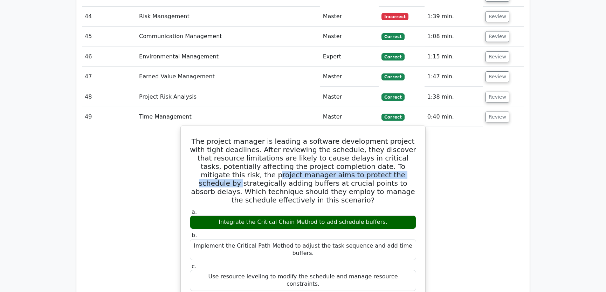
drag, startPoint x: 217, startPoint y: 147, endPoint x: 368, endPoint y: 148, distance: 150.9
click at [368, 148] on h5 "The project manager is leading a software development project with tight deadli…" at bounding box center [303, 170] width 228 height 67
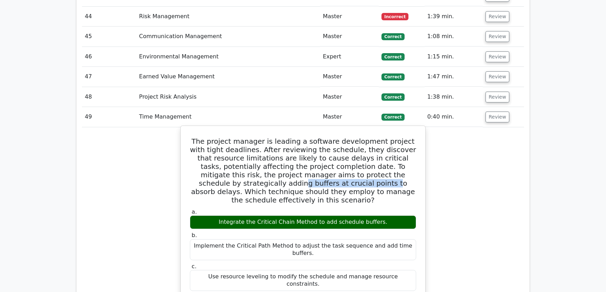
drag, startPoint x: 214, startPoint y: 155, endPoint x: 300, endPoint y: 152, distance: 85.8
click at [300, 152] on h5 "The project manager is leading a software development project with tight deadli…" at bounding box center [303, 170] width 228 height 67
click at [334, 141] on h5 "The project manager is leading a software development project with tight deadli…" at bounding box center [303, 170] width 228 height 67
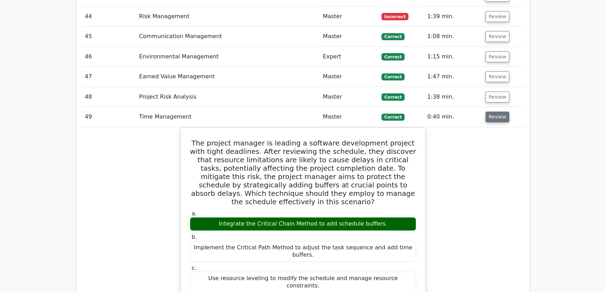
click at [496, 112] on button "Review" at bounding box center [497, 117] width 24 height 11
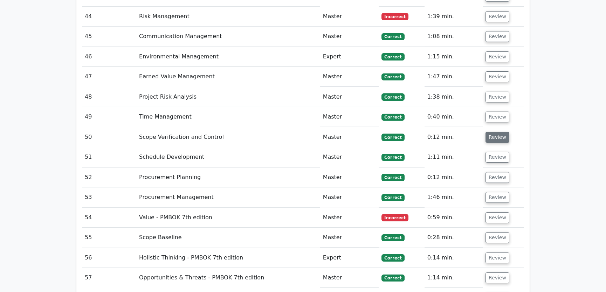
click at [495, 132] on button "Review" at bounding box center [497, 137] width 24 height 11
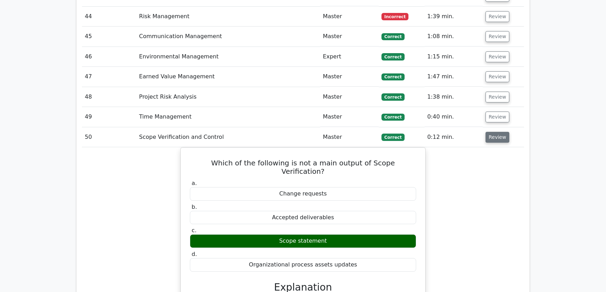
click at [495, 132] on button "Review" at bounding box center [497, 137] width 24 height 11
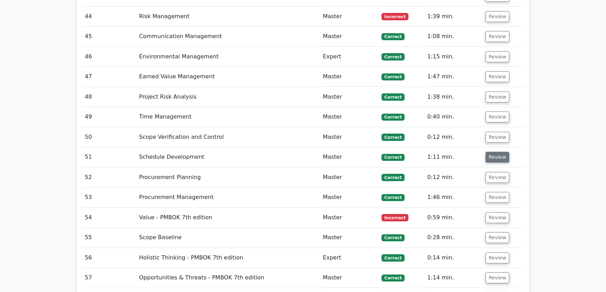
click at [495, 152] on button "Review" at bounding box center [497, 157] width 24 height 11
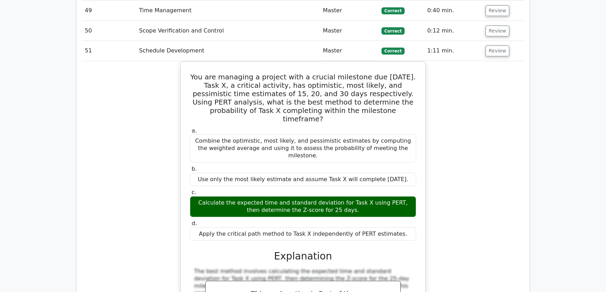
scroll to position [2030, 0]
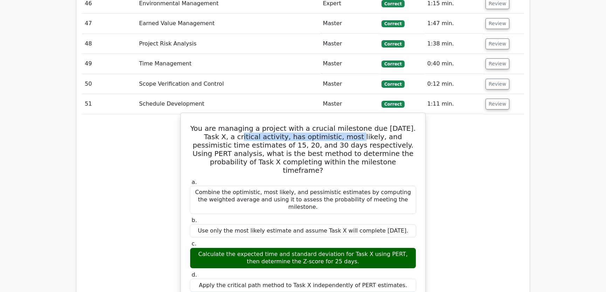
drag, startPoint x: 206, startPoint y: 109, endPoint x: 311, endPoint y: 109, distance: 104.3
click at [311, 124] on h5 "You are managing a project with a crucial milestone due in 25 days. Task X, a c…" at bounding box center [303, 149] width 228 height 50
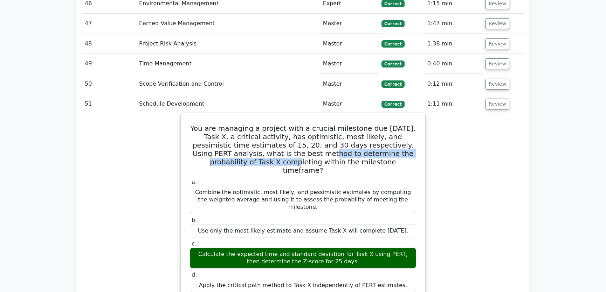
drag, startPoint x: 226, startPoint y: 125, endPoint x: 378, endPoint y: 125, distance: 151.9
click at [378, 125] on h5 "You are managing a project with a crucial milestone due in 25 days. Task X, a c…" at bounding box center [303, 149] width 228 height 50
drag, startPoint x: 275, startPoint y: 133, endPoint x: 359, endPoint y: 132, distance: 84.4
click at [359, 132] on h5 "You are managing a project with a crucial milestone due in 25 days. Task X, a c…" at bounding box center [303, 149] width 228 height 50
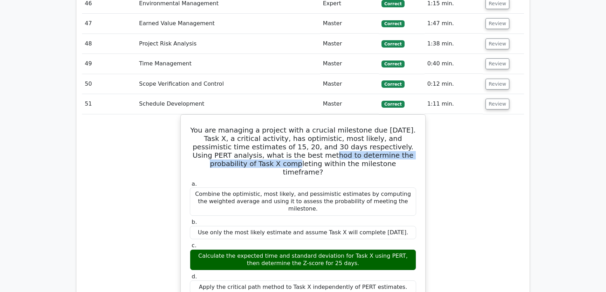
click at [473, 133] on div "You are managing a project with a crucial milestone due in 25 days. Task X, a c…" at bounding box center [303, 275] width 442 height 322
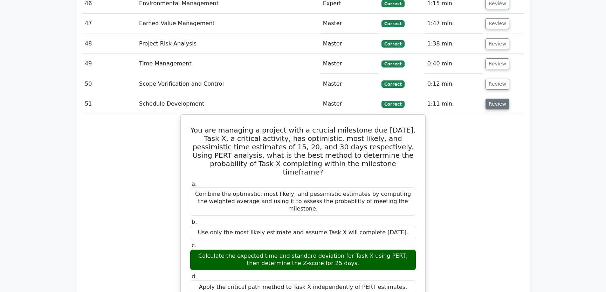
click at [493, 99] on button "Review" at bounding box center [497, 104] width 24 height 11
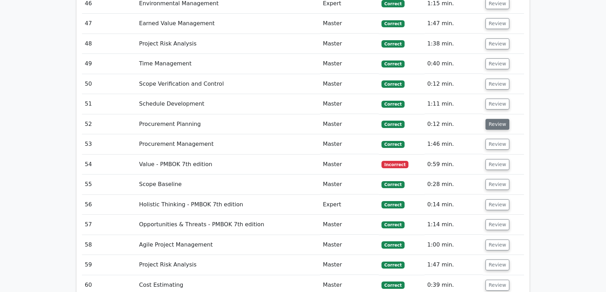
click at [493, 119] on button "Review" at bounding box center [497, 124] width 24 height 11
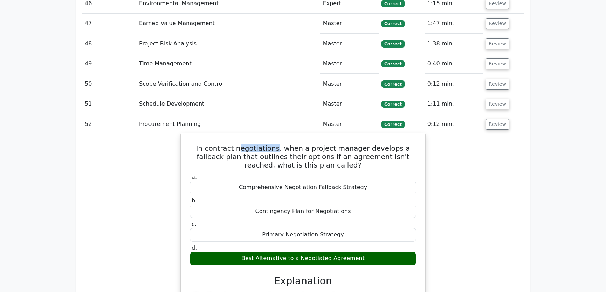
drag, startPoint x: 232, startPoint y: 119, endPoint x: 269, endPoint y: 119, distance: 36.8
click at [269, 144] on h5 "In contract negotiations, when a project manager develops a fallback plan that …" at bounding box center [303, 156] width 228 height 25
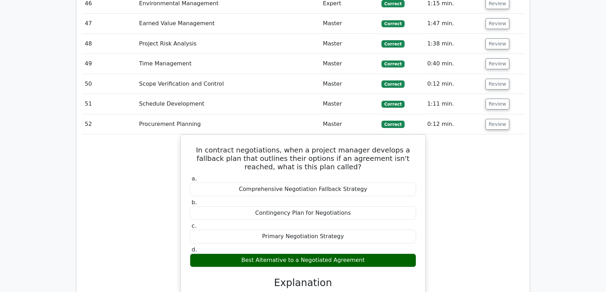
click at [485, 185] on div "In contract negotiations, when a project manager develops a fallback plan that …" at bounding box center [303, 271] width 442 height 275
click at [493, 119] on button "Review" at bounding box center [497, 124] width 24 height 11
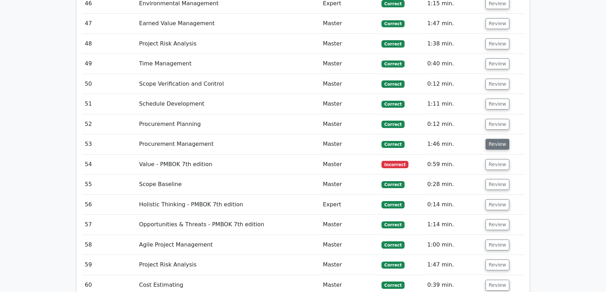
click at [494, 139] on button "Review" at bounding box center [497, 144] width 24 height 11
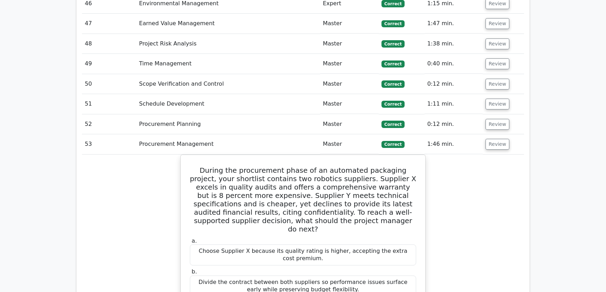
scroll to position [2083, 0]
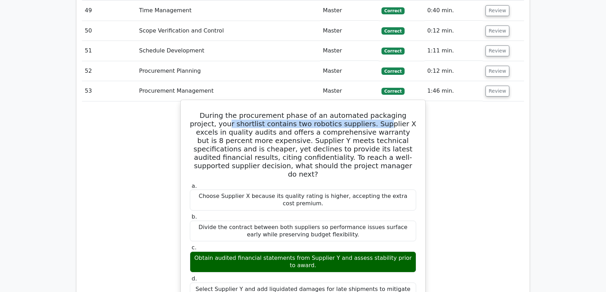
drag, startPoint x: 212, startPoint y: 96, endPoint x: 358, endPoint y: 95, distance: 145.6
click at [358, 111] on h5 "During the procurement phase of an automated packaging project, your shortlist …" at bounding box center [303, 144] width 228 height 67
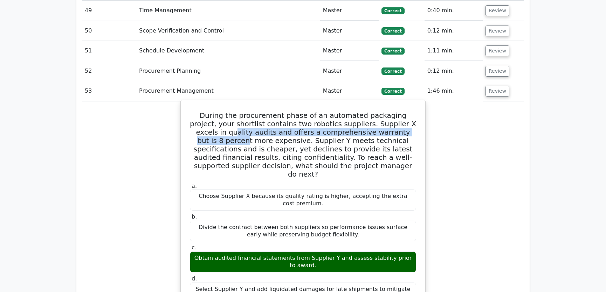
drag, startPoint x: 206, startPoint y: 103, endPoint x: 407, endPoint y: 105, distance: 200.6
click at [407, 111] on h5 "During the procurement phase of an automated packaging project, your shortlist …" at bounding box center [303, 144] width 228 height 67
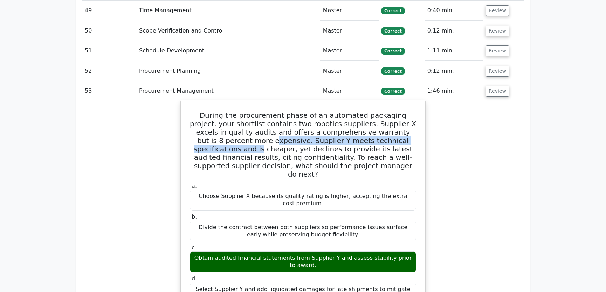
drag, startPoint x: 224, startPoint y: 113, endPoint x: 411, endPoint y: 109, distance: 187.3
click at [411, 111] on h5 "During the procurement phase of an automated packaging project, your shortlist …" at bounding box center [303, 144] width 228 height 67
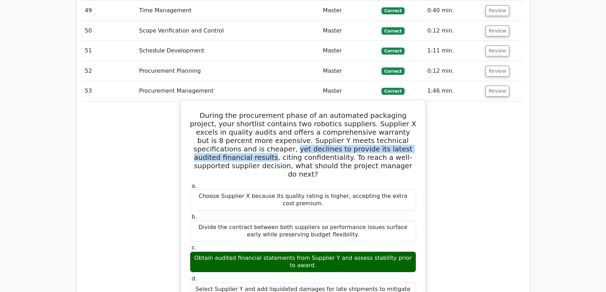
drag, startPoint x: 217, startPoint y: 121, endPoint x: 395, endPoint y: 119, distance: 177.5
click at [395, 119] on h5 "During the procurement phase of an automated packaging project, your shortlist …" at bounding box center [303, 144] width 228 height 67
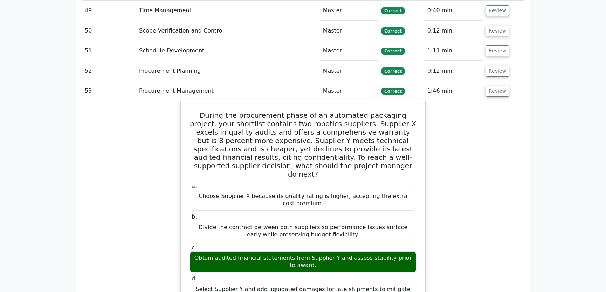
click at [360, 128] on h5 "During the procurement phase of an automated packaging project, your shortlist …" at bounding box center [303, 144] width 228 height 67
drag, startPoint x: 250, startPoint y: 130, endPoint x: 382, endPoint y: 124, distance: 132.1
click at [382, 124] on h5 "During the procurement phase of an automated packaging project, your shortlist …" at bounding box center [303, 144] width 228 height 67
click at [322, 125] on h5 "During the procurement phase of an automated packaging project, your shortlist …" at bounding box center [303, 144] width 228 height 67
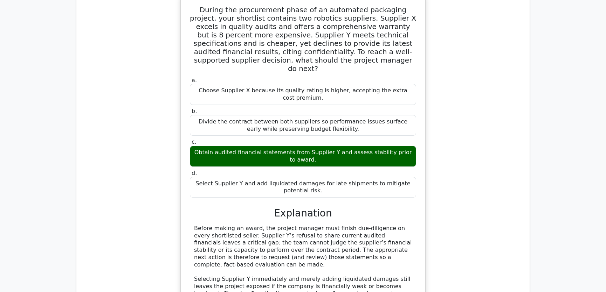
scroll to position [2242, 0]
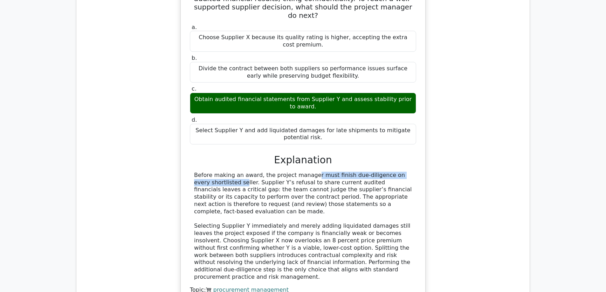
drag, startPoint x: 260, startPoint y: 139, endPoint x: 393, endPoint y: 137, distance: 133.1
click at [393, 172] on div "Before making an award, the project manager must finish due-diligence on every …" at bounding box center [303, 226] width 218 height 109
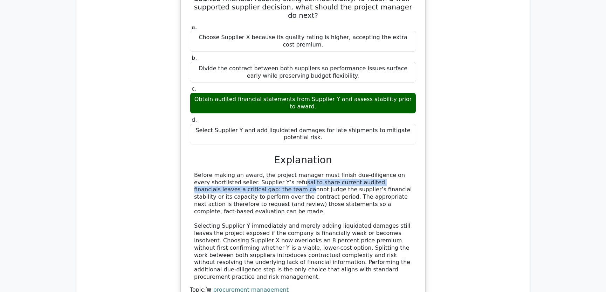
drag, startPoint x: 238, startPoint y: 144, endPoint x: 410, endPoint y: 146, distance: 171.9
click at [410, 172] on div "Before making an award, the project manager must finish due-diligence on every …" at bounding box center [303, 226] width 218 height 109
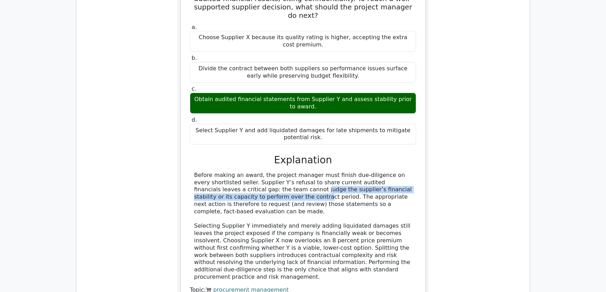
drag, startPoint x: 207, startPoint y: 152, endPoint x: 404, endPoint y: 152, distance: 197.1
click at [404, 172] on div "Before making an award, the project manager must finish due-diligence on every …" at bounding box center [303, 226] width 218 height 109
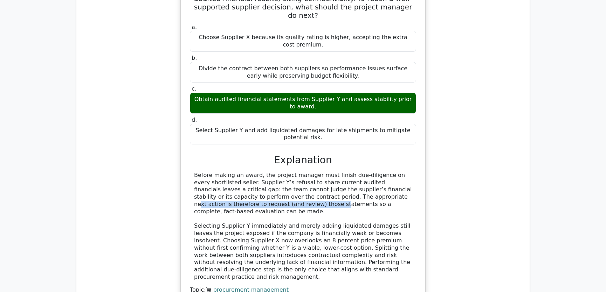
drag, startPoint x: 260, startPoint y: 159, endPoint x: 398, endPoint y: 162, distance: 137.3
click at [398, 172] on div "Before making an award, the project manager must finish due-diligence on every …" at bounding box center [303, 226] width 218 height 109
drag, startPoint x: 214, startPoint y: 166, endPoint x: 410, endPoint y: 169, distance: 196.1
click at [410, 172] on div "Before making an award, the project manager must finish due-diligence on every …" at bounding box center [303, 226] width 218 height 109
click at [206, 180] on div "Before making an award, the project manager must finish due-diligence on every …" at bounding box center [303, 226] width 218 height 109
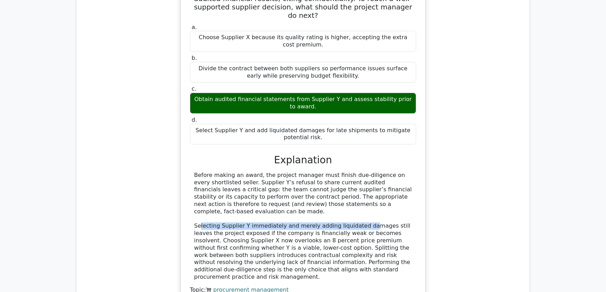
drag, startPoint x: 199, startPoint y: 181, endPoint x: 359, endPoint y: 178, distance: 160.0
click at [359, 178] on div "Before making an award, the project manager must finish due-diligence on every …" at bounding box center [303, 226] width 218 height 109
click at [360, 172] on div "Before making an award, the project manager must finish due-diligence on every …" at bounding box center [303, 226] width 218 height 109
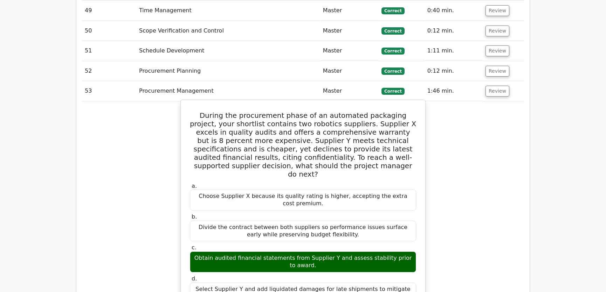
scroll to position [2136, 0]
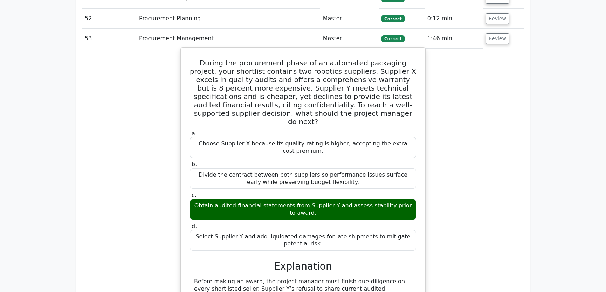
drag, startPoint x: 198, startPoint y: 34, endPoint x: 334, endPoint y: 211, distance: 223.7
click at [334, 211] on div "During the procurement phase of an automated packaging project, your shortlist …" at bounding box center [302, 235] width 239 height 370
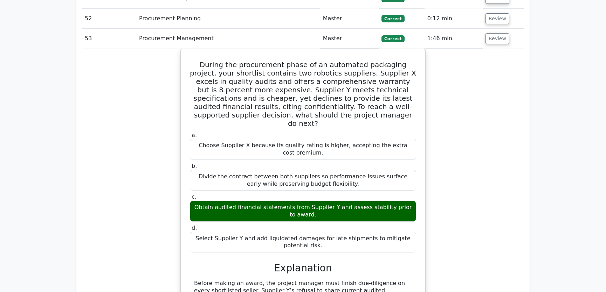
click at [466, 192] on div "During the procurement phase of an automated packaging project, your shortlist …" at bounding box center [303, 241] width 442 height 385
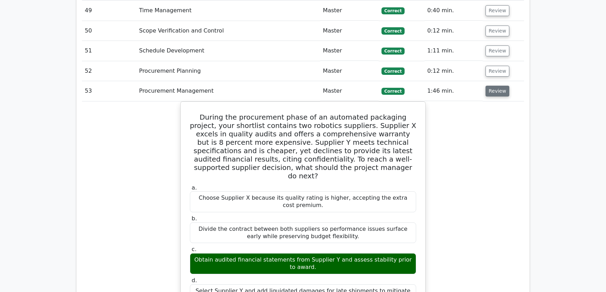
click at [495, 86] on button "Review" at bounding box center [497, 91] width 24 height 11
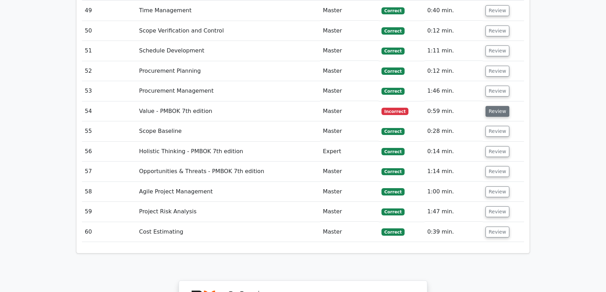
click at [493, 106] on button "Review" at bounding box center [497, 111] width 24 height 11
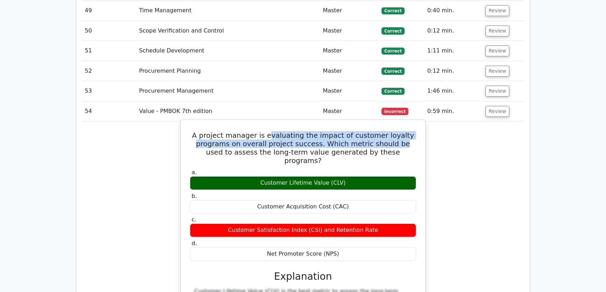
drag, startPoint x: 273, startPoint y: 105, endPoint x: 385, endPoint y: 112, distance: 112.2
click at [385, 131] on h5 "A project manager is evaluating the impact of customer loyalty programs on over…" at bounding box center [303, 148] width 228 height 34
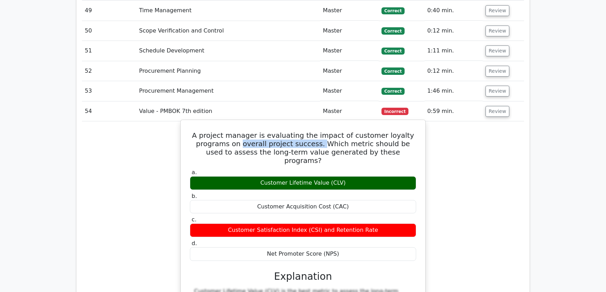
drag, startPoint x: 239, startPoint y: 116, endPoint x: 310, endPoint y: 117, distance: 70.7
click at [310, 131] on h5 "A project manager is evaluating the impact of customer loyalty programs on over…" at bounding box center [303, 148] width 228 height 34
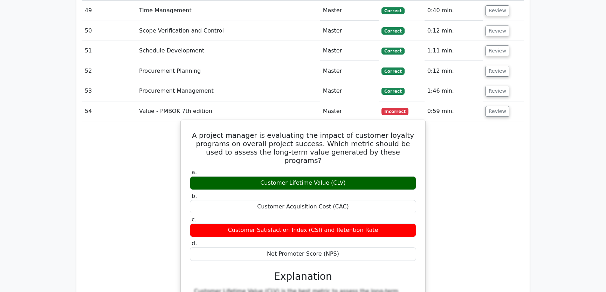
drag, startPoint x: 205, startPoint y: 107, endPoint x: 345, endPoint y: 217, distance: 177.3
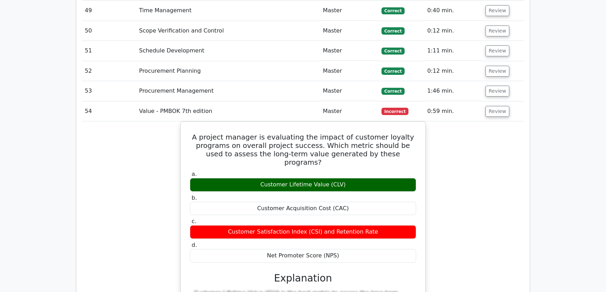
click at [489, 106] on button "Review" at bounding box center [497, 111] width 24 height 11
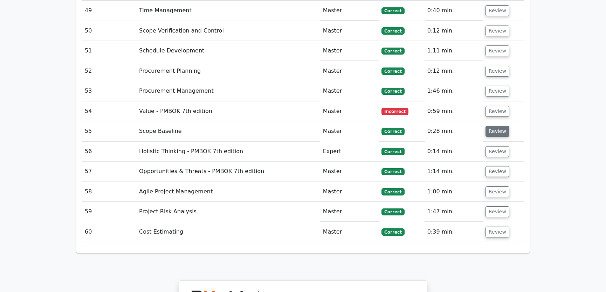
click at [494, 126] on button "Review" at bounding box center [497, 131] width 24 height 11
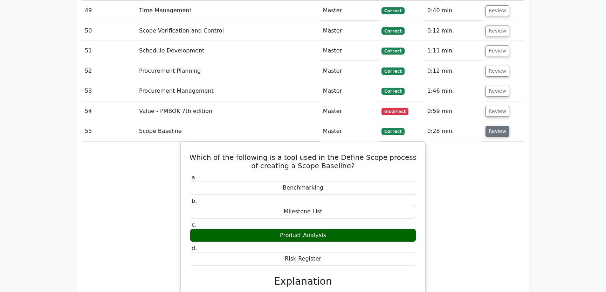
click at [496, 126] on button "Review" at bounding box center [497, 131] width 24 height 11
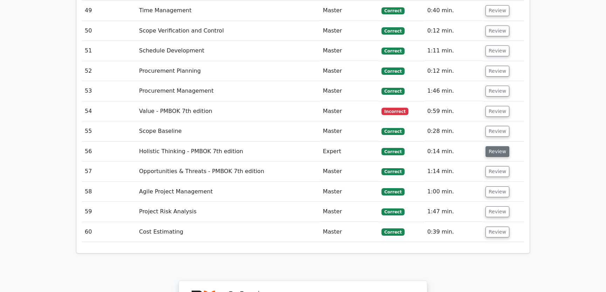
click at [494, 146] on button "Review" at bounding box center [497, 151] width 24 height 11
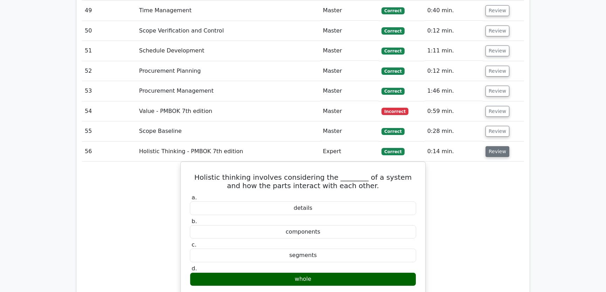
click at [494, 146] on button "Review" at bounding box center [497, 151] width 24 height 11
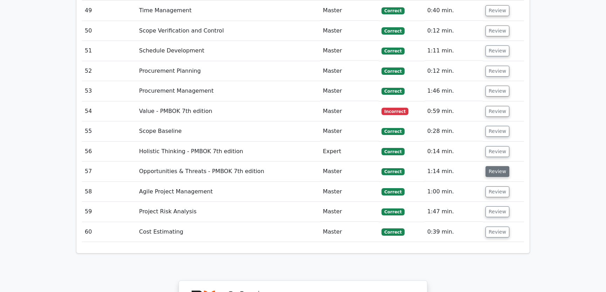
click at [495, 166] on button "Review" at bounding box center [497, 171] width 24 height 11
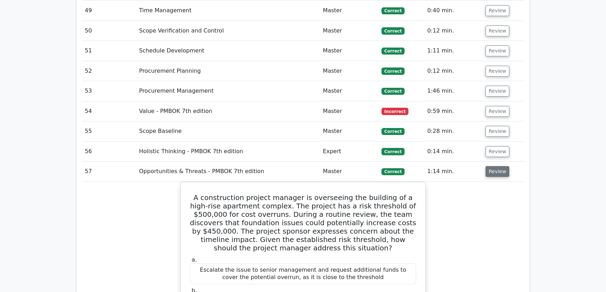
scroll to position [2189, 0]
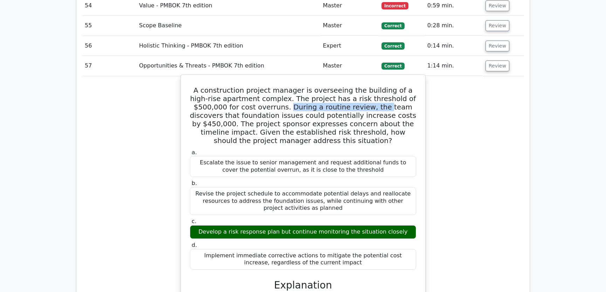
drag, startPoint x: 251, startPoint y: 78, endPoint x: 342, endPoint y: 80, distance: 91.0
click at [342, 86] on h5 "A construction project manager is overseeing the building of a high-rise apartm…" at bounding box center [303, 115] width 228 height 59
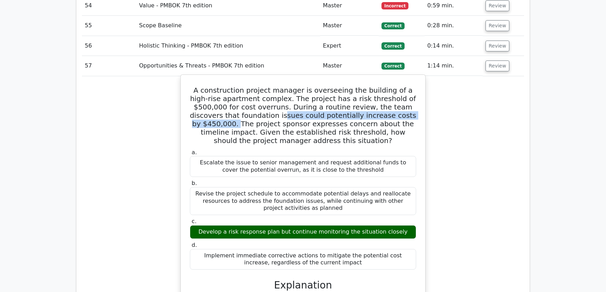
drag, startPoint x: 239, startPoint y: 86, endPoint x: 396, endPoint y: 87, distance: 156.9
click at [396, 87] on h5 "A construction project manager is overseeing the building of a high-rise apartm…" at bounding box center [303, 115] width 228 height 59
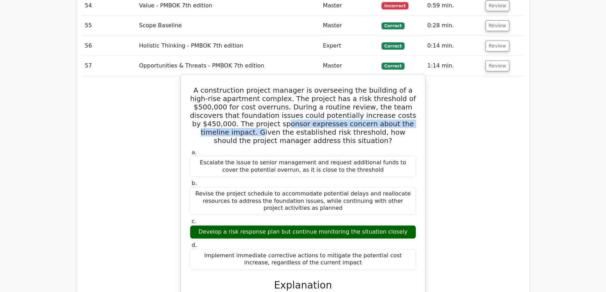
drag, startPoint x: 223, startPoint y: 95, endPoint x: 390, endPoint y: 95, distance: 167.7
click at [390, 95] on h5 "A construction project manager is overseeing the building of a high-rise apartm…" at bounding box center [303, 115] width 228 height 59
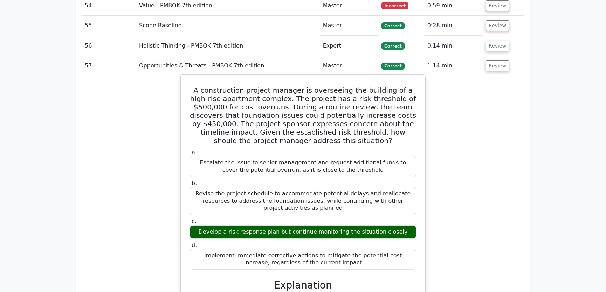
click at [278, 102] on h5 "A construction project manager is overseeing the building of a high-rise apartm…" at bounding box center [303, 115] width 228 height 59
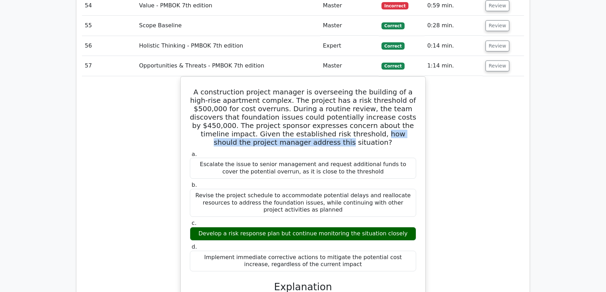
drag, startPoint x: 273, startPoint y: 102, endPoint x: 430, endPoint y: 106, distance: 156.6
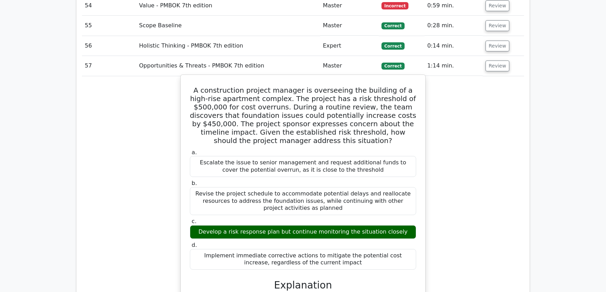
click at [345, 112] on h5 "A construction project manager is overseeing the building of a high-rise apartm…" at bounding box center [303, 115] width 228 height 59
drag, startPoint x: 195, startPoint y: 63, endPoint x: 349, endPoint y: 236, distance: 231.1
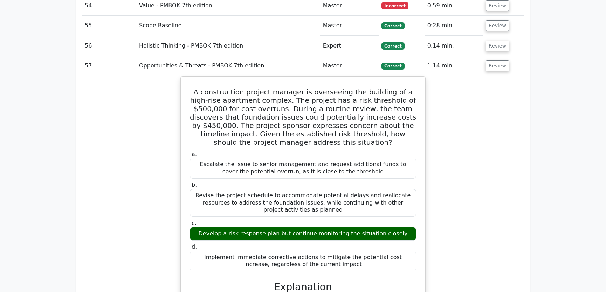
click at [498, 61] on button "Review" at bounding box center [497, 66] width 24 height 11
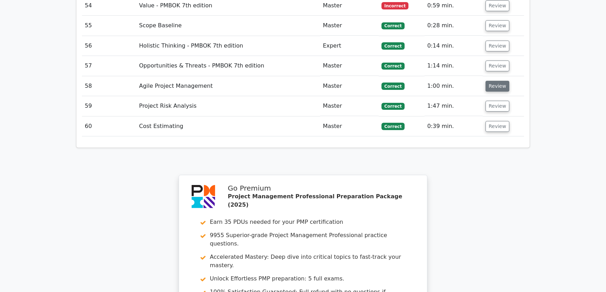
click at [494, 81] on button "Review" at bounding box center [497, 86] width 24 height 11
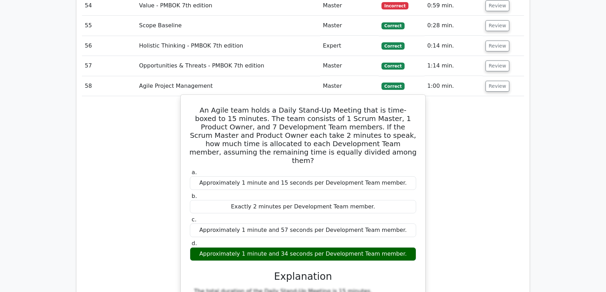
drag, startPoint x: 190, startPoint y: 81, endPoint x: 404, endPoint y: 220, distance: 254.9
click at [404, 220] on div "An Agile team holds a Daily Stand-Up Meeting that is time-boxed to 15 minutes. …" at bounding box center [302, 275] width 239 height 355
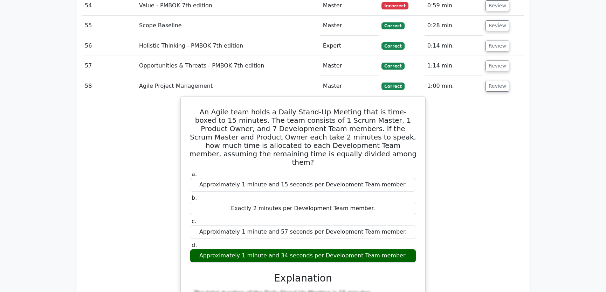
click at [476, 160] on div "An Agile team holds a Daily Stand-Up Meeting that is time-boxed to 15 minutes. …" at bounding box center [303, 280] width 442 height 369
click at [497, 81] on button "Review" at bounding box center [497, 86] width 24 height 11
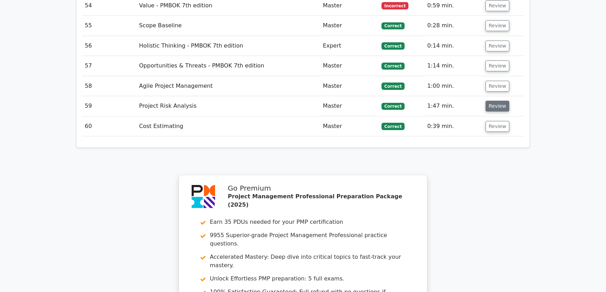
click at [494, 101] on button "Review" at bounding box center [497, 106] width 24 height 11
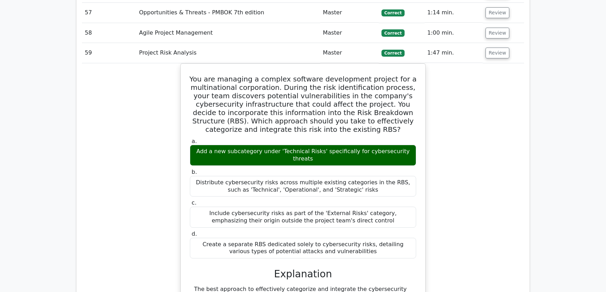
click at [499, 48] on button "Review" at bounding box center [497, 53] width 24 height 11
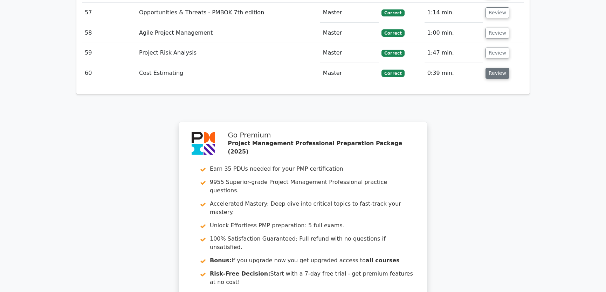
click at [494, 68] on button "Review" at bounding box center [497, 73] width 24 height 11
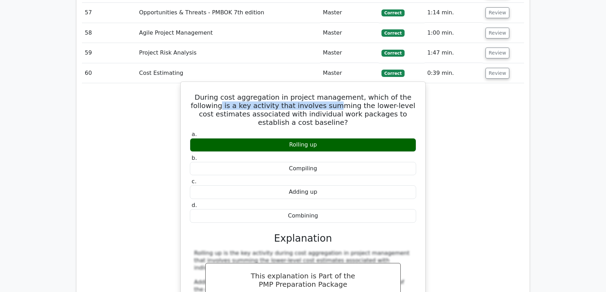
drag, startPoint x: 224, startPoint y: 76, endPoint x: 329, endPoint y: 76, distance: 105.4
click at [329, 93] on h5 "During cost aggregation in project management, which of the following is a key …" at bounding box center [303, 110] width 228 height 34
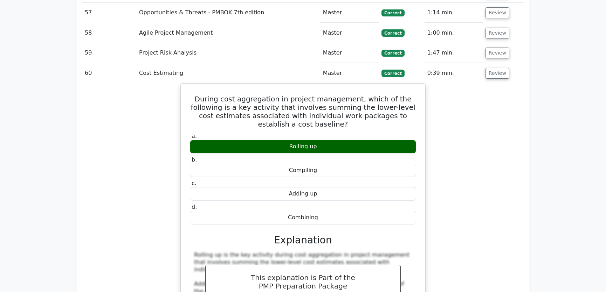
click at [483, 95] on div "During cost aggregation in project management, which of the following is a key …" at bounding box center [303, 225] width 442 height 284
click at [492, 68] on button "Review" at bounding box center [497, 73] width 24 height 11
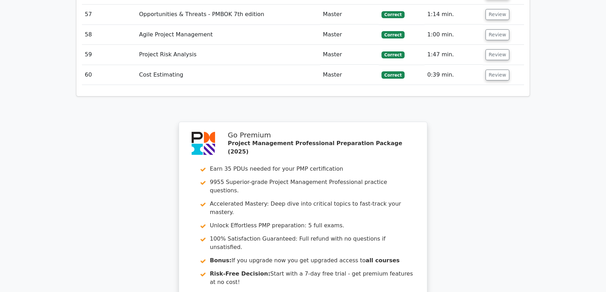
scroll to position [2361, 0]
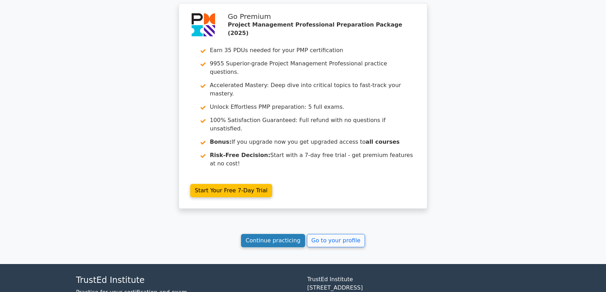
click at [267, 234] on link "Continue practicing" at bounding box center [273, 240] width 64 height 13
